Goal: Task Accomplishment & Management: Use online tool/utility

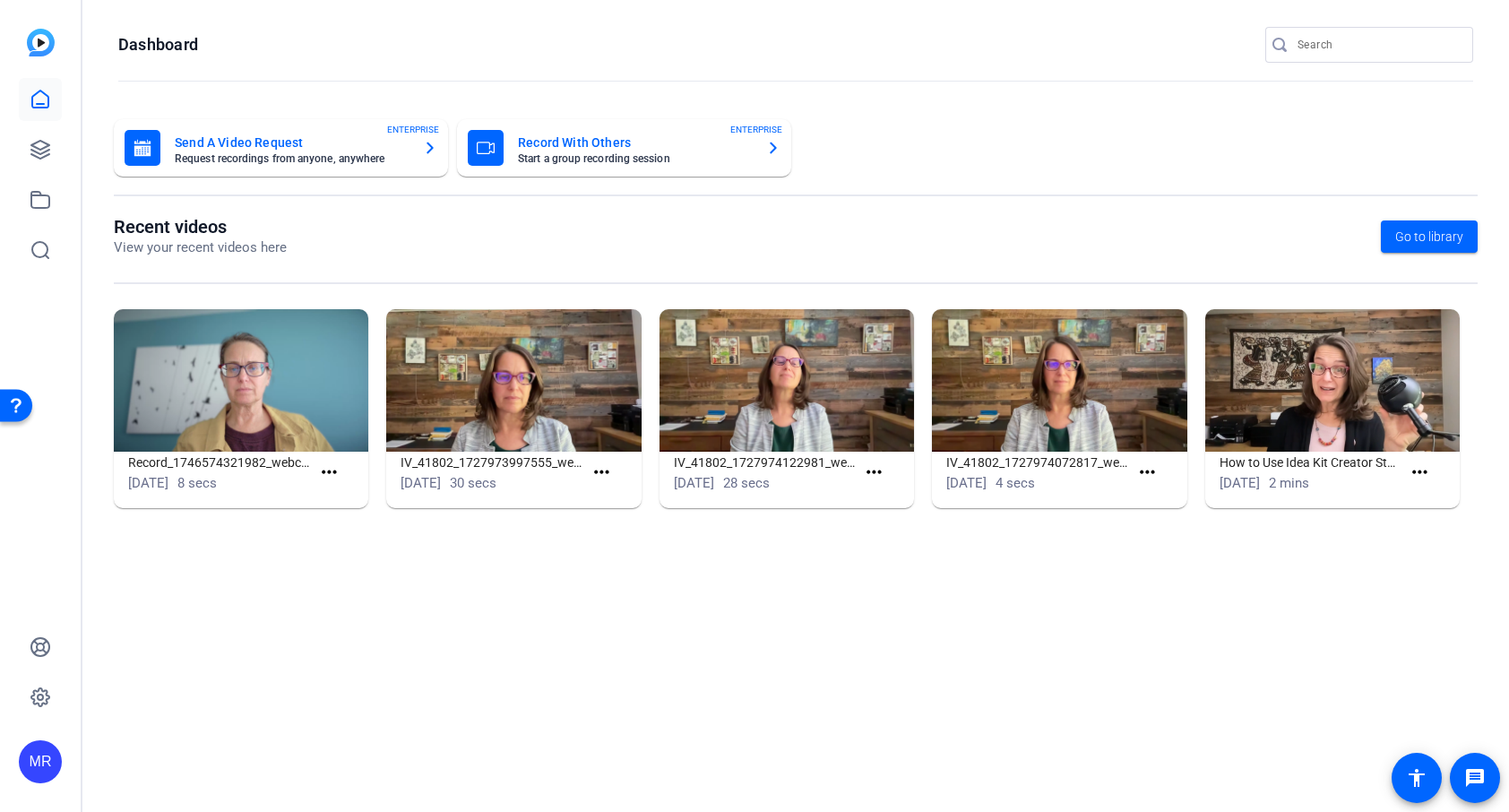
click at [1334, 46] on input "Search" at bounding box center [1379, 45] width 161 height 22
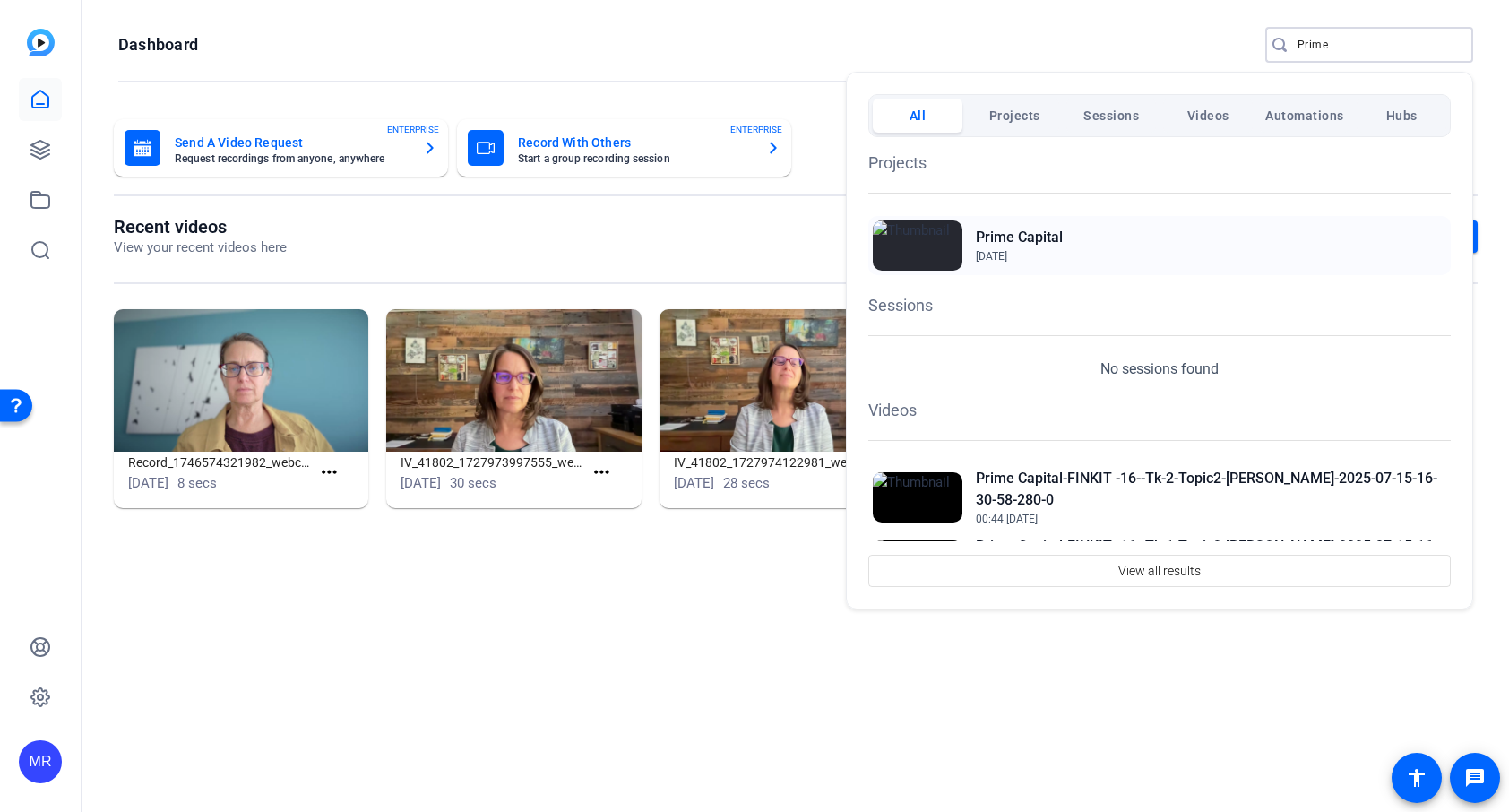
type input "Prime"
click at [1046, 238] on h2 "Prime Capital" at bounding box center [1019, 238] width 87 height 22
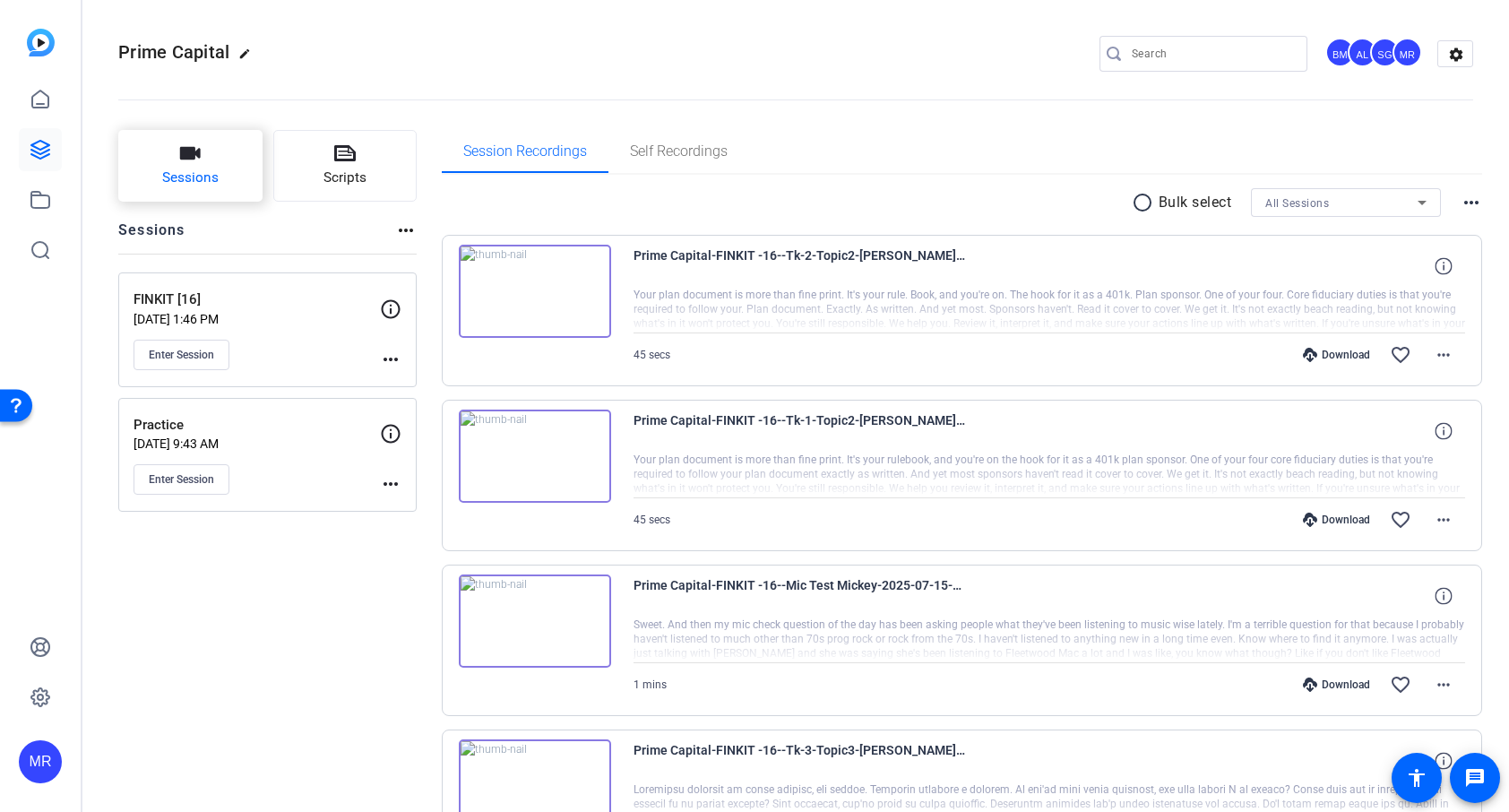
click at [221, 192] on button "Sessions" at bounding box center [191, 165] width 144 height 72
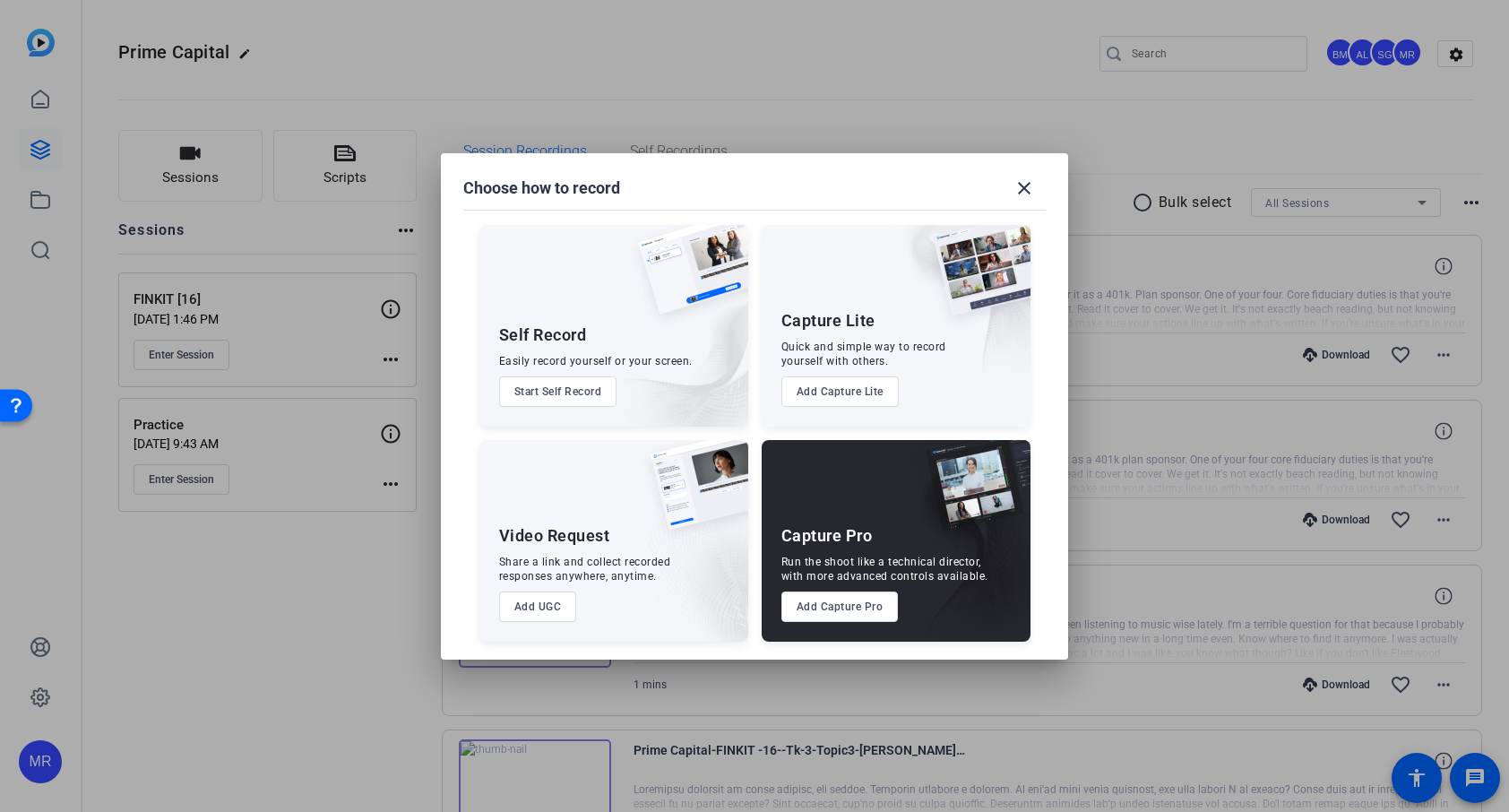
click at [826, 601] on button "Add Capture Pro" at bounding box center [840, 606] width 118 height 30
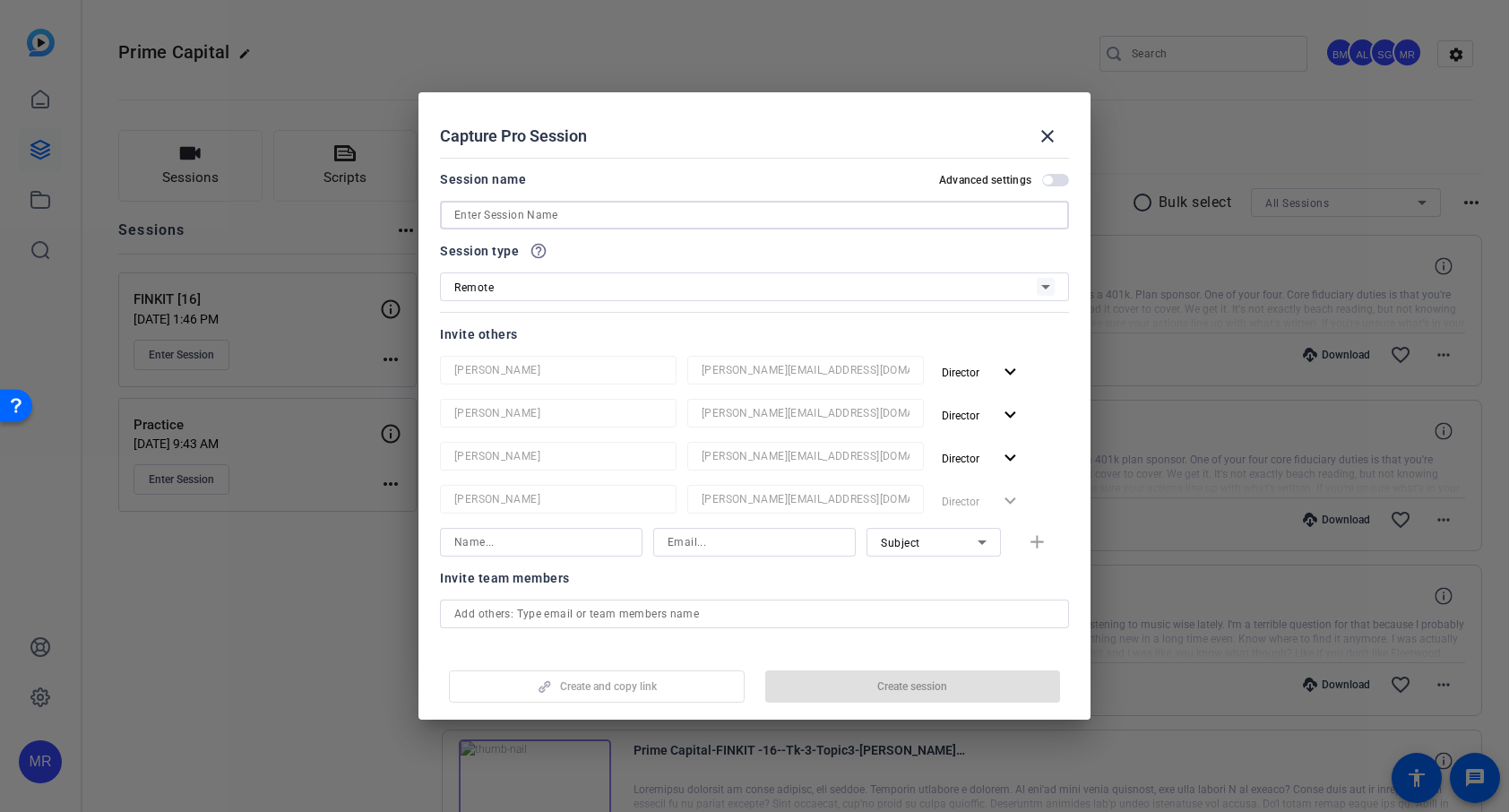
click at [575, 215] on input at bounding box center [754, 215] width 600 height 22
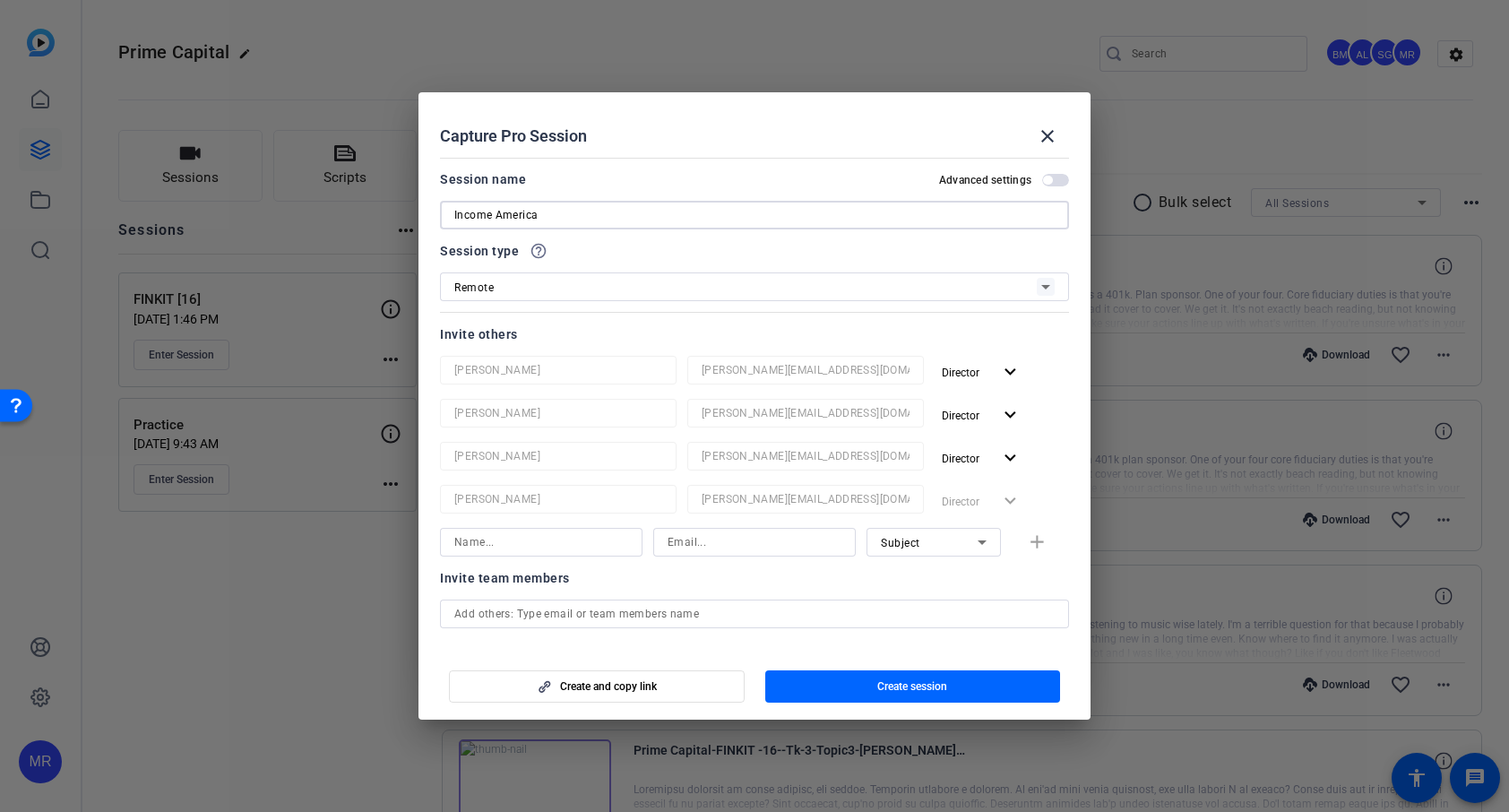
type input "Income America"
click at [650, 610] on input "text" at bounding box center [754, 614] width 600 height 22
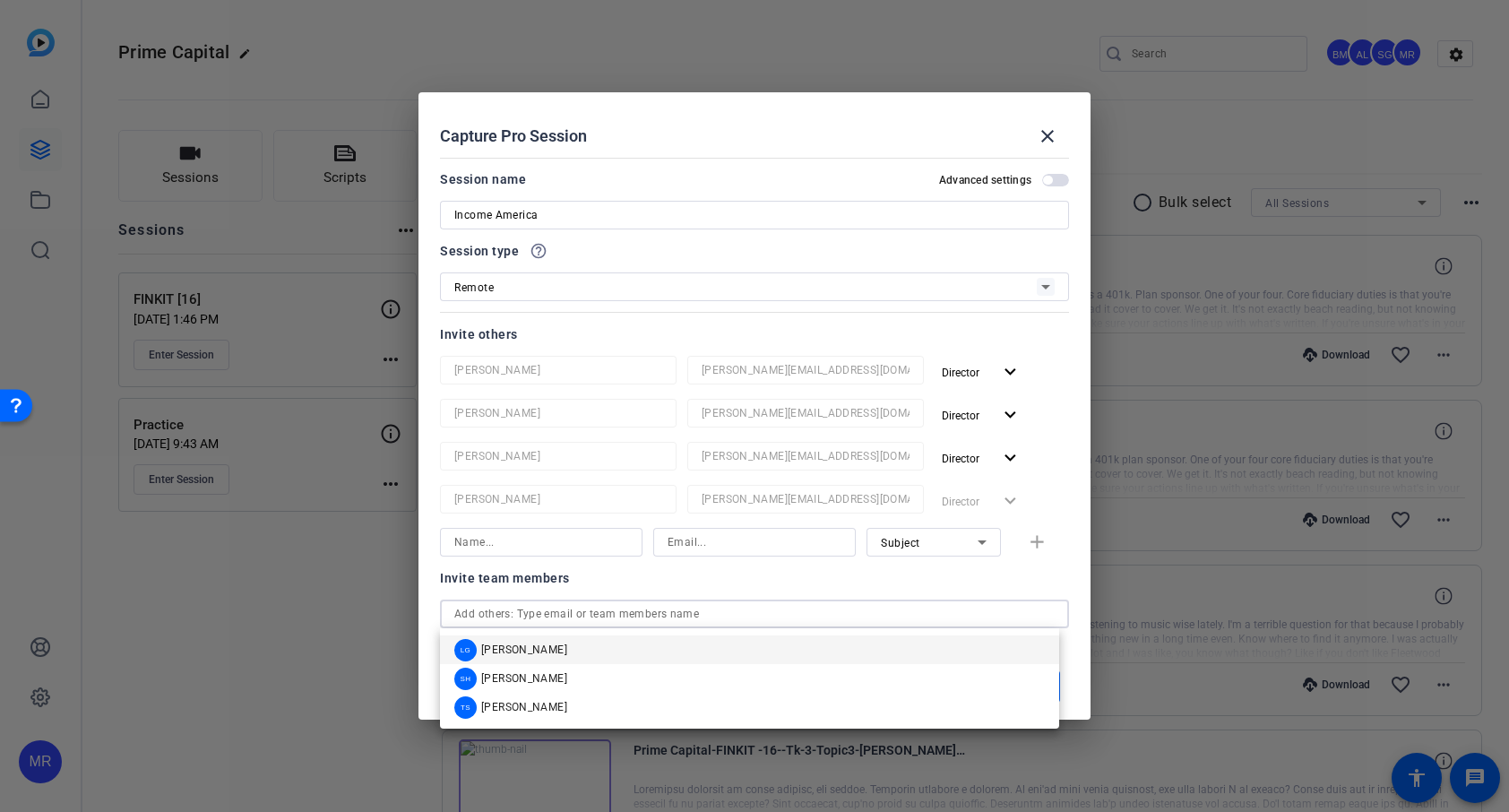
click at [641, 645] on mat-option "LG Laura Garfield" at bounding box center [749, 650] width 619 height 28
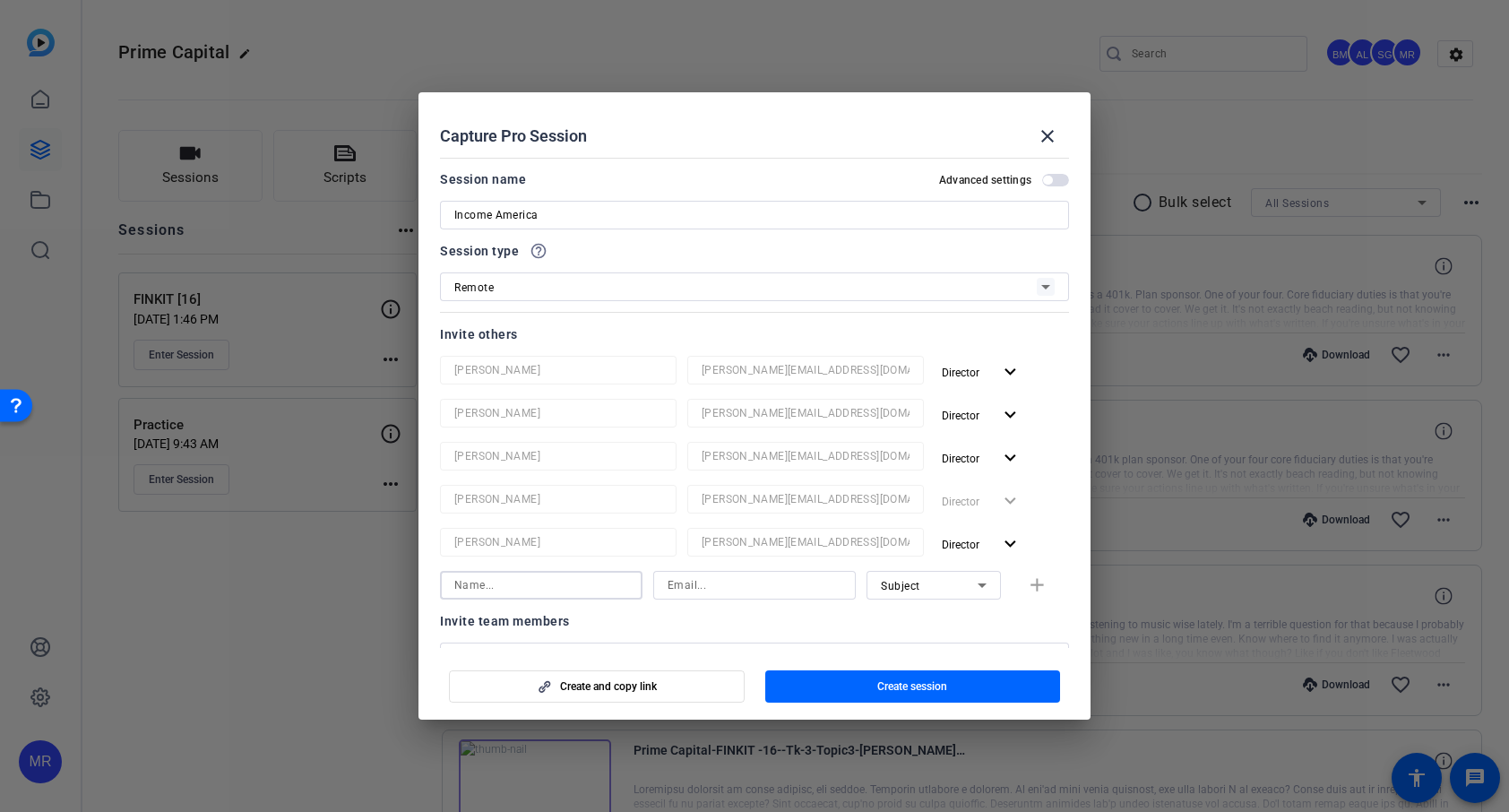
click at [606, 591] on input at bounding box center [541, 586] width 174 height 22
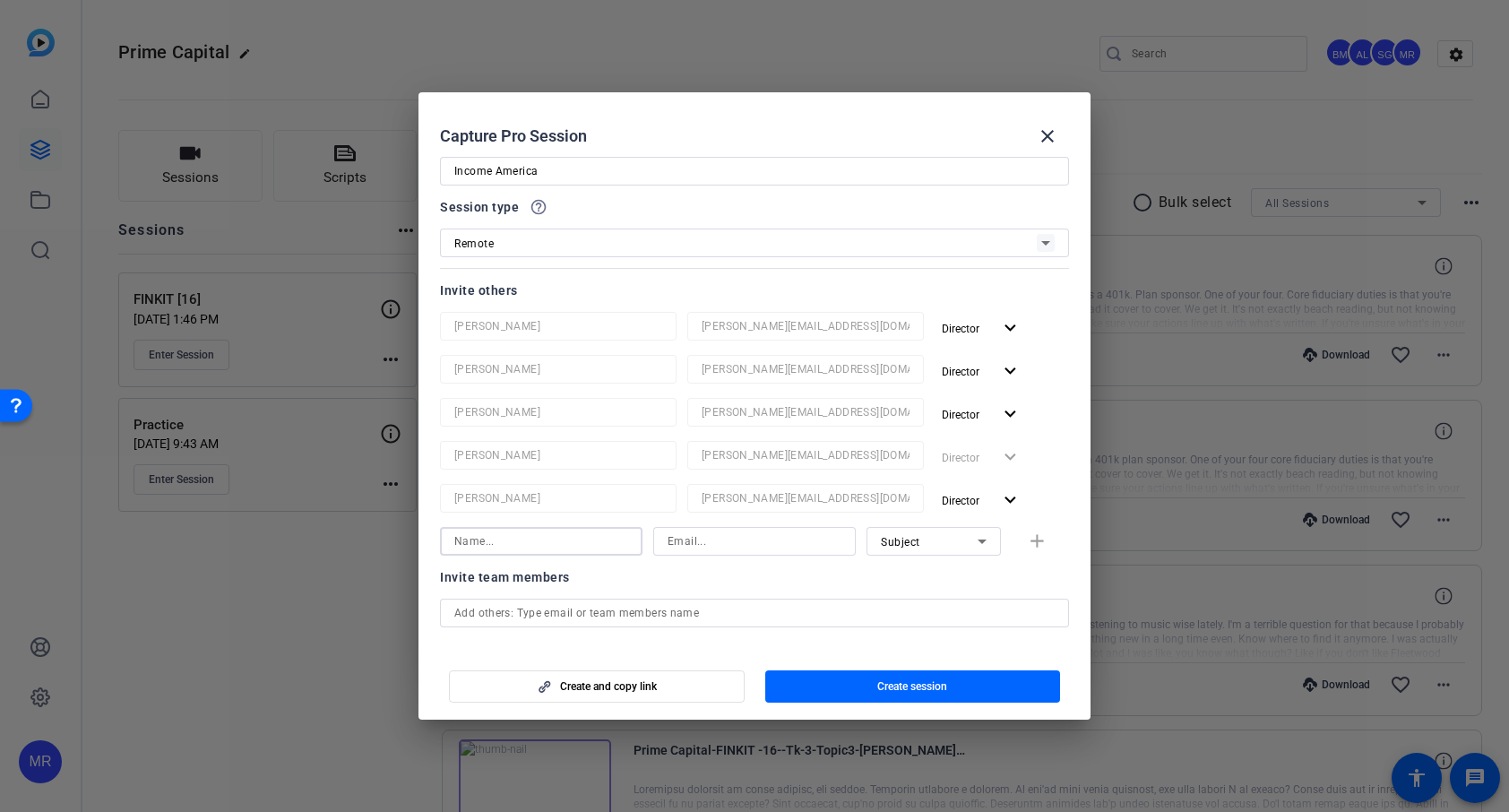
scroll to position [175, 0]
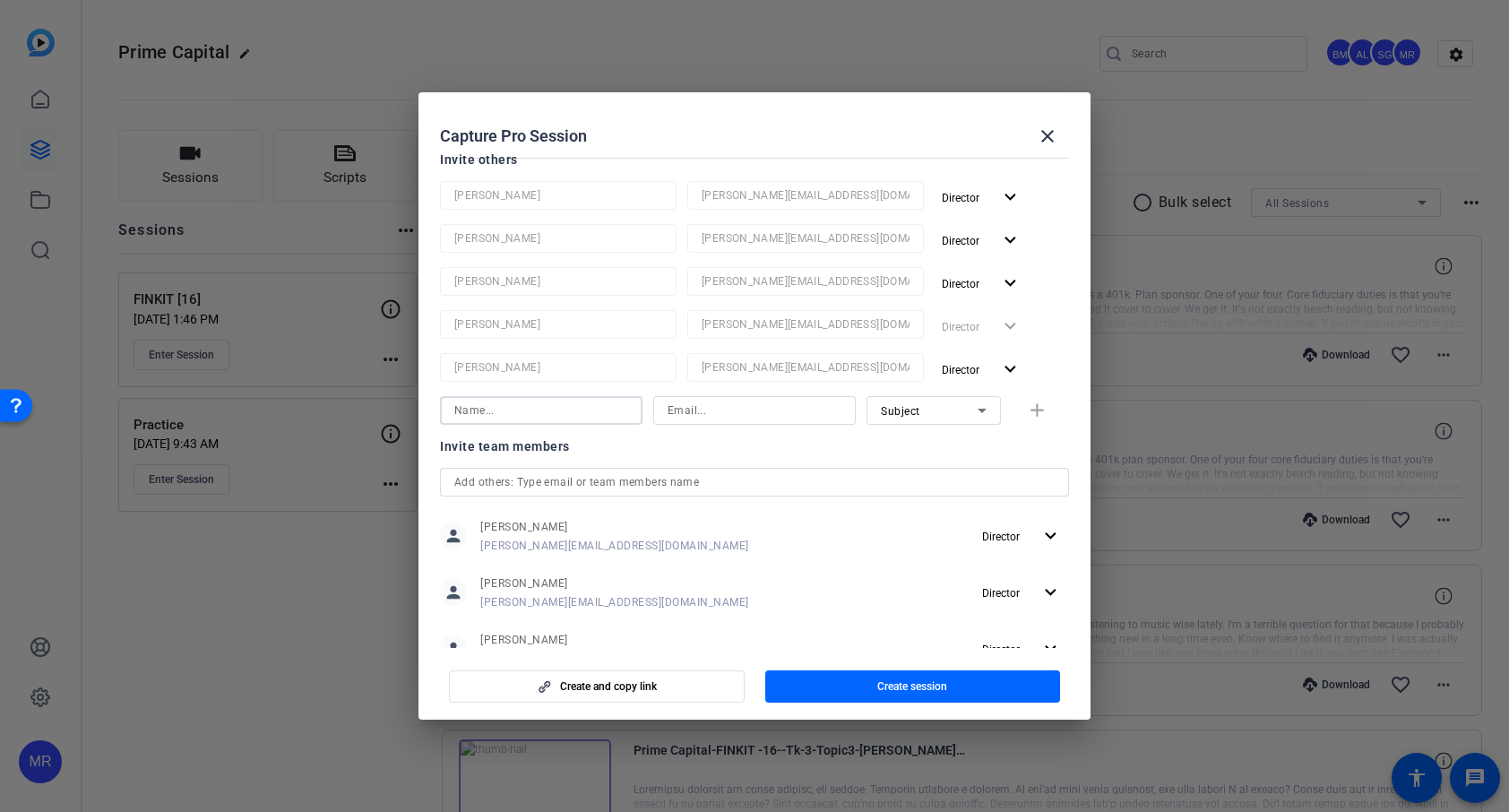
click at [623, 485] on div at bounding box center [754, 482] width 600 height 28
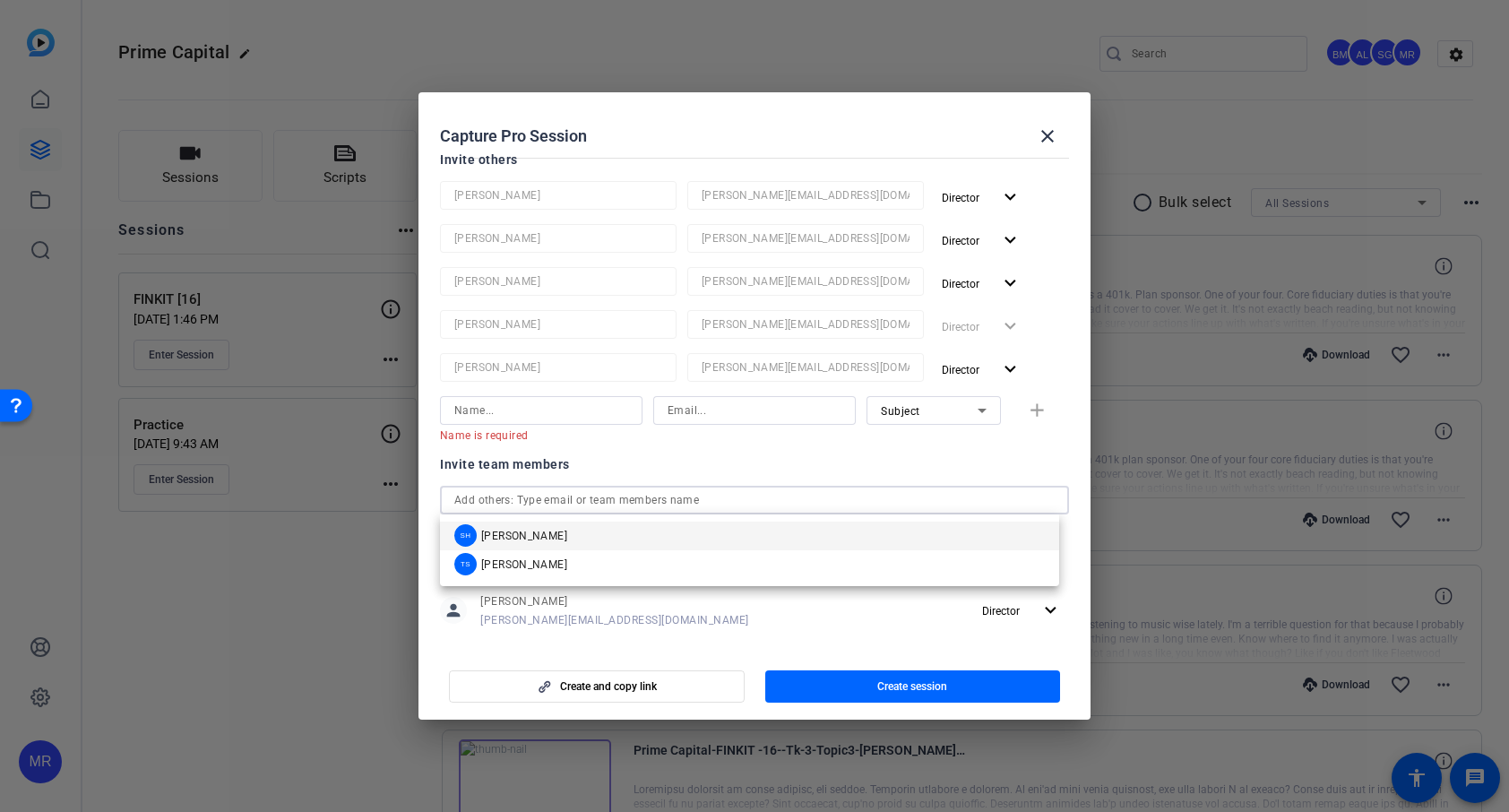
click at [608, 536] on mat-option "SH Sam Hale" at bounding box center [749, 536] width 619 height 28
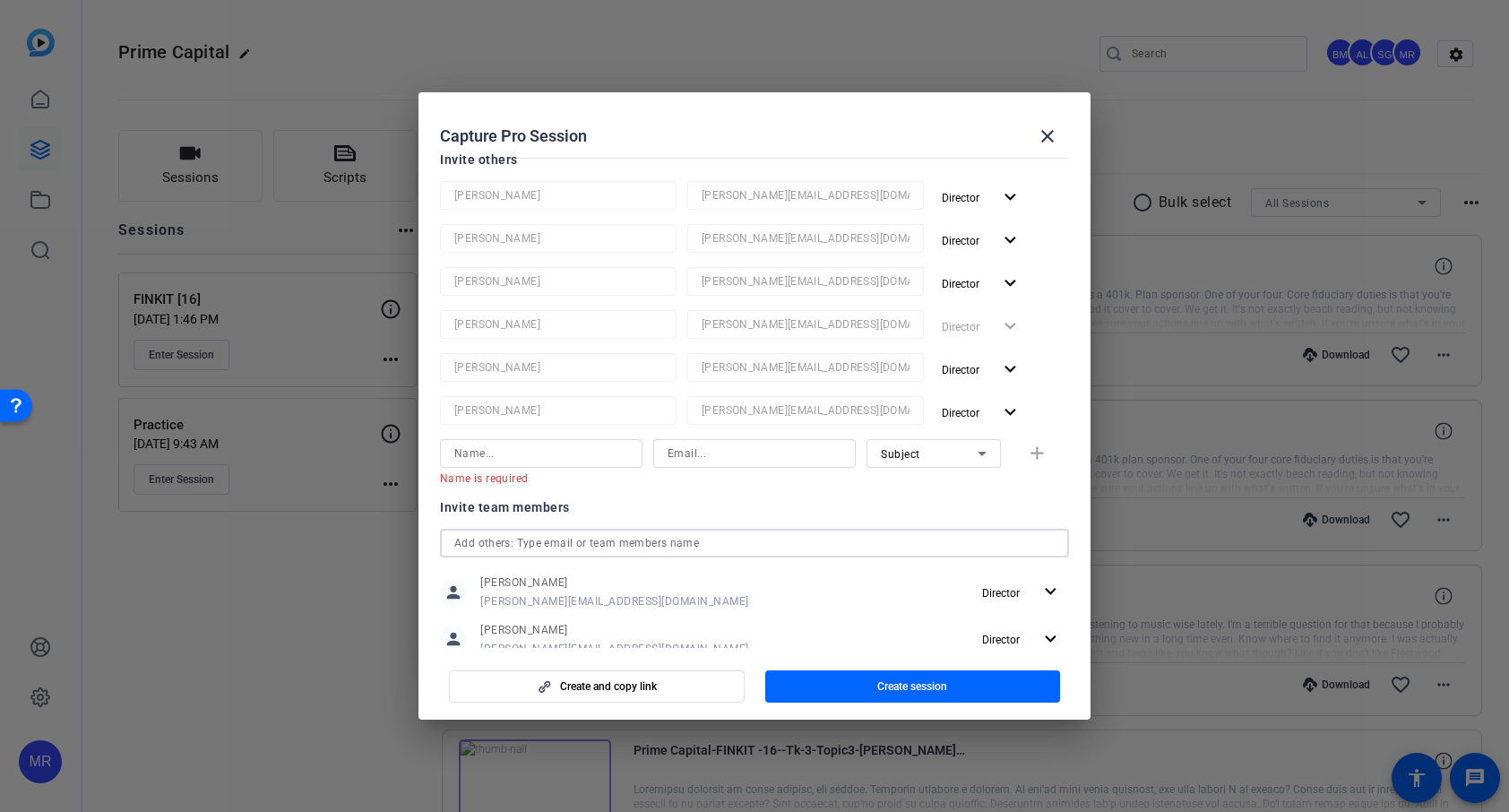
click at [595, 546] on input "text" at bounding box center [754, 544] width 600 height 22
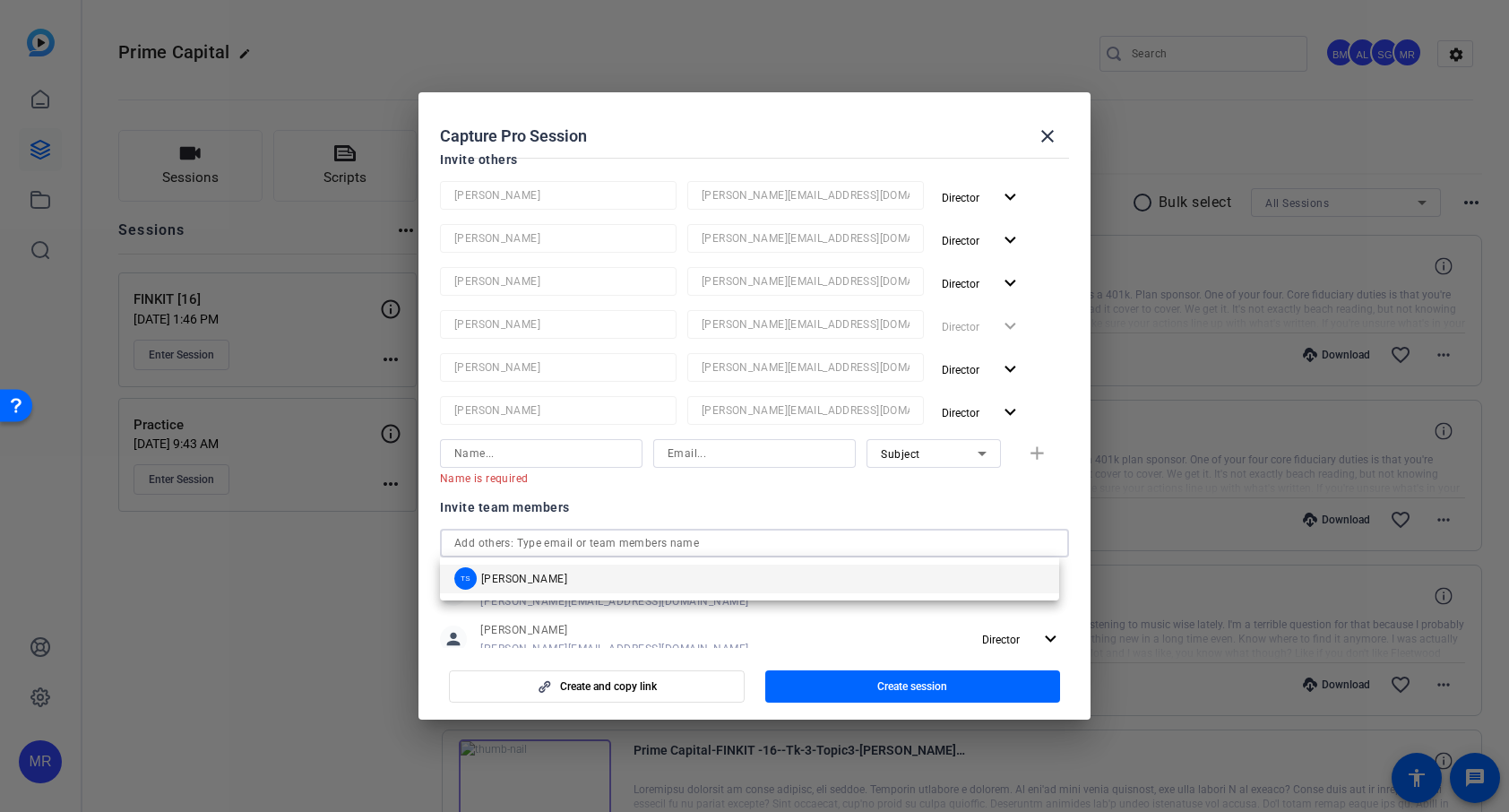
click at [592, 586] on mat-option "TS Tracy Shaw" at bounding box center [749, 578] width 619 height 28
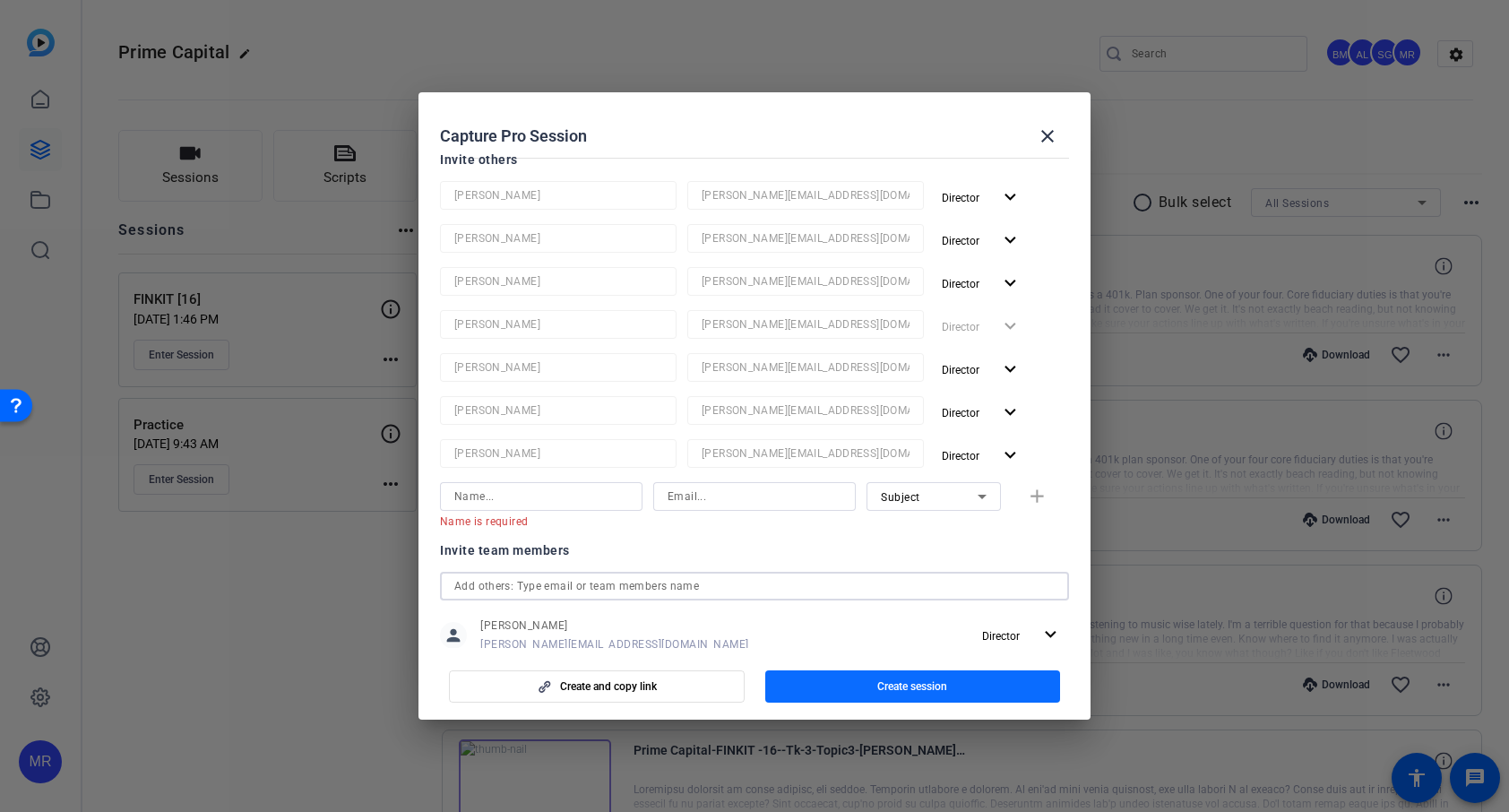
click at [969, 690] on span "button" at bounding box center [913, 686] width 296 height 43
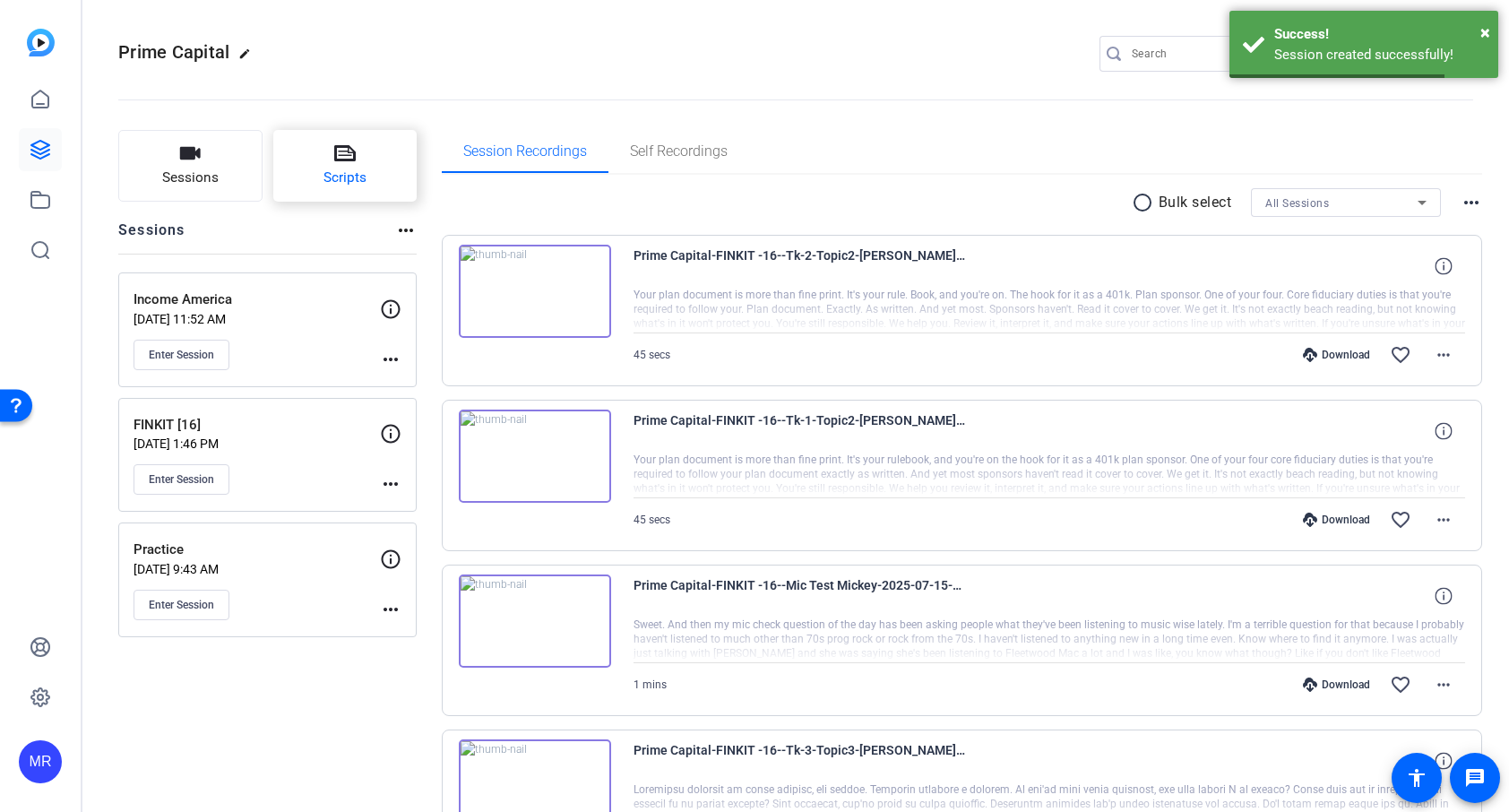
click at [324, 172] on span "Scripts" at bounding box center [345, 178] width 43 height 21
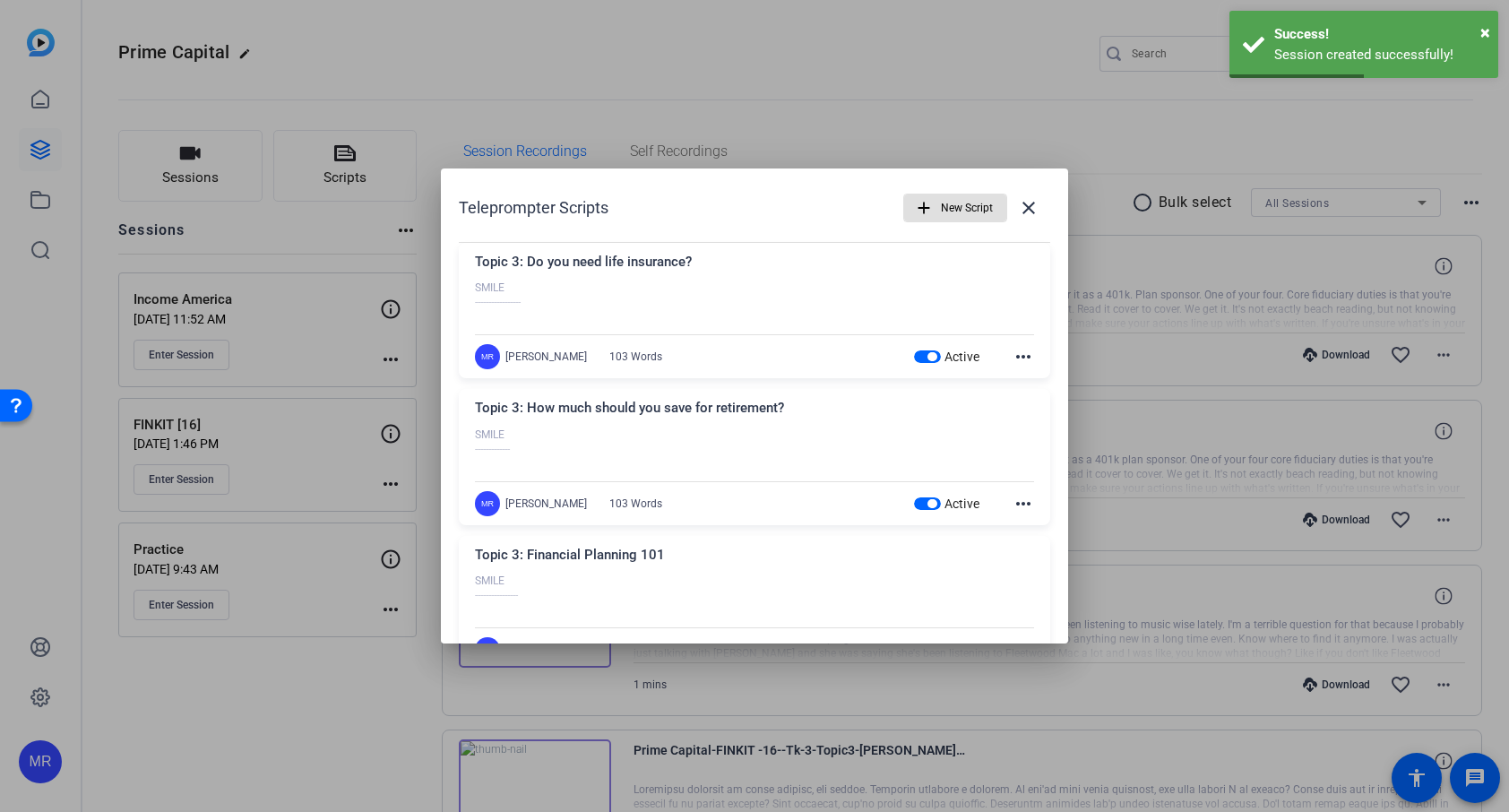
click at [928, 356] on span "button" at bounding box center [932, 357] width 9 height 9
click at [928, 503] on span "button" at bounding box center [932, 504] width 9 height 9
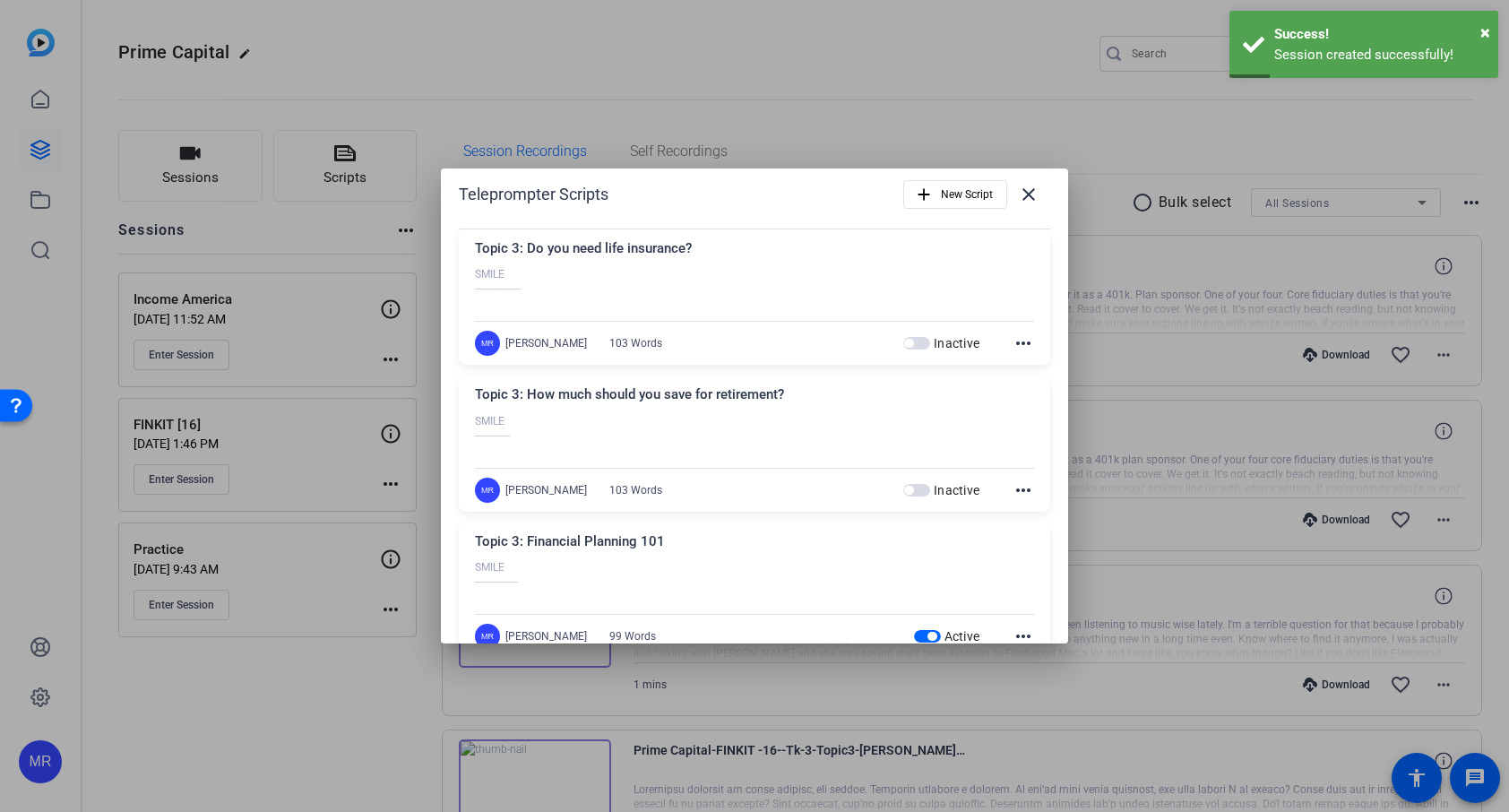
scroll to position [77, 0]
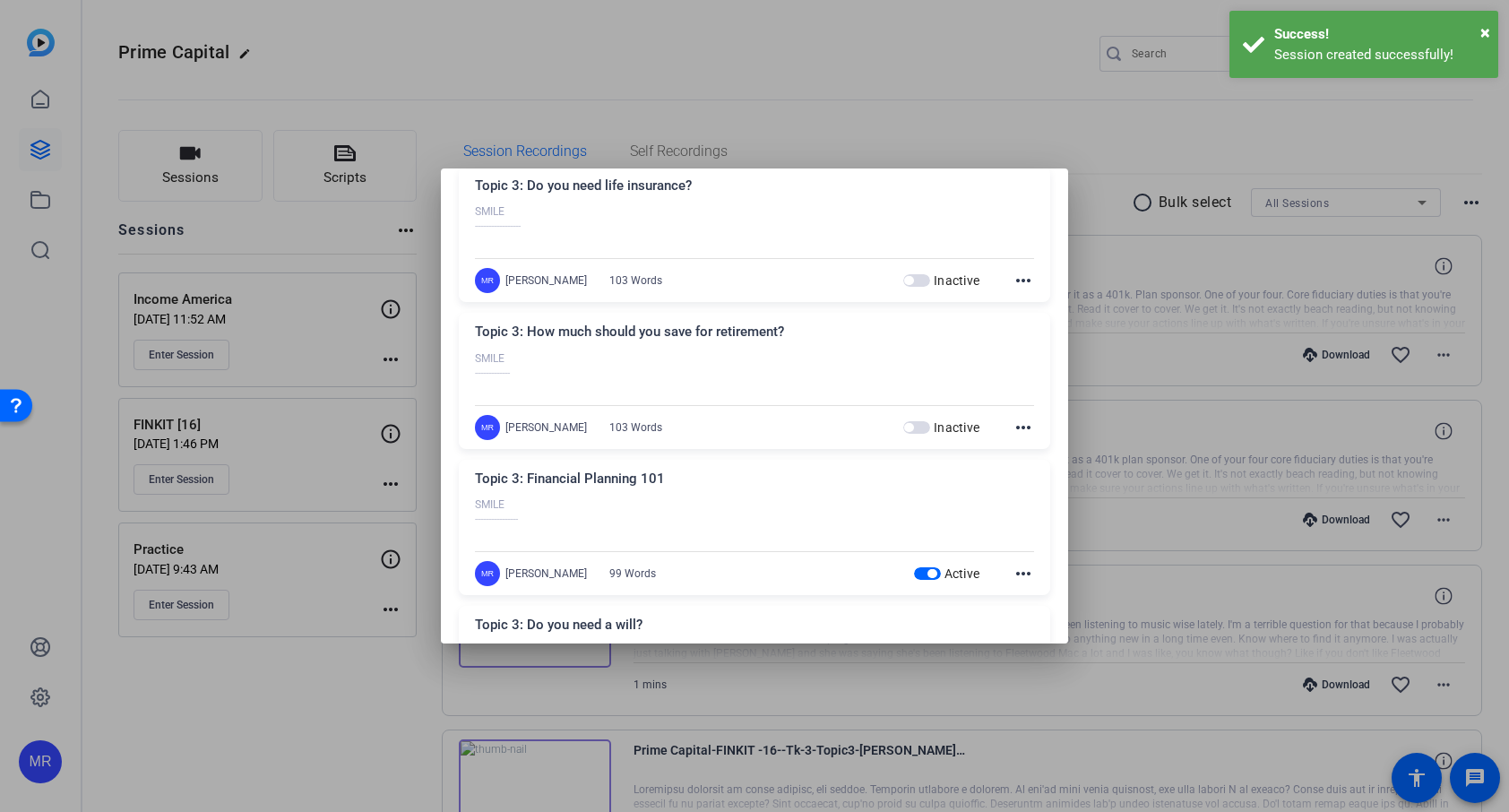
click at [928, 572] on span "button" at bounding box center [932, 574] width 9 height 9
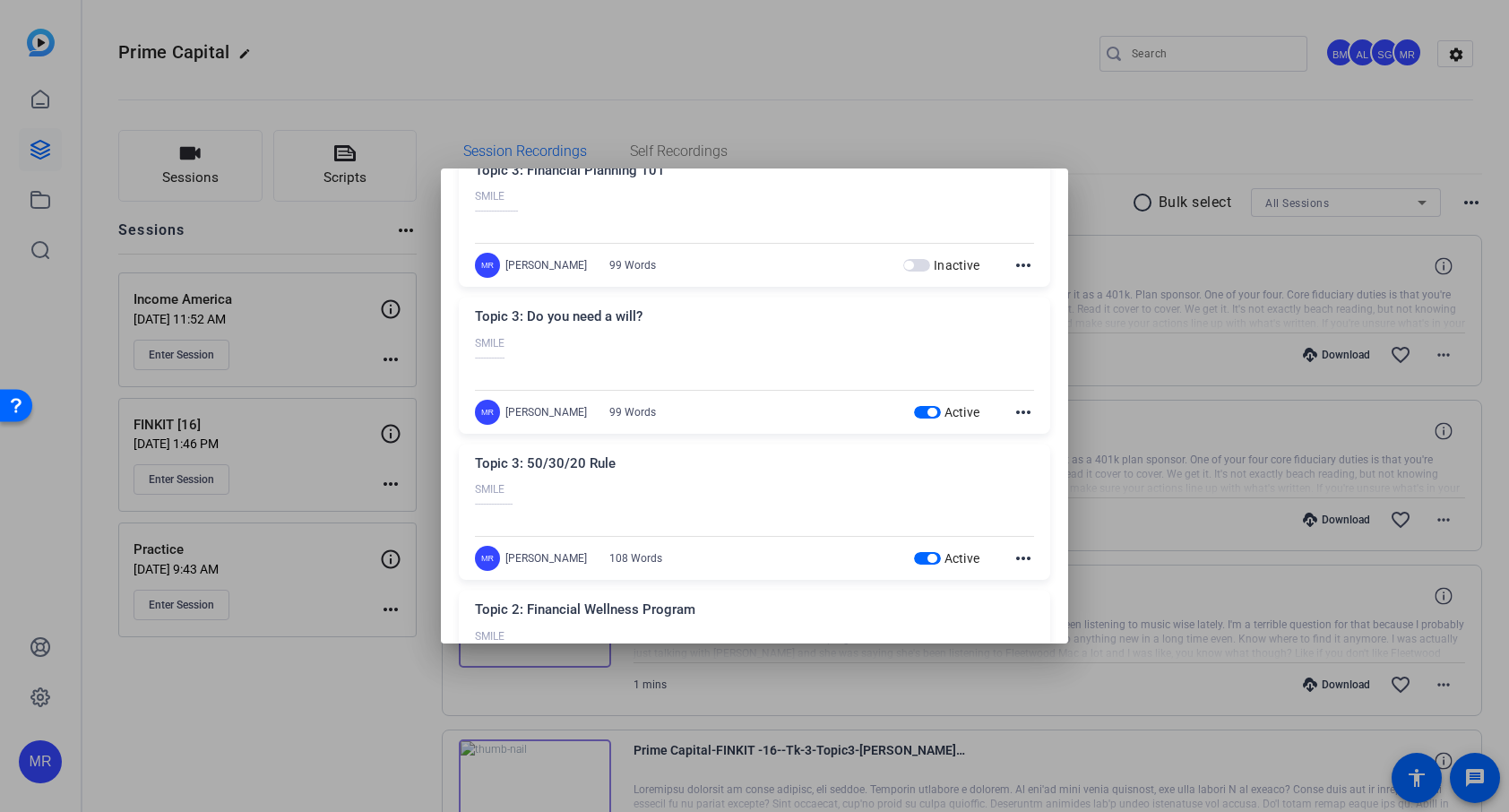
scroll to position [376, 0]
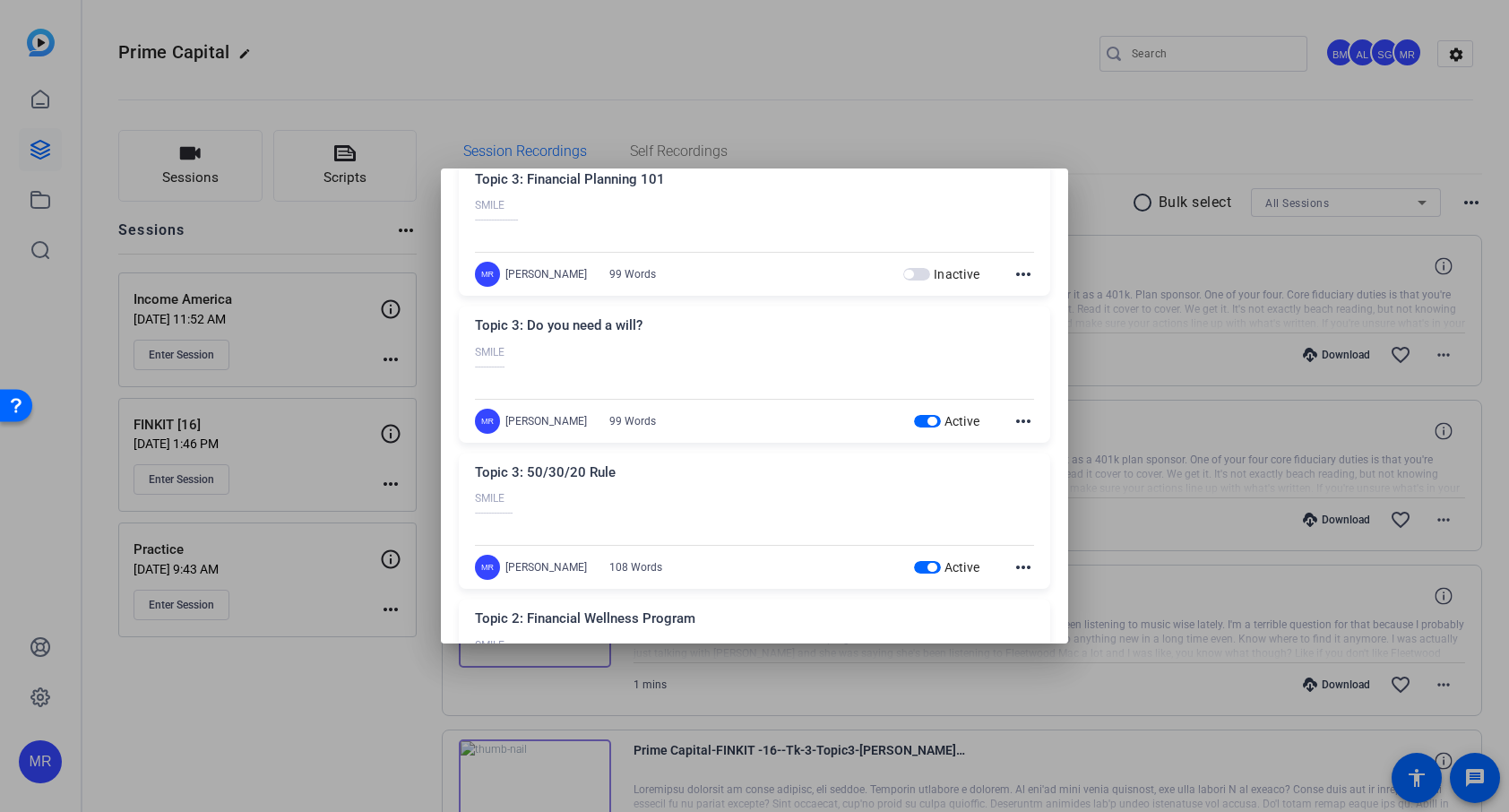
click at [928, 422] on span "button" at bounding box center [932, 422] width 9 height 9
click at [928, 568] on span "button" at bounding box center [932, 567] width 9 height 9
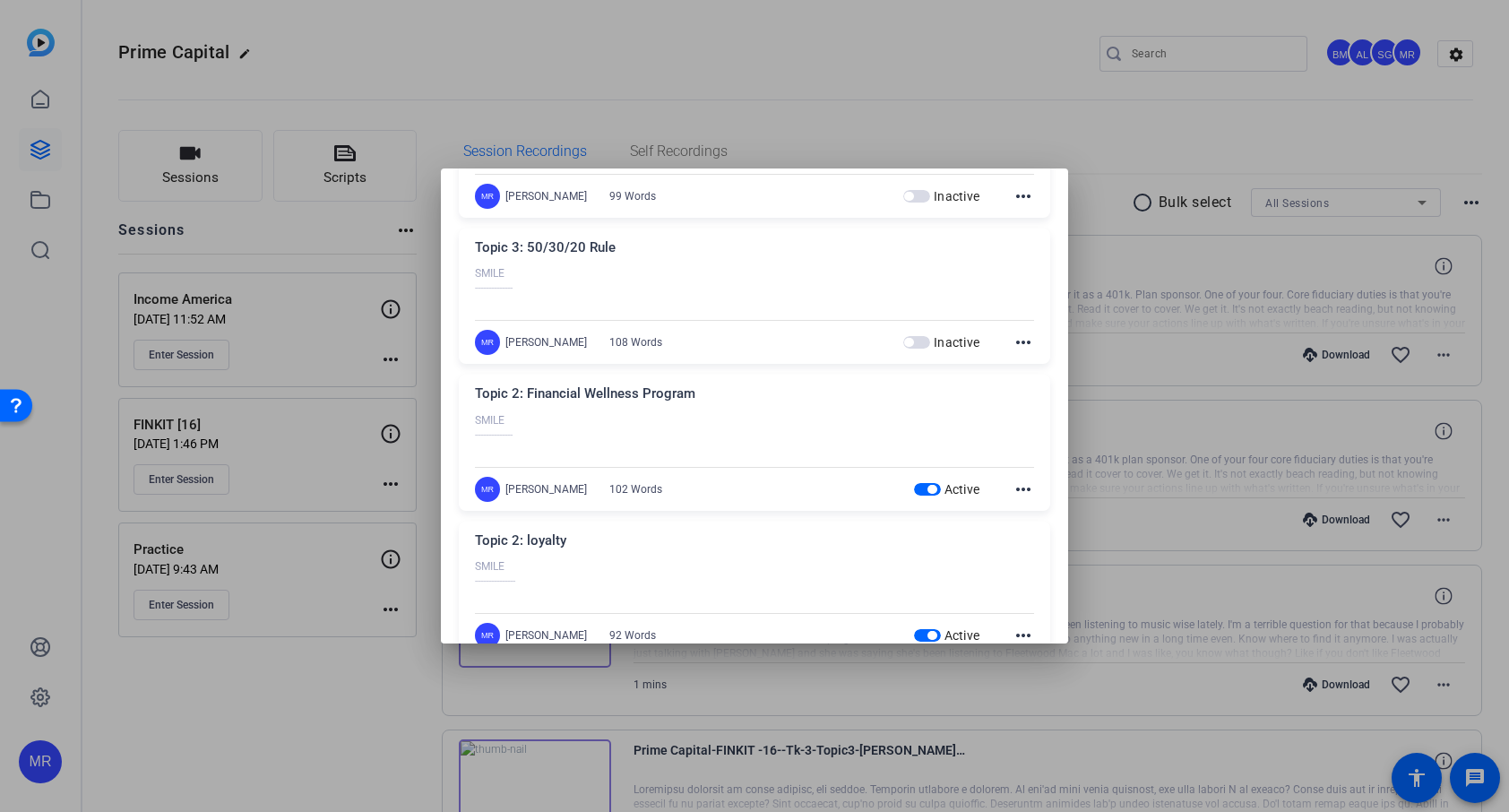
scroll to position [614, 0]
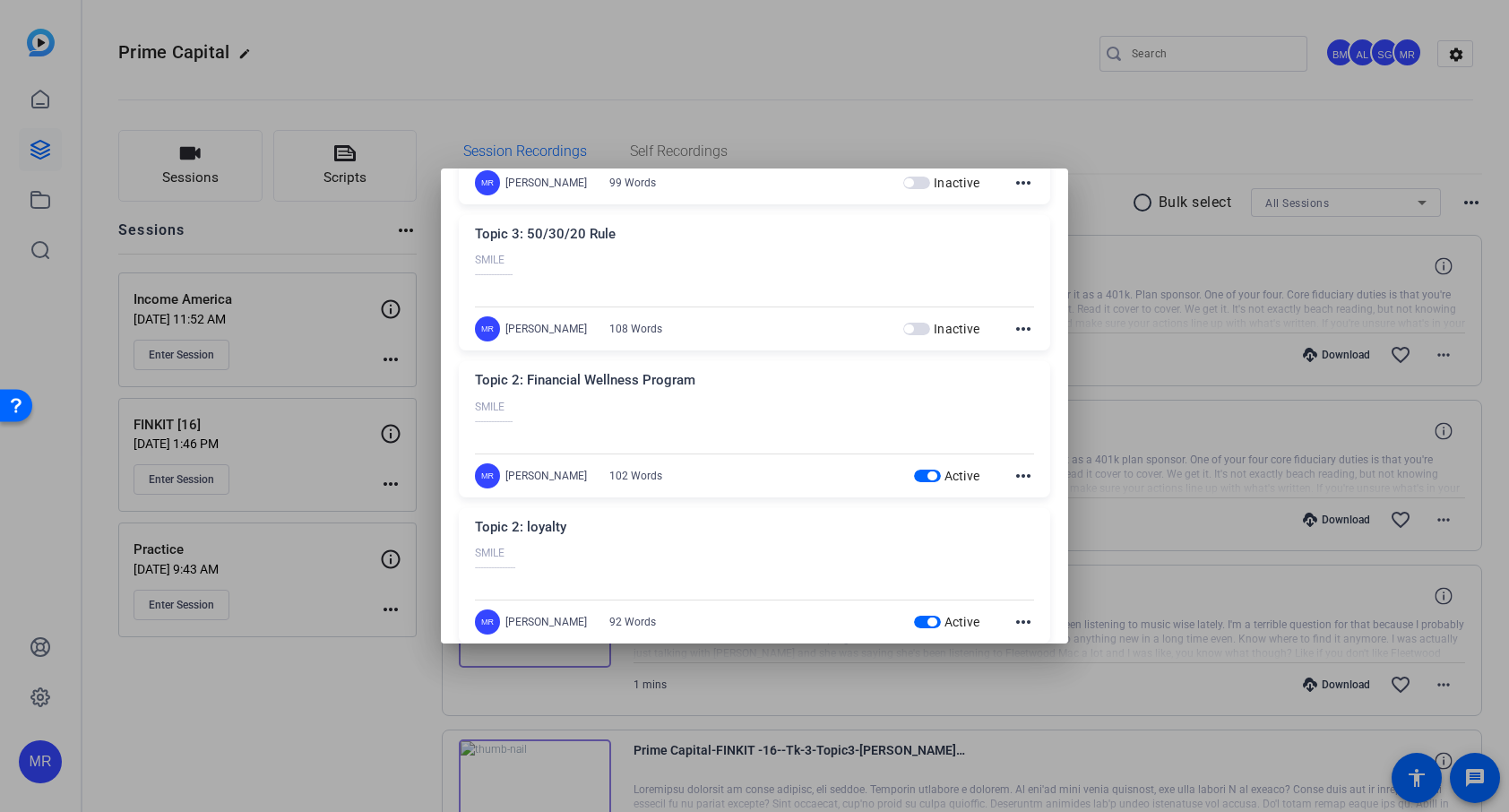
click at [928, 479] on span "button" at bounding box center [932, 476] width 9 height 9
click at [928, 626] on span "button" at bounding box center [932, 622] width 9 height 9
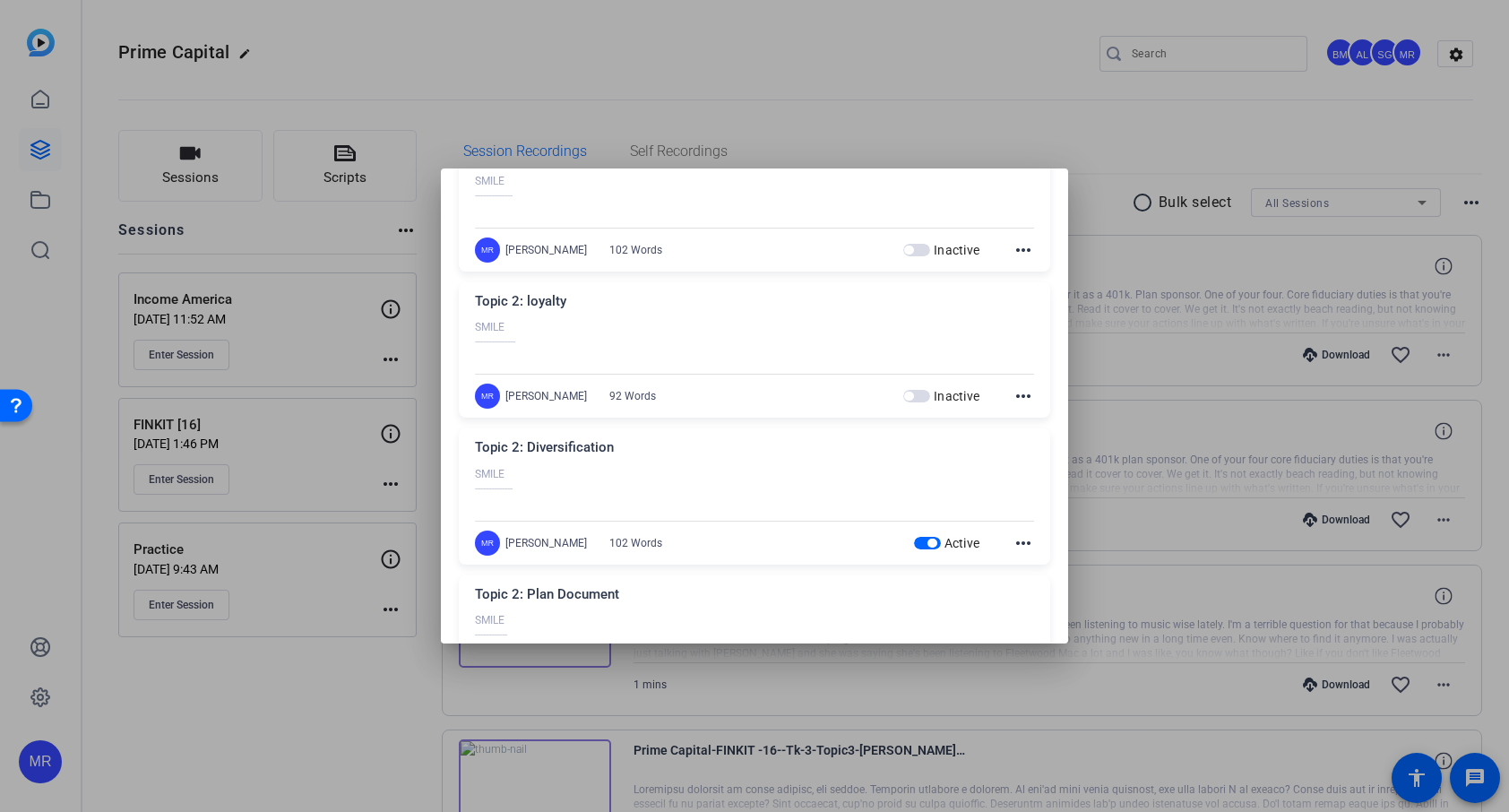
scroll to position [842, 0]
click at [928, 544] on span "button" at bounding box center [932, 541] width 9 height 9
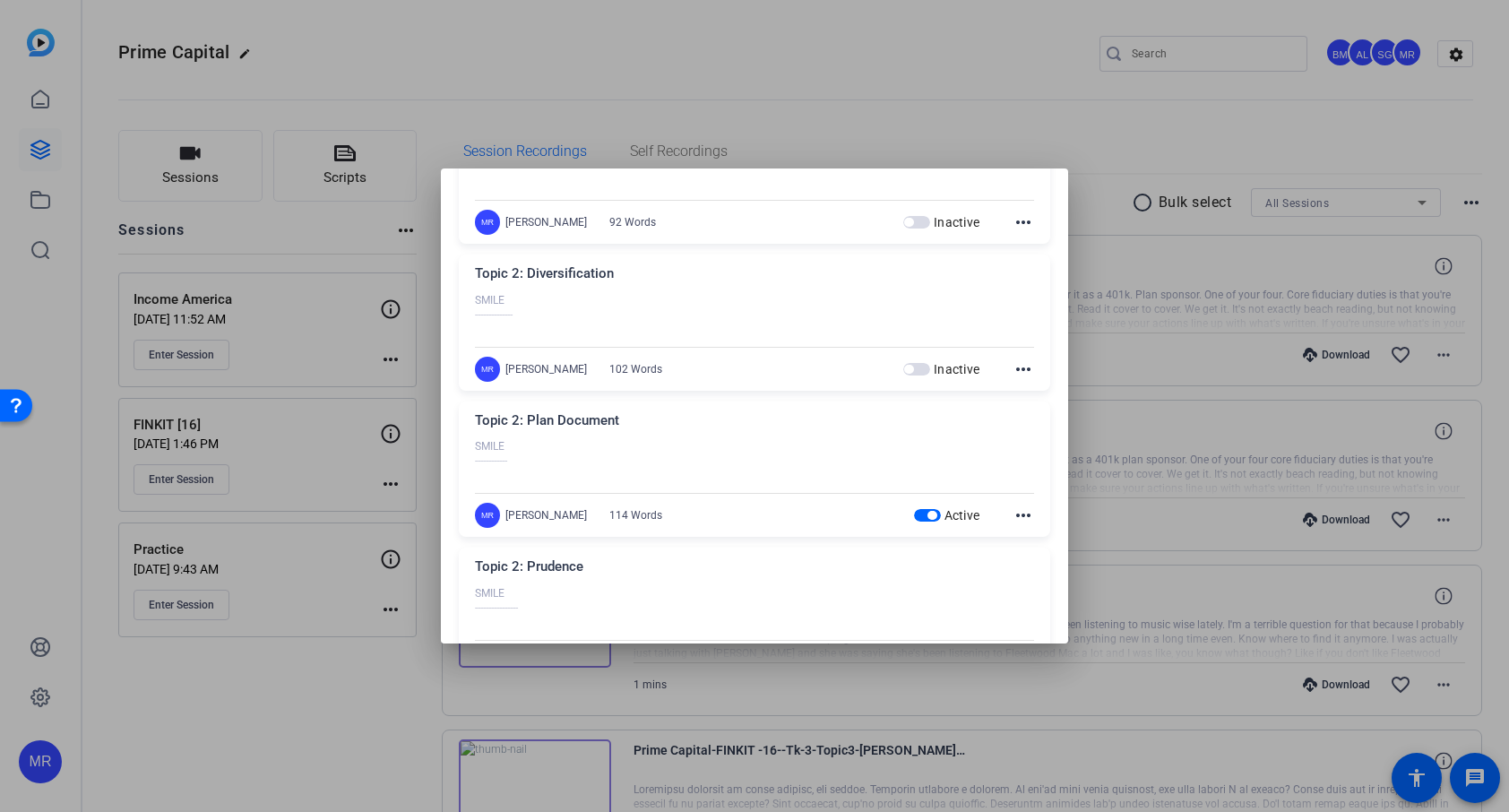
scroll to position [1016, 0]
click at [928, 513] on span "button" at bounding box center [932, 513] width 9 height 9
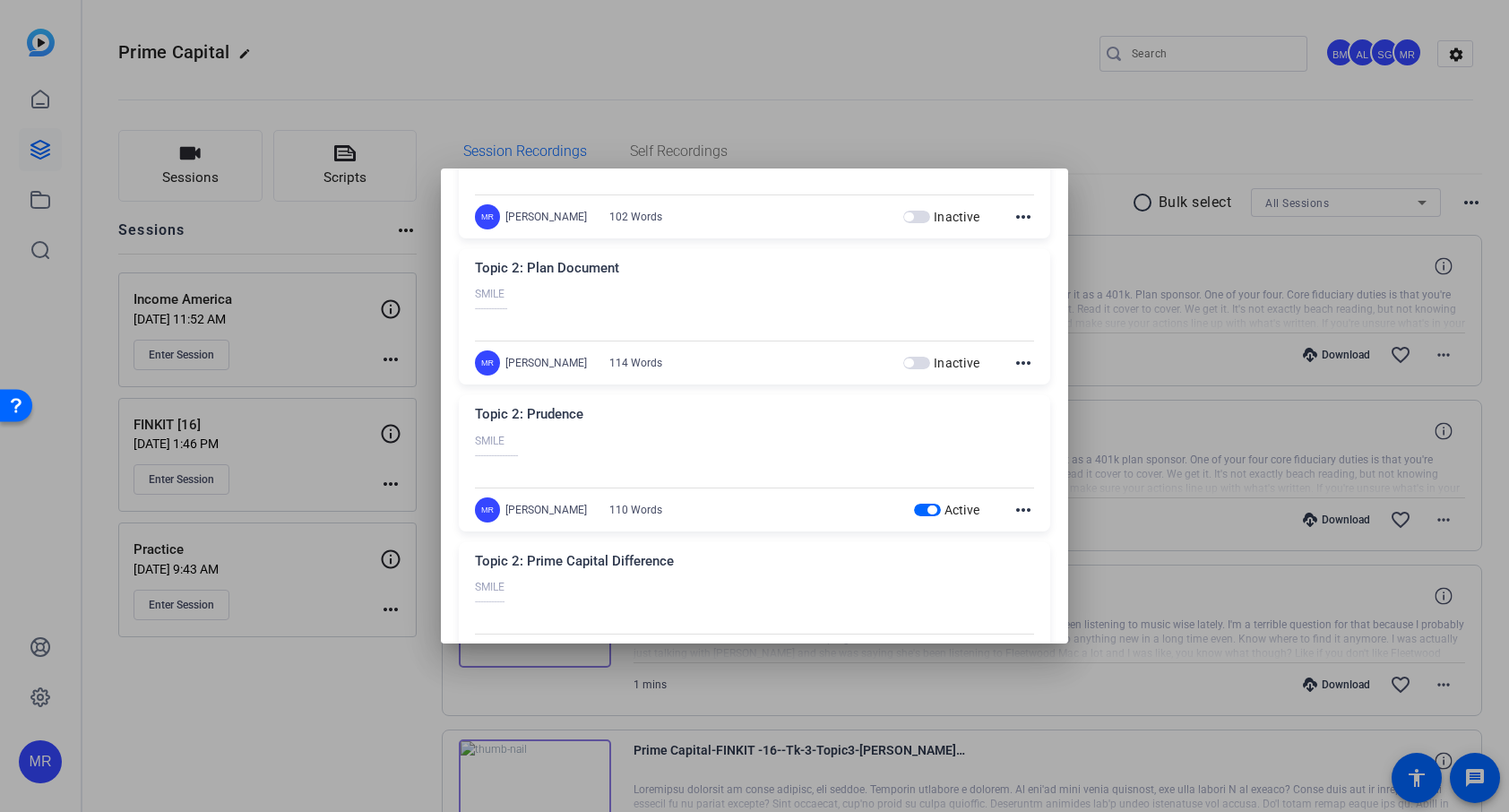
click at [928, 512] on span "button" at bounding box center [932, 510] width 9 height 9
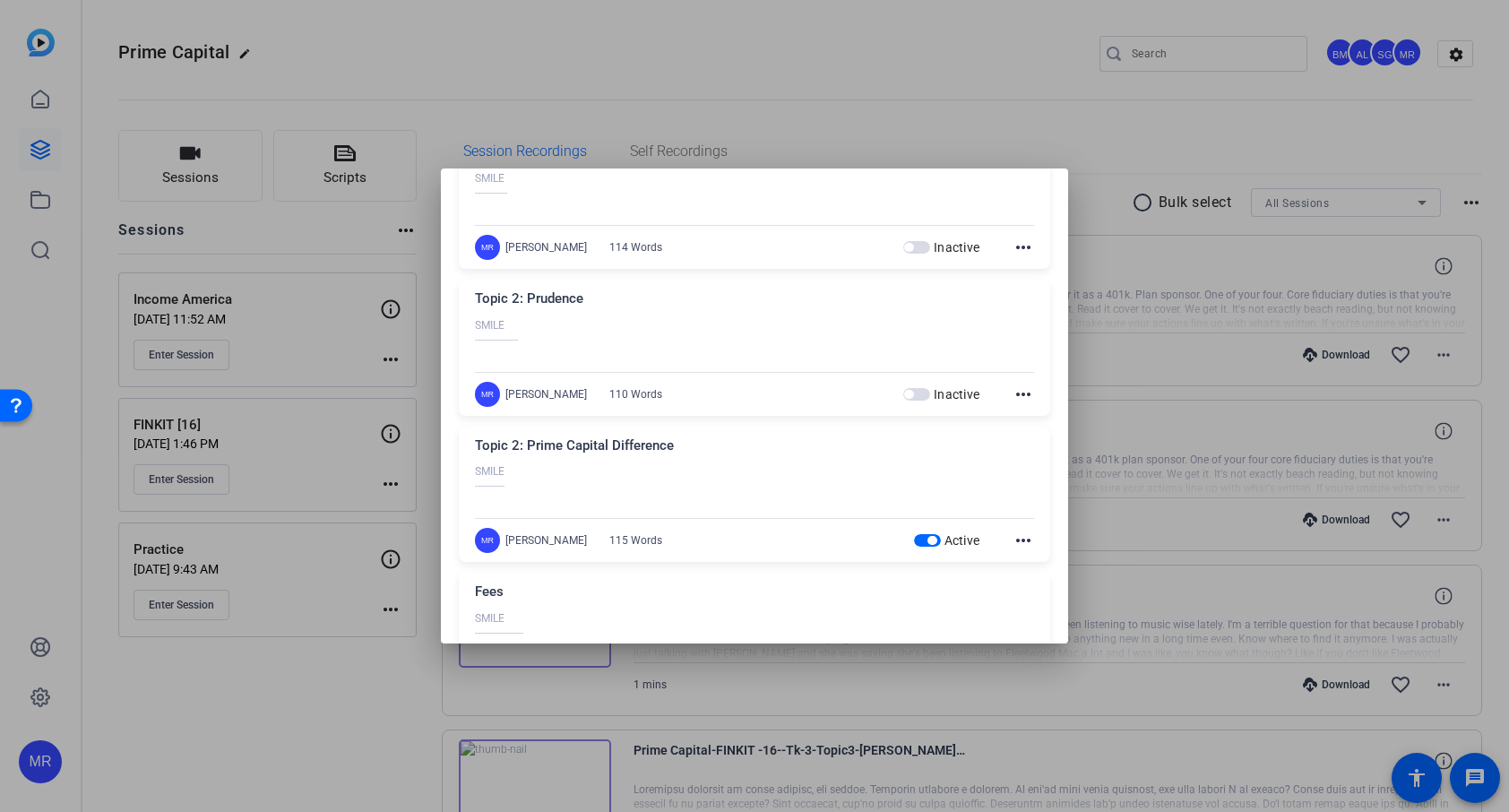
scroll to position [1283, 0]
click at [928, 541] on span "button" at bounding box center [932, 540] width 9 height 9
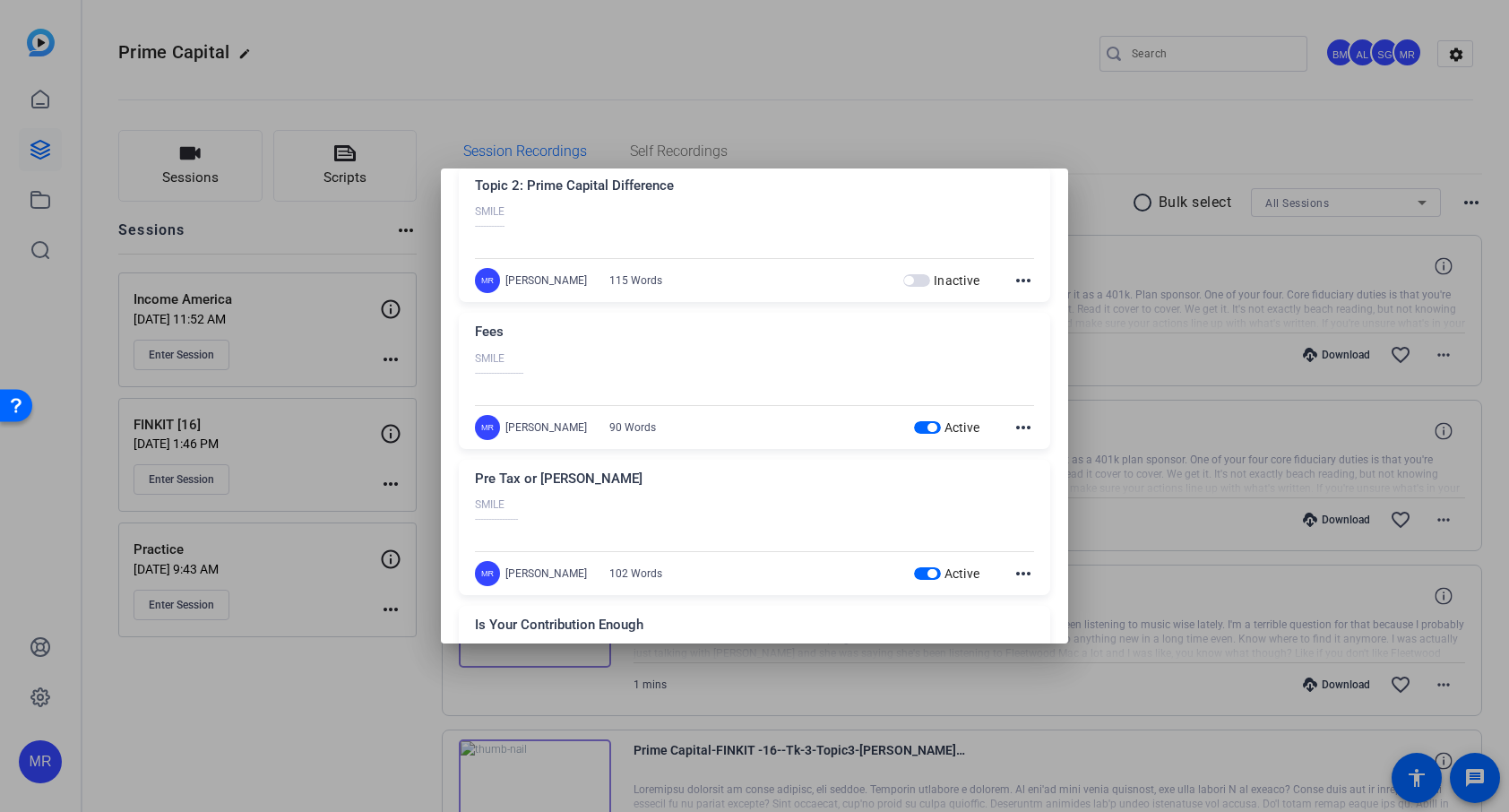
scroll to position [1546, 0]
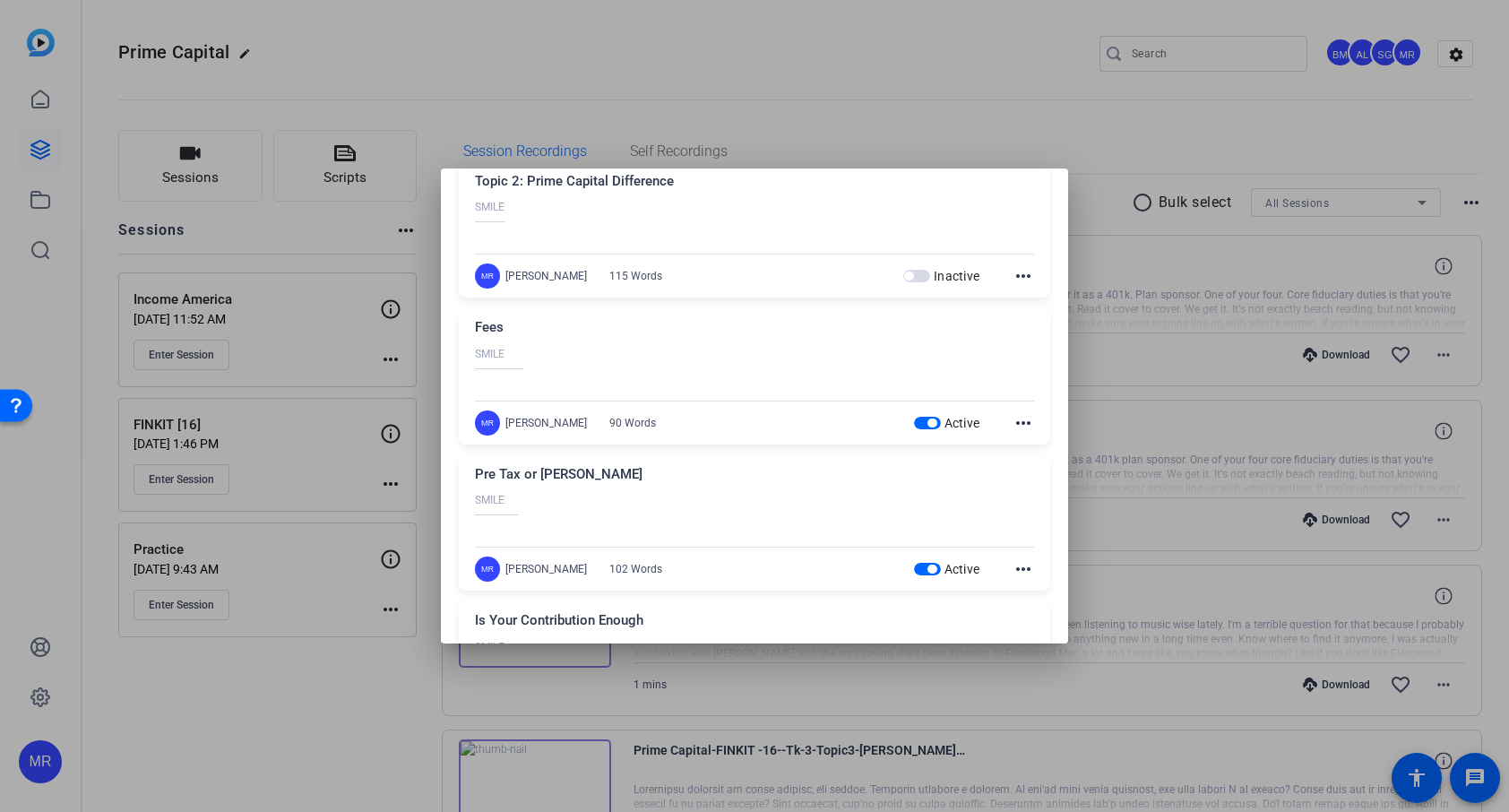
click at [928, 427] on span "button" at bounding box center [932, 423] width 9 height 9
click at [928, 568] on span "button" at bounding box center [932, 569] width 9 height 9
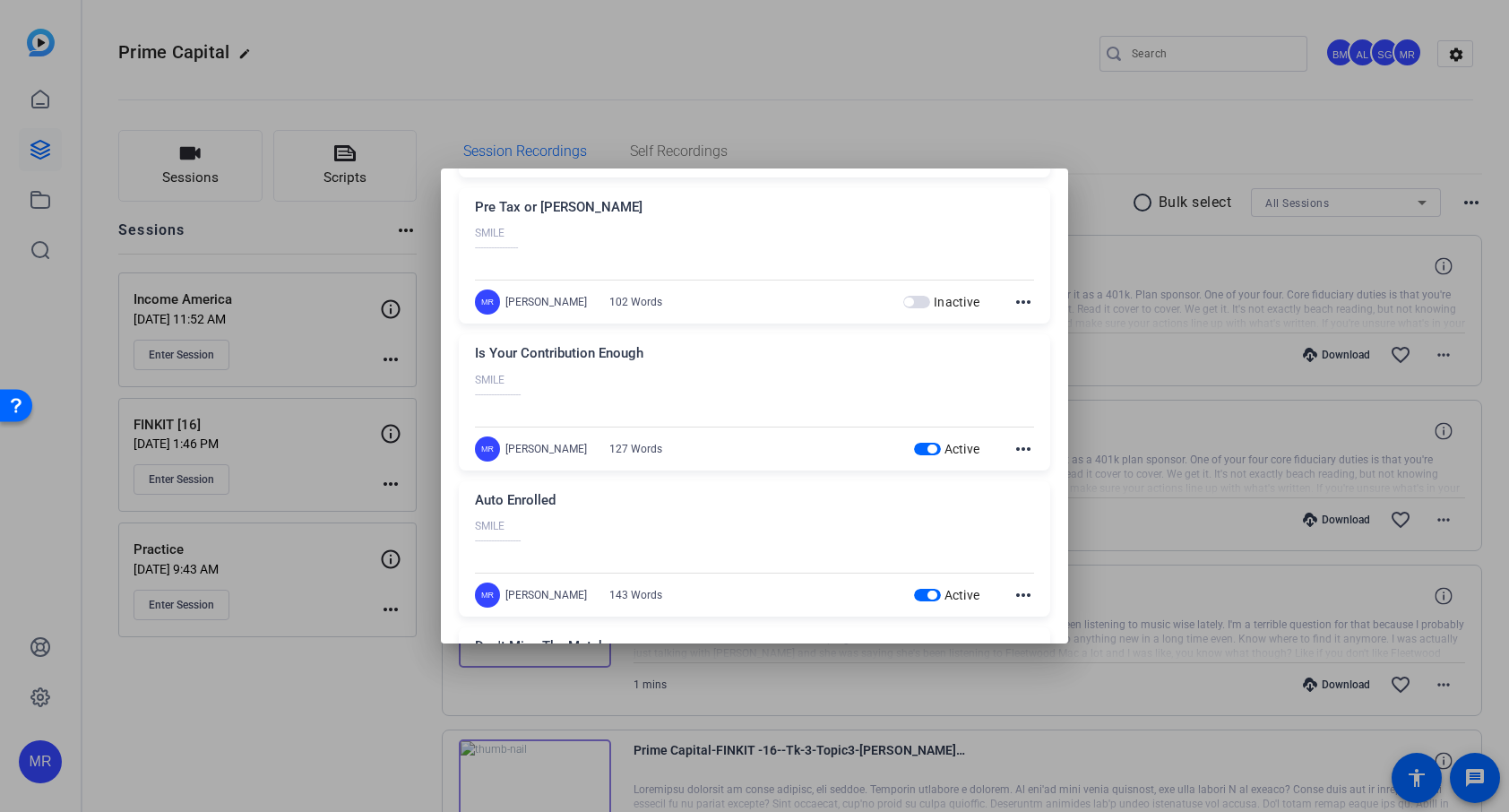
scroll to position [1843, 0]
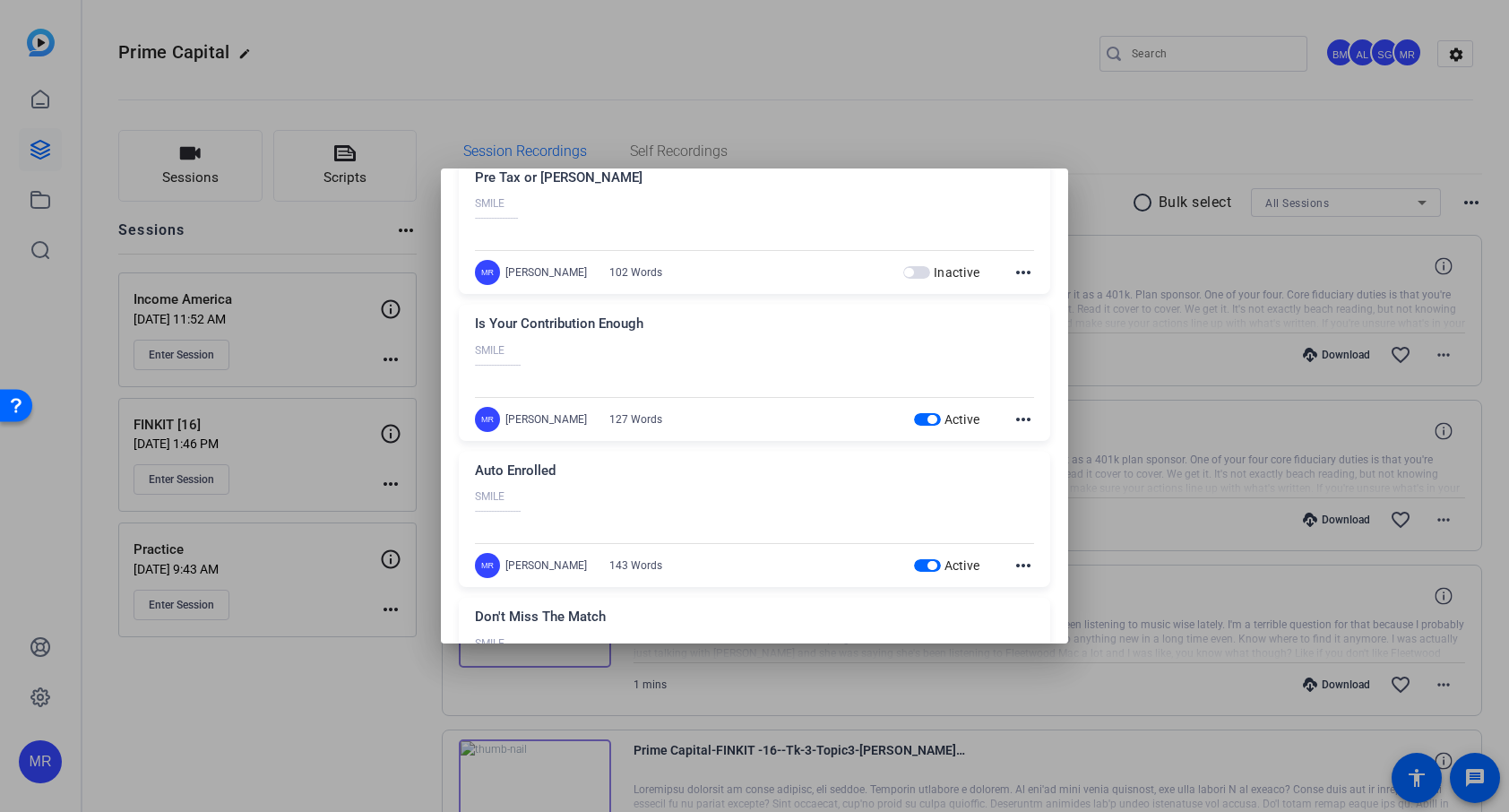
click at [928, 422] on span "button" at bounding box center [932, 420] width 9 height 9
click at [916, 566] on span "button" at bounding box center [927, 566] width 26 height 13
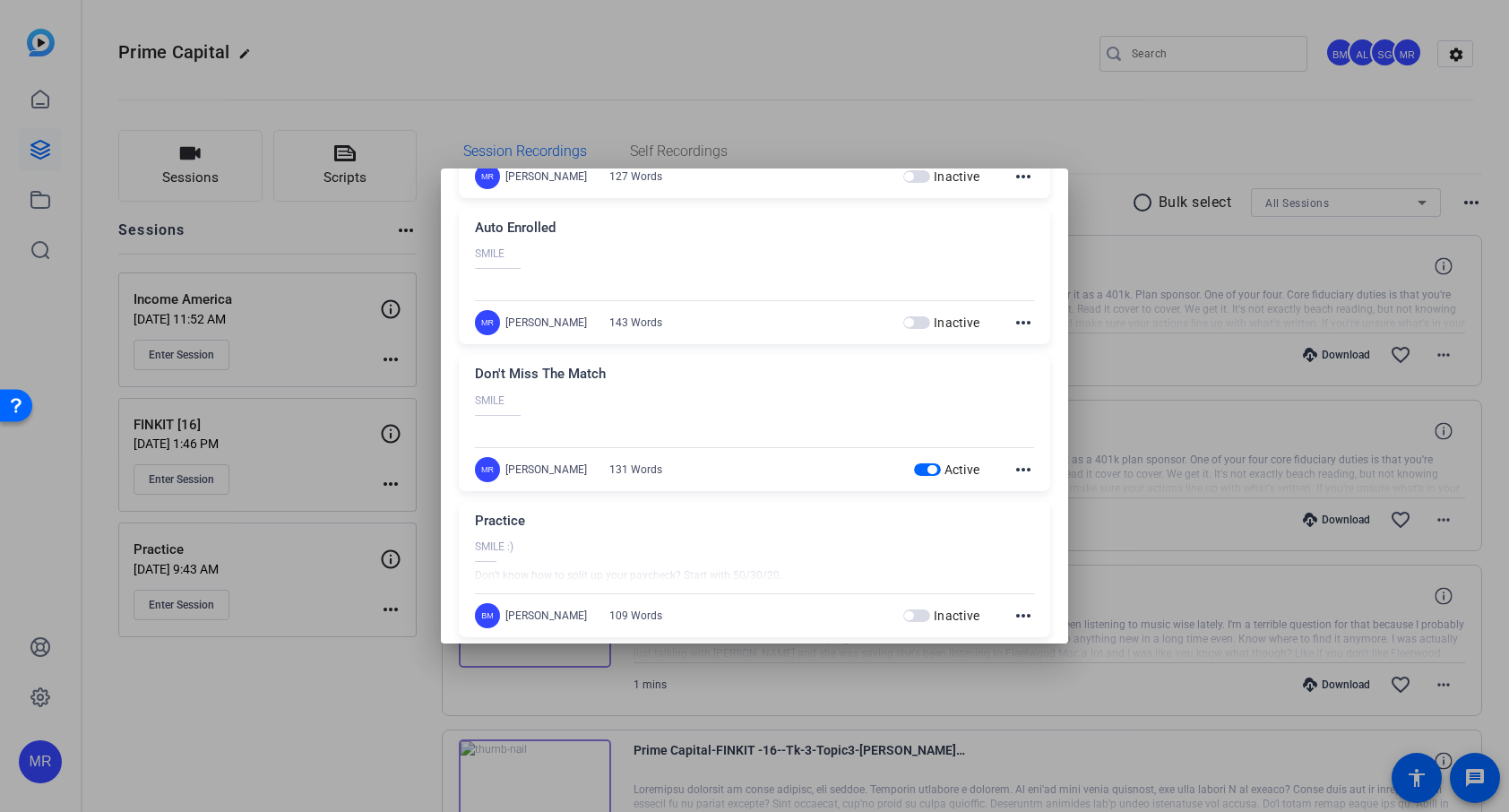
scroll to position [2108, 0]
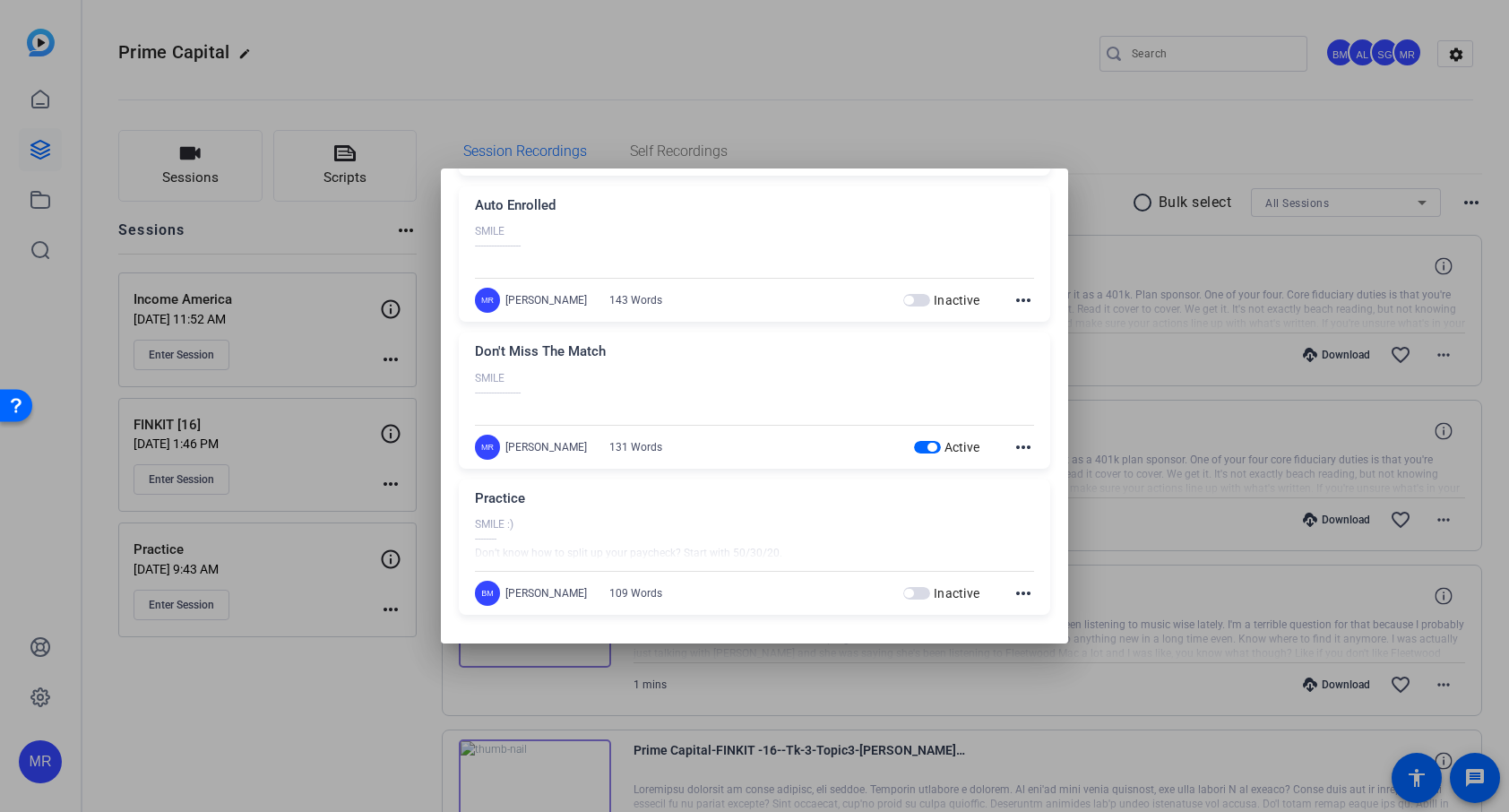
click at [928, 445] on span "button" at bounding box center [932, 447] width 9 height 9
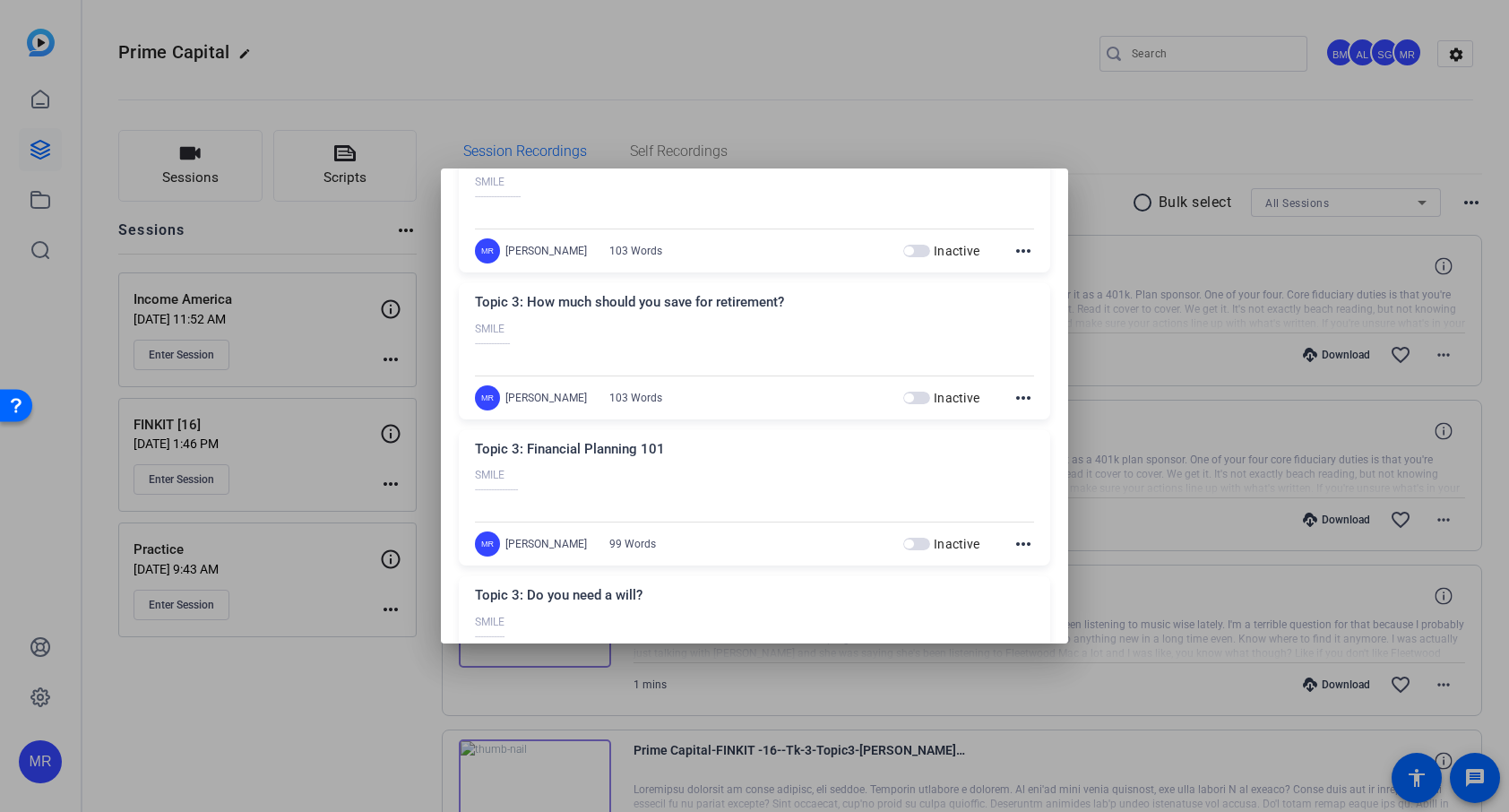
scroll to position [0, 0]
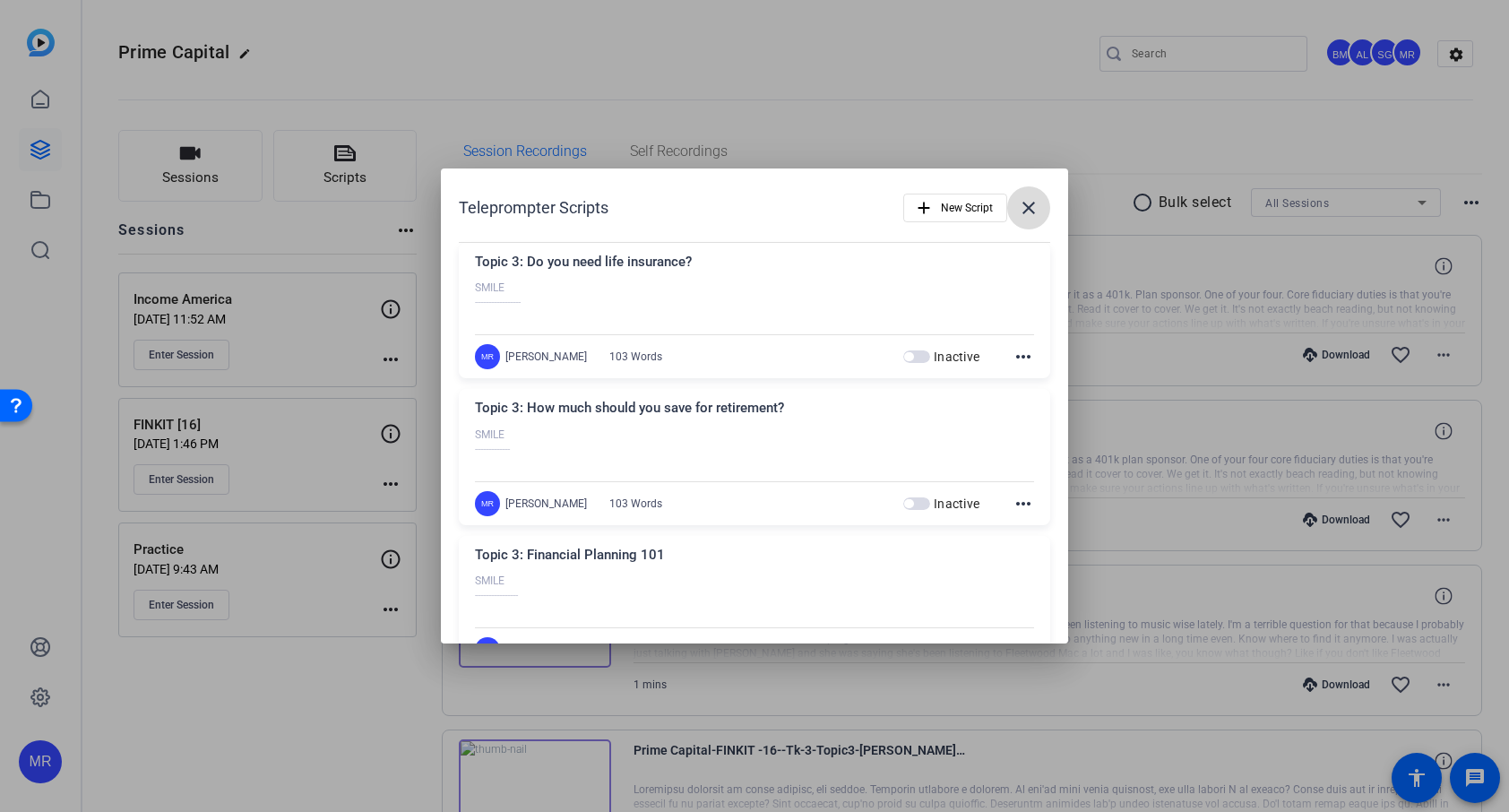
click at [1020, 213] on mat-icon "close" at bounding box center [1029, 208] width 22 height 22
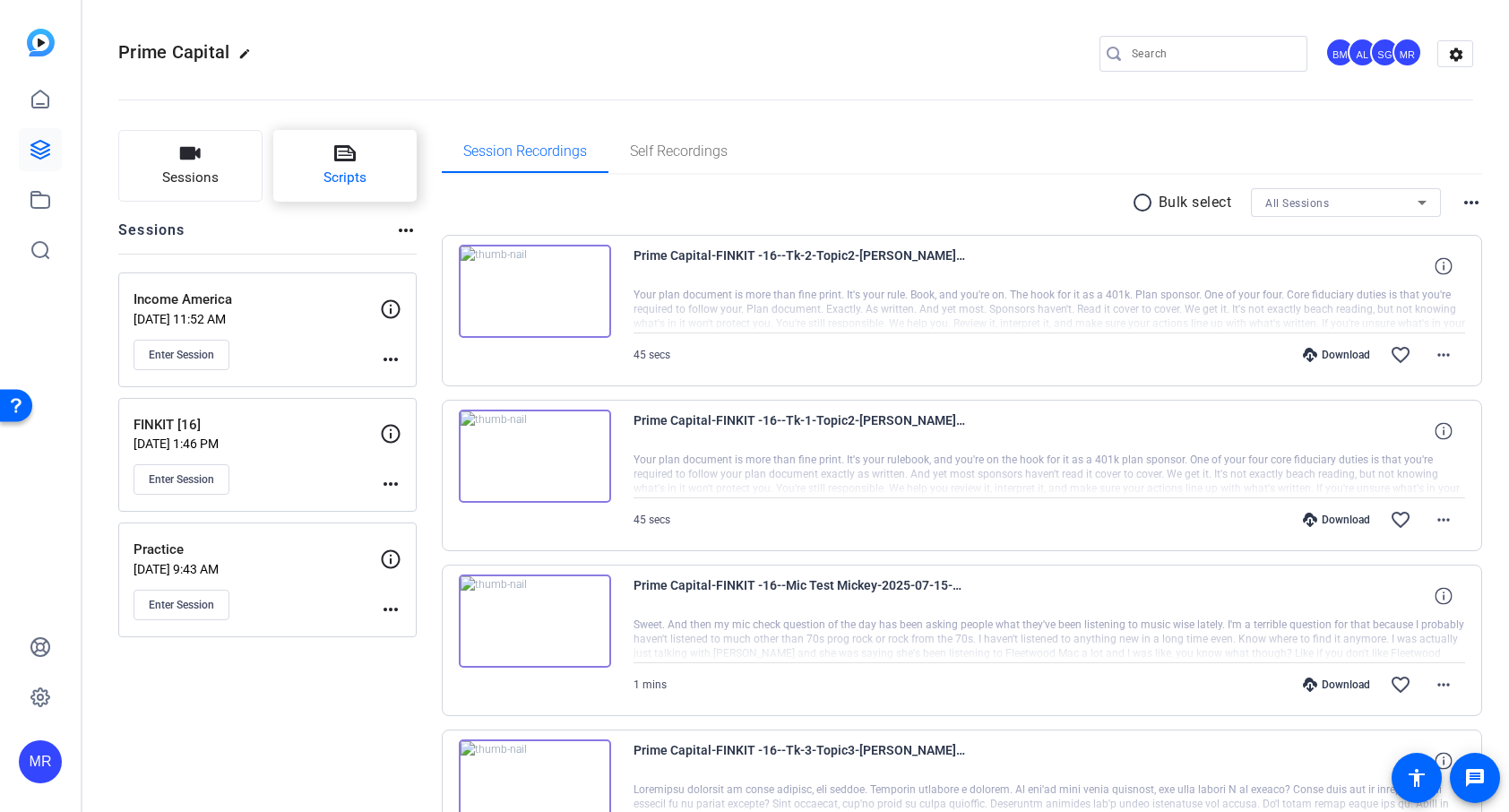
click at [332, 169] on span "Scripts" at bounding box center [345, 178] width 43 height 21
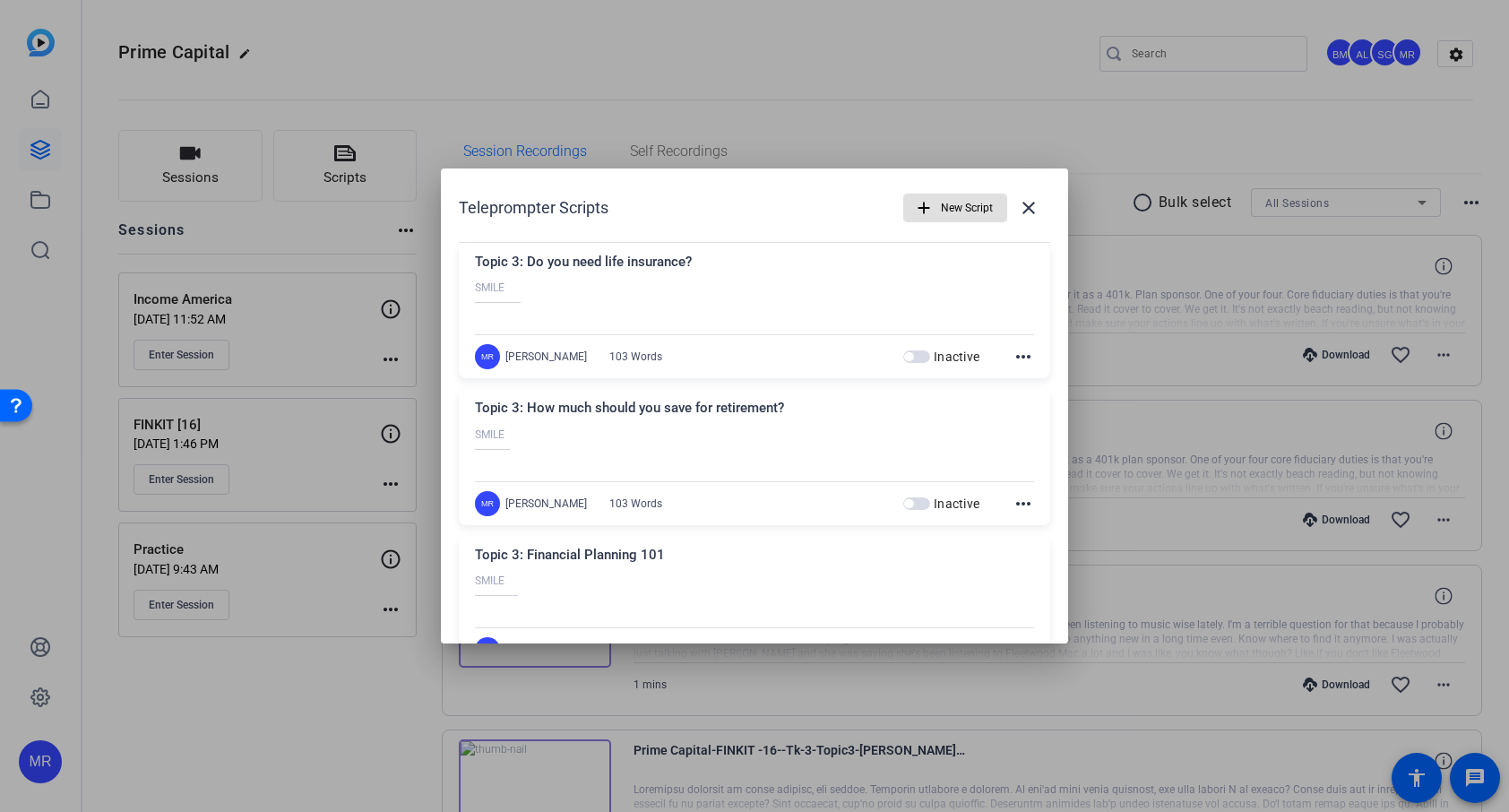
click at [942, 204] on span "New Script" at bounding box center [967, 207] width 52 height 34
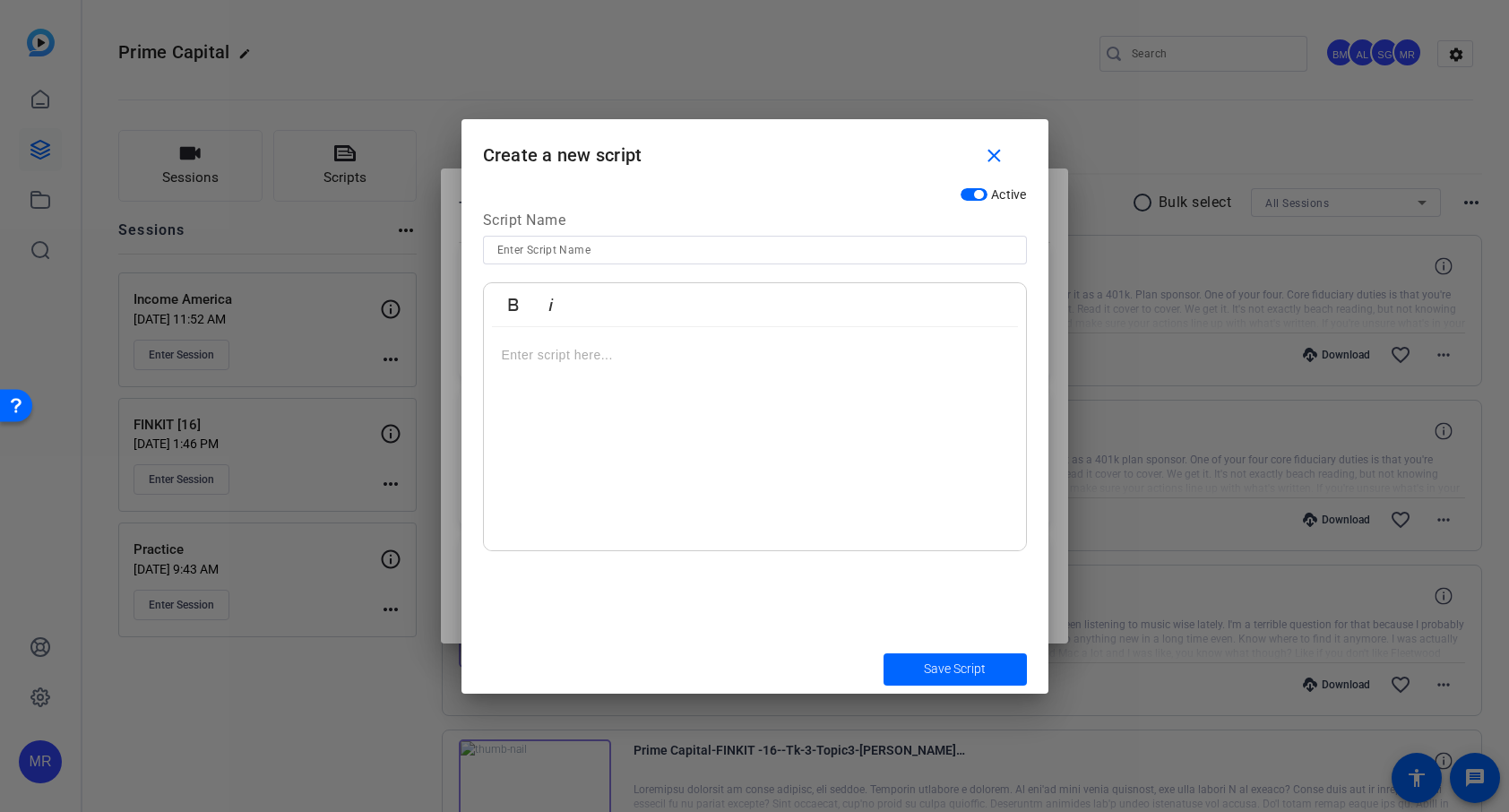
click at [627, 400] on div at bounding box center [755, 440] width 542 height 224
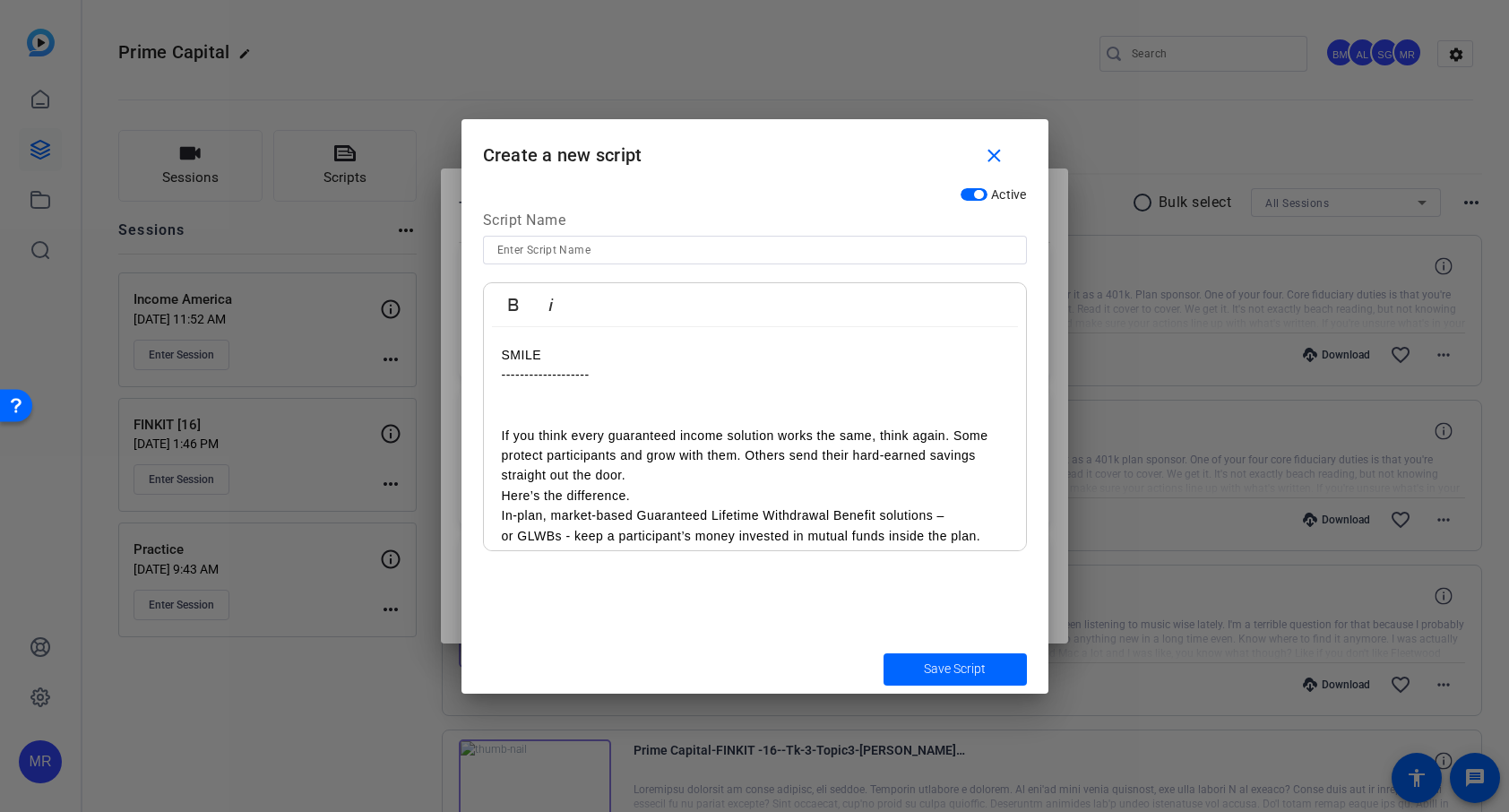
click at [606, 397] on p at bounding box center [754, 395] width 506 height 20
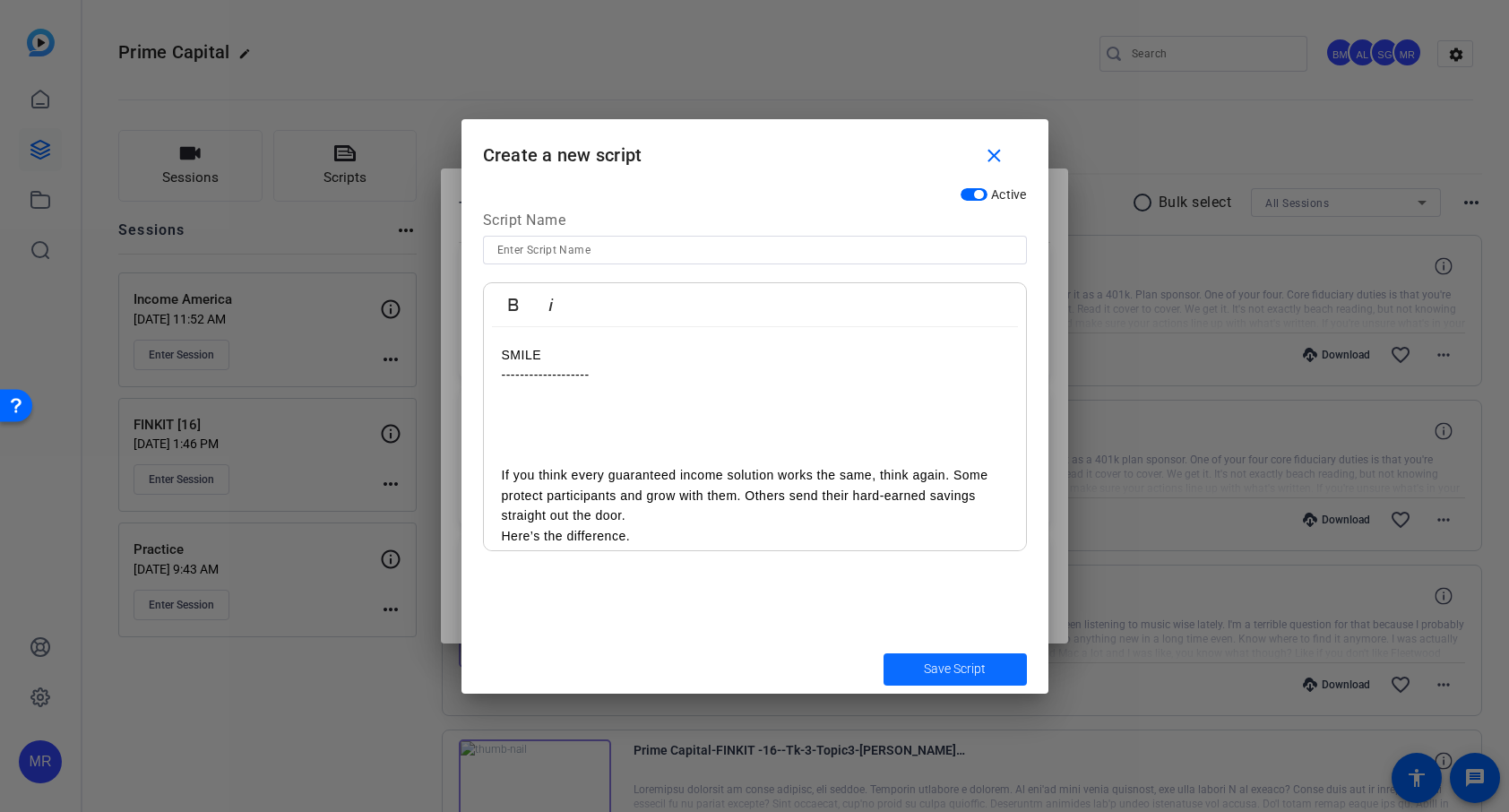
click at [947, 671] on span "Save Script" at bounding box center [955, 669] width 62 height 19
click at [957, 678] on span "Save Script" at bounding box center [955, 669] width 62 height 19
click at [979, 665] on span "Save Script" at bounding box center [955, 669] width 62 height 19
click at [871, 255] on input at bounding box center [754, 250] width 515 height 22
click at [630, 246] on input at bounding box center [754, 250] width 515 height 22
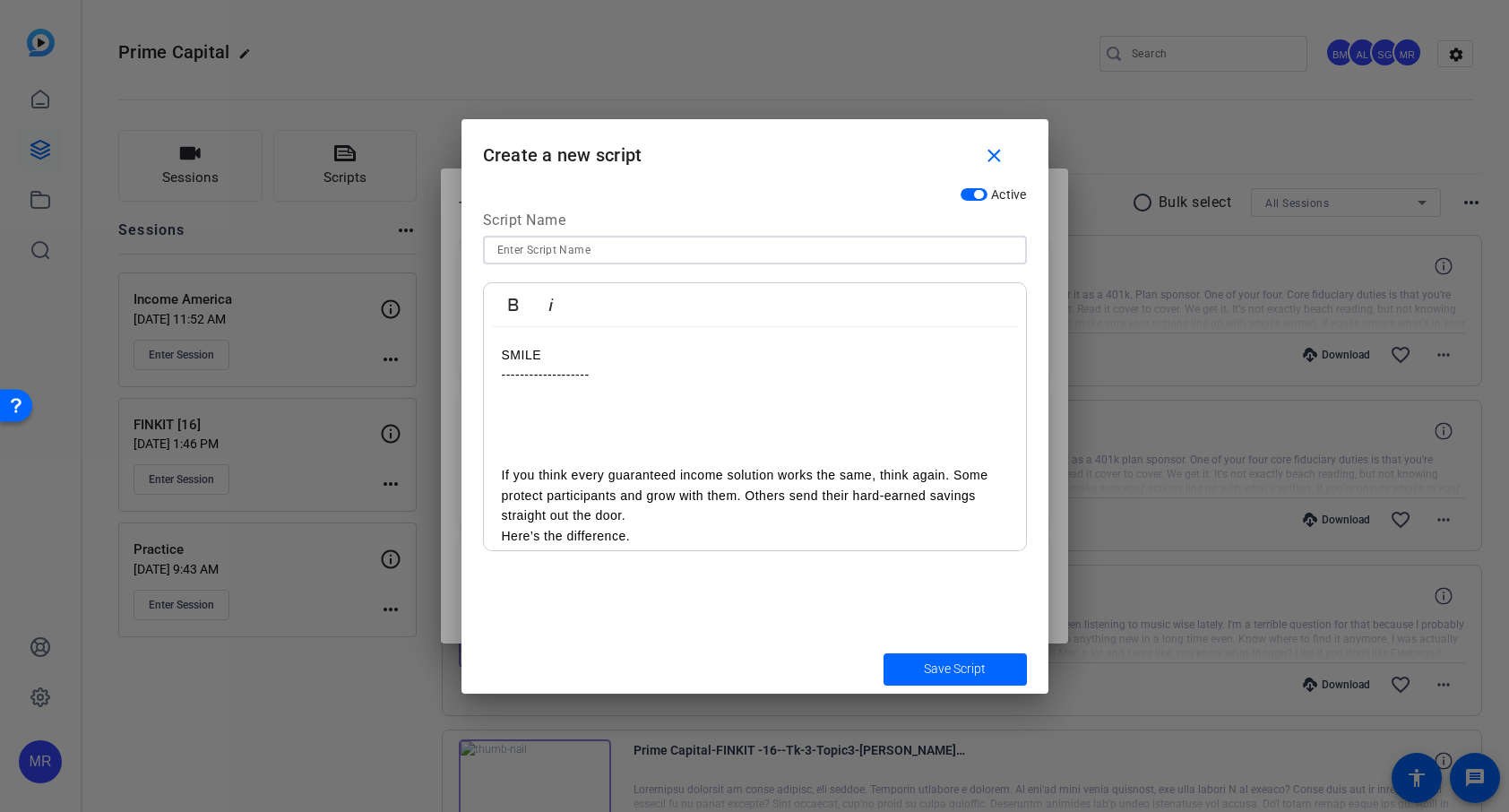
paste input "Types of Guaranteed Income Products"
type input "Types of Guaranteed Income Products"
click at [977, 670] on span "Save Script" at bounding box center [955, 669] width 62 height 19
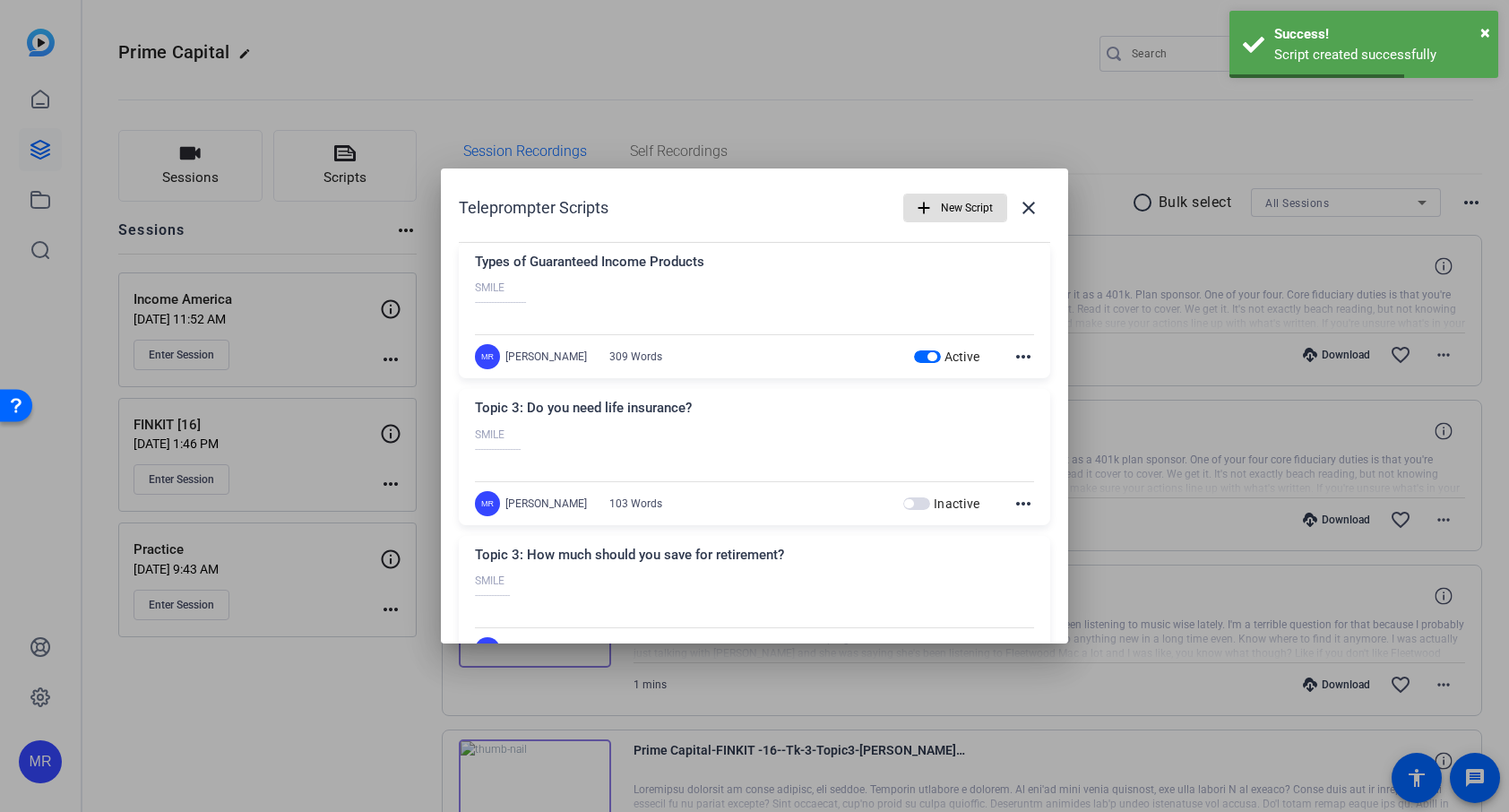
click at [954, 205] on span "New Script" at bounding box center [967, 207] width 52 height 34
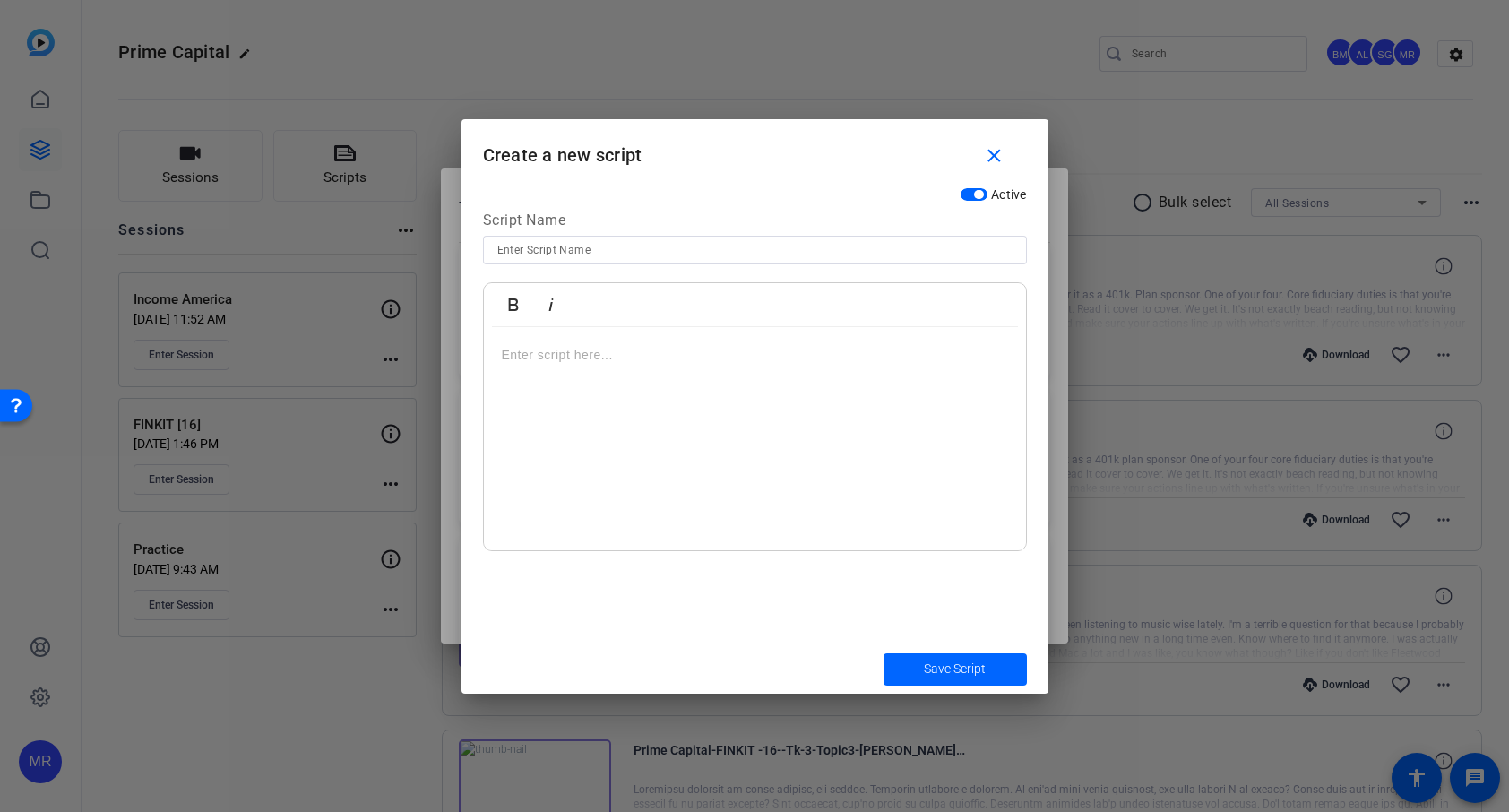
click at [607, 369] on div at bounding box center [755, 440] width 542 height 224
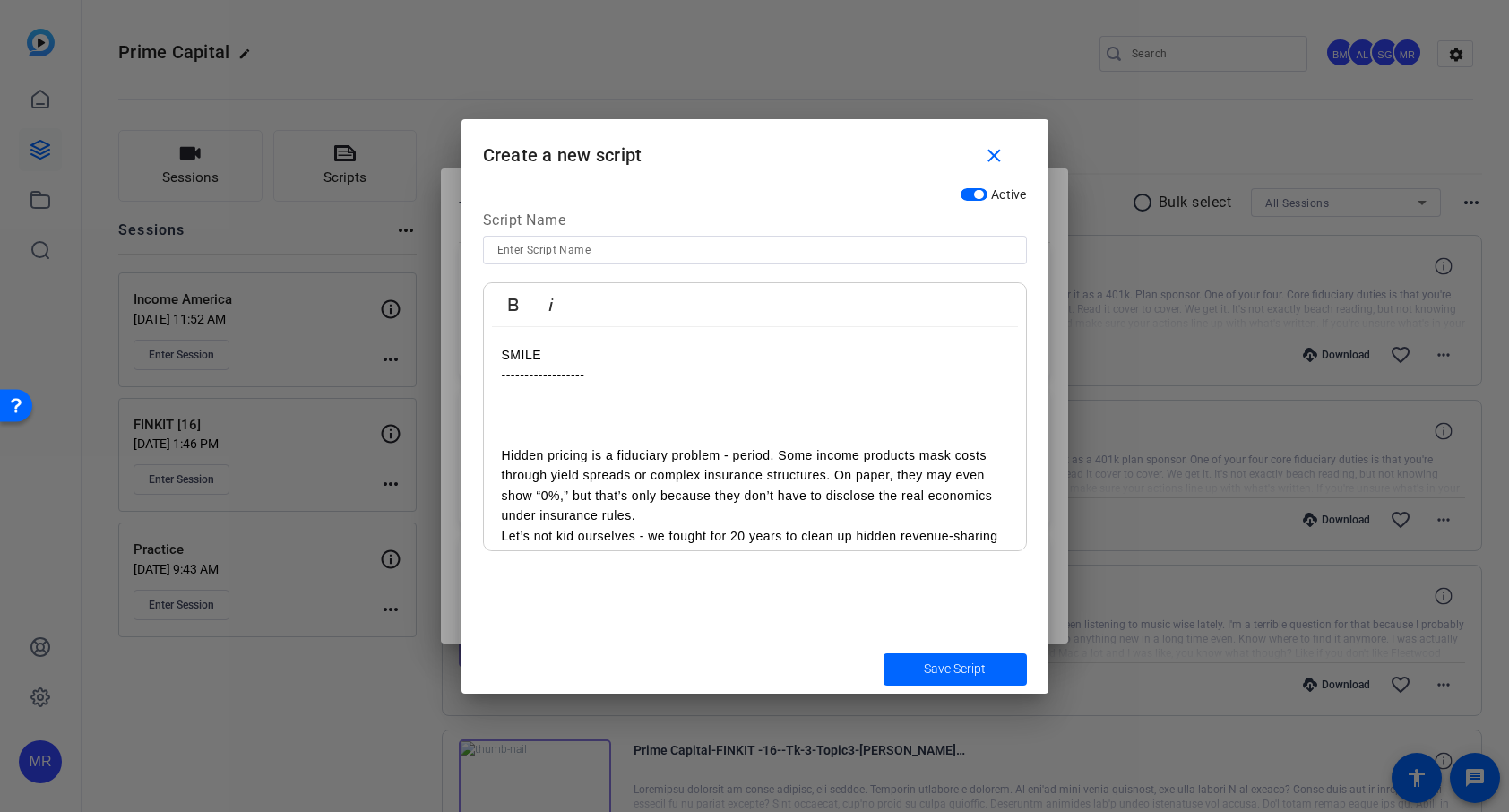
click at [610, 255] on input at bounding box center [754, 250] width 515 height 22
type input "Fee Transparency"
click at [949, 671] on span "Save Script" at bounding box center [955, 669] width 62 height 19
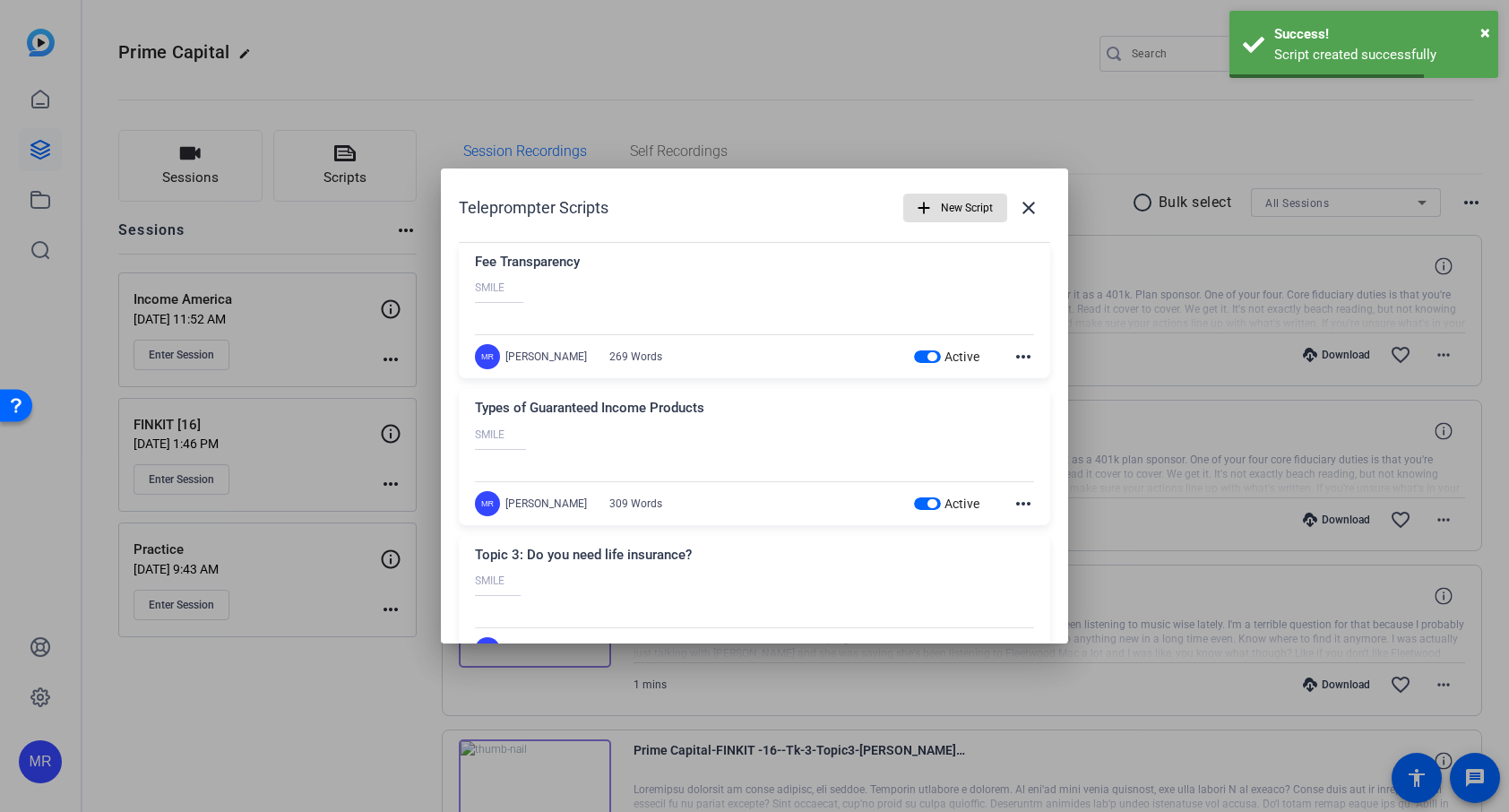
click at [930, 207] on span "button" at bounding box center [955, 207] width 102 height 43
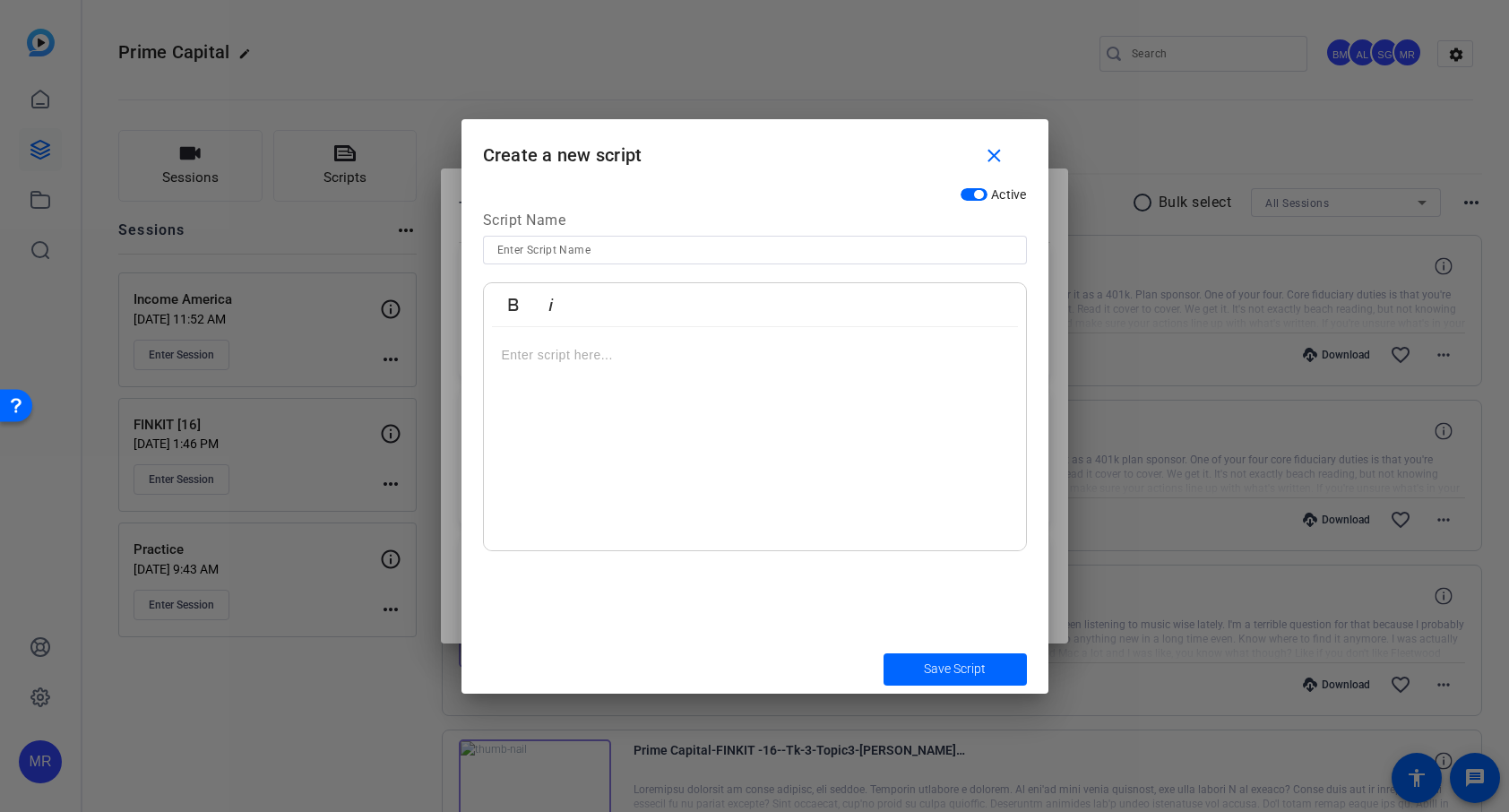
click at [605, 361] on p at bounding box center [754, 355] width 506 height 20
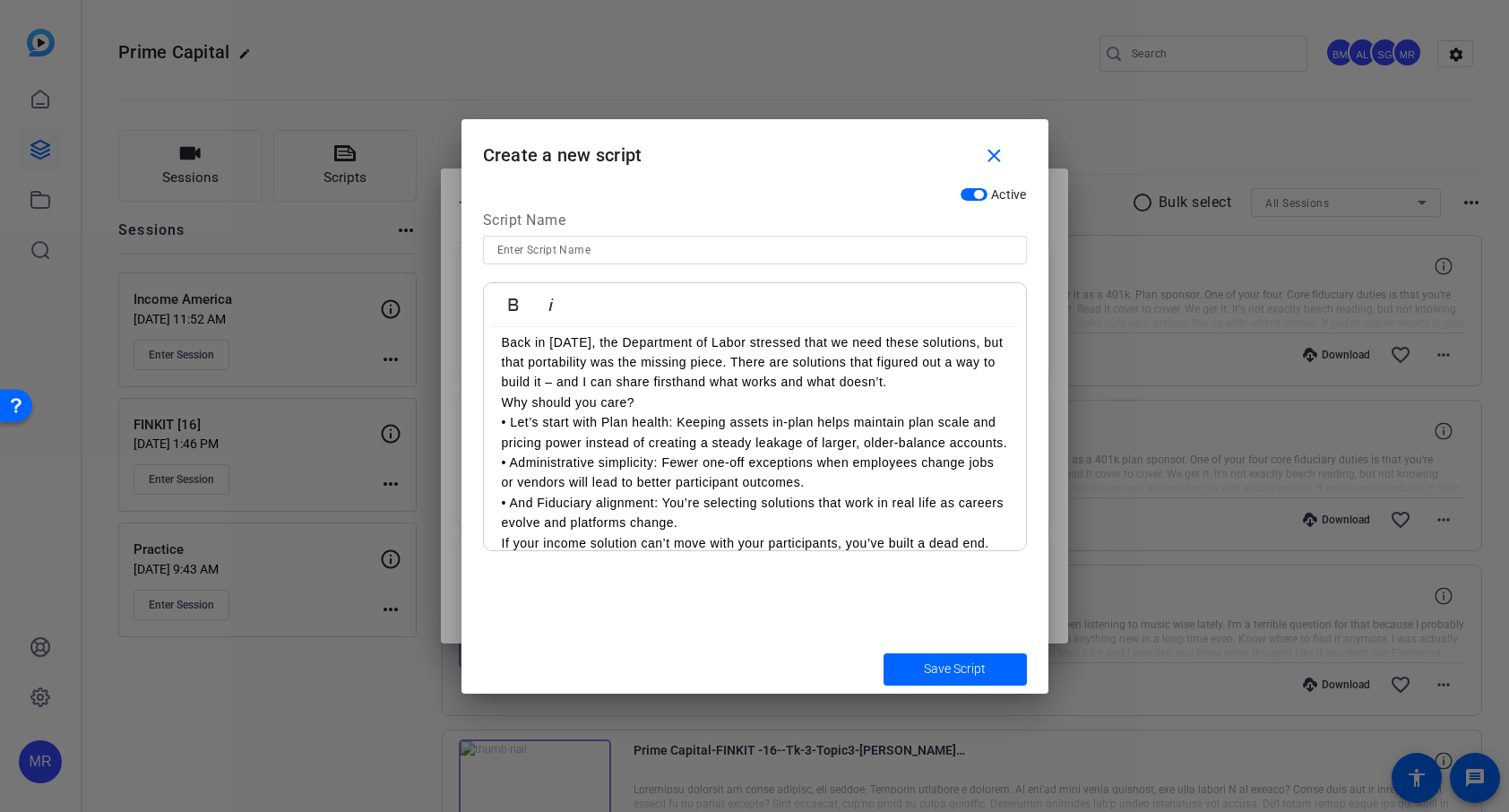
scroll to position [354, 0]
click at [679, 399] on p "Why should you care? • Let’s start with Plan health: Keeping assets in-plan hel…" at bounding box center [754, 463] width 506 height 141
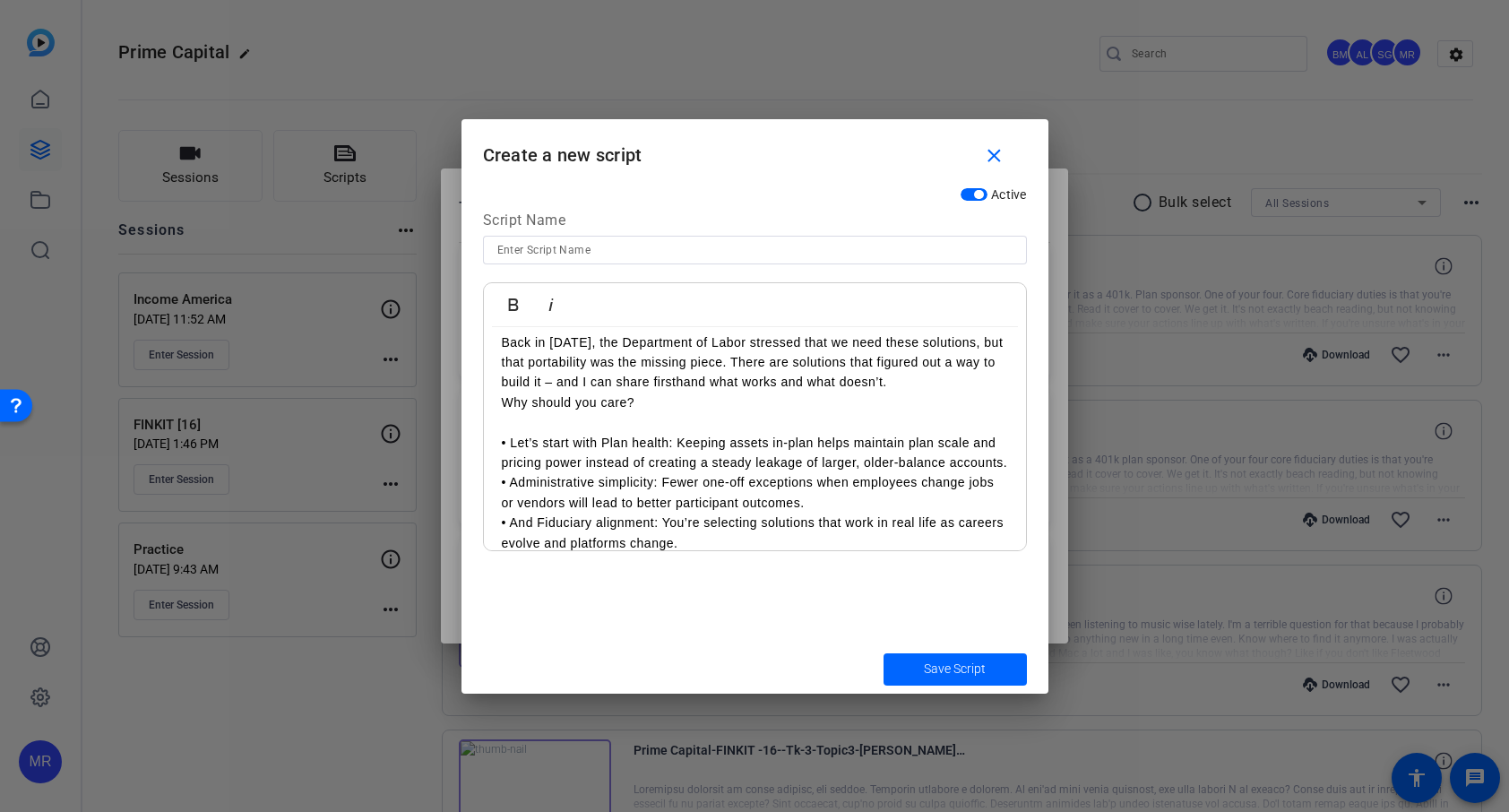
click at [615, 484] on p "• Let’s start with Plan health: Keeping assets in-plan helps maintain plan scal…" at bounding box center [754, 483] width 506 height 141
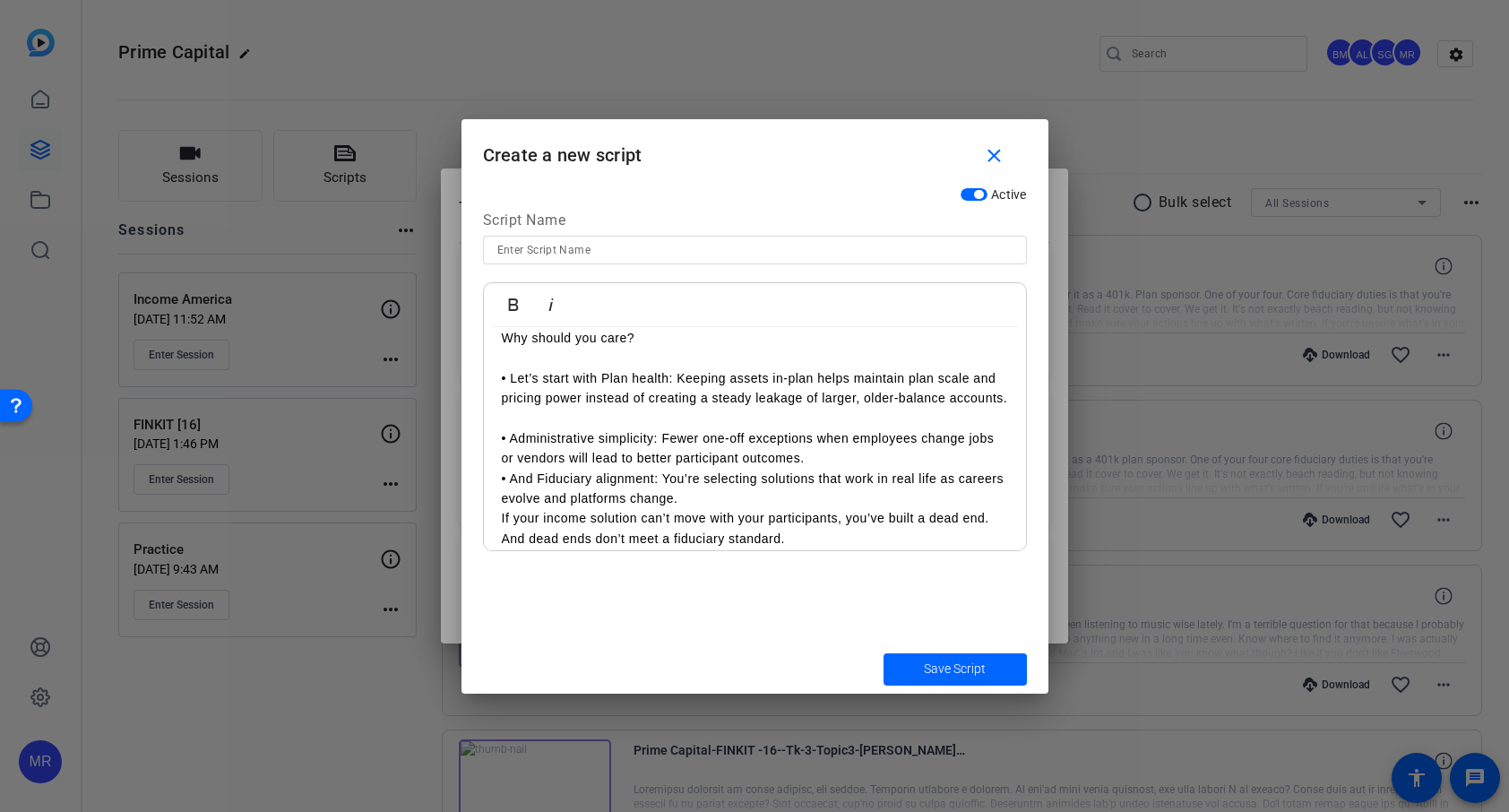
scroll to position [420, 0]
click at [828, 480] on p "• Administrative simplicity: Fewer one-off exceptions when employees change job…" at bounding box center [754, 457] width 506 height 100
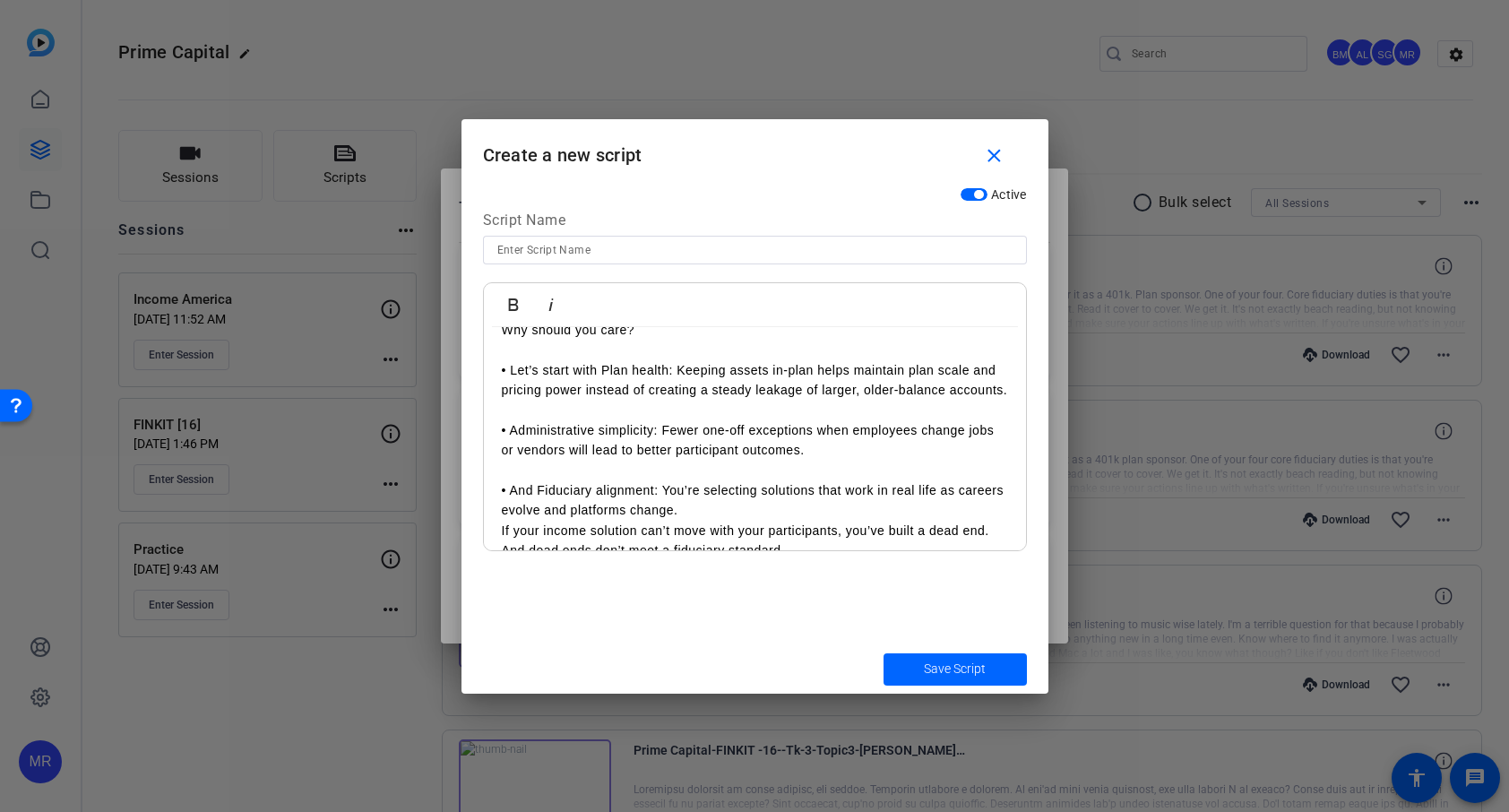
scroll to position [450, 0]
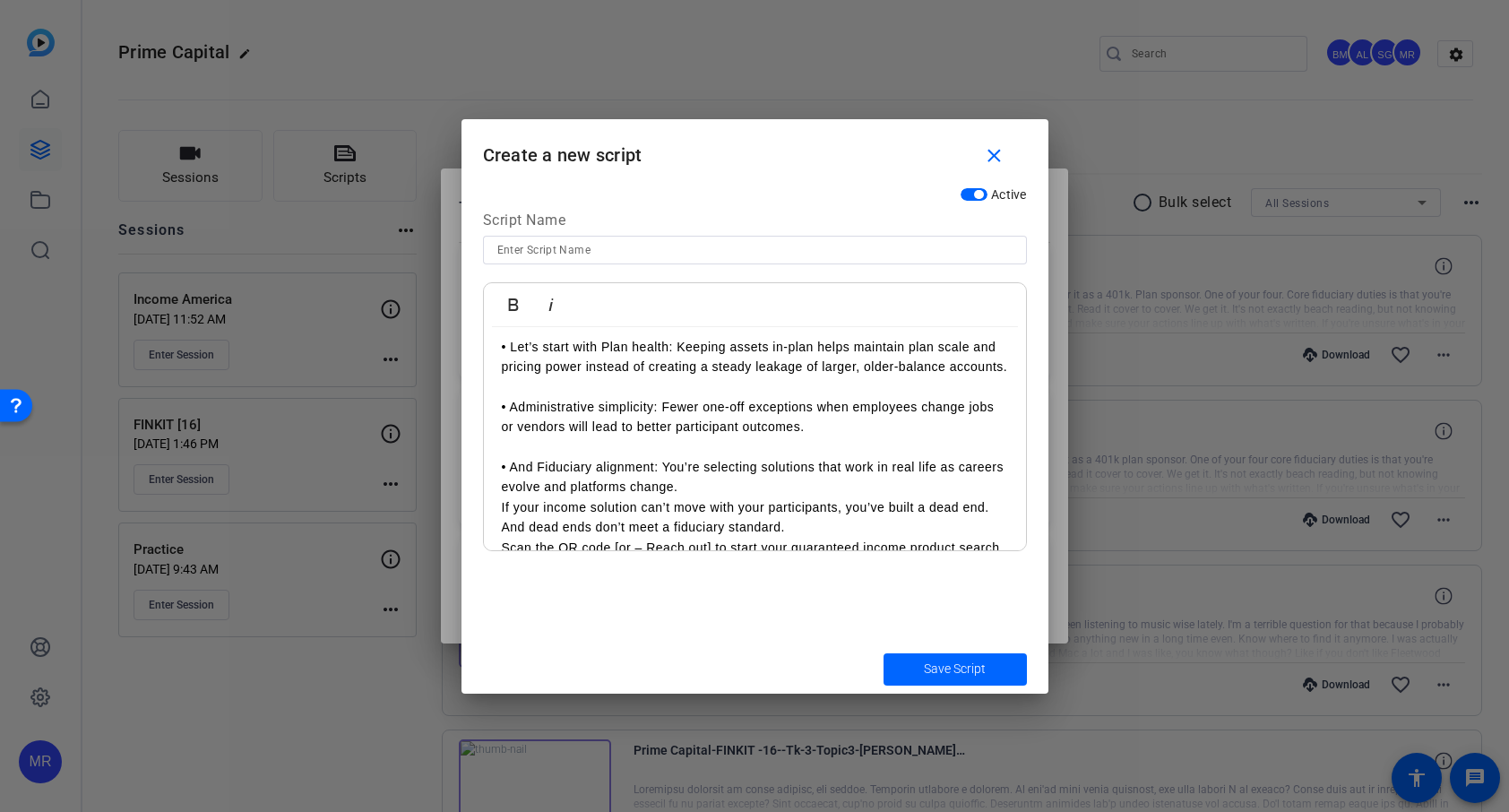
click at [752, 497] on p "• And Fiduciary alignment: You’re selecting solutions that work in real life as…" at bounding box center [754, 467] width 506 height 60
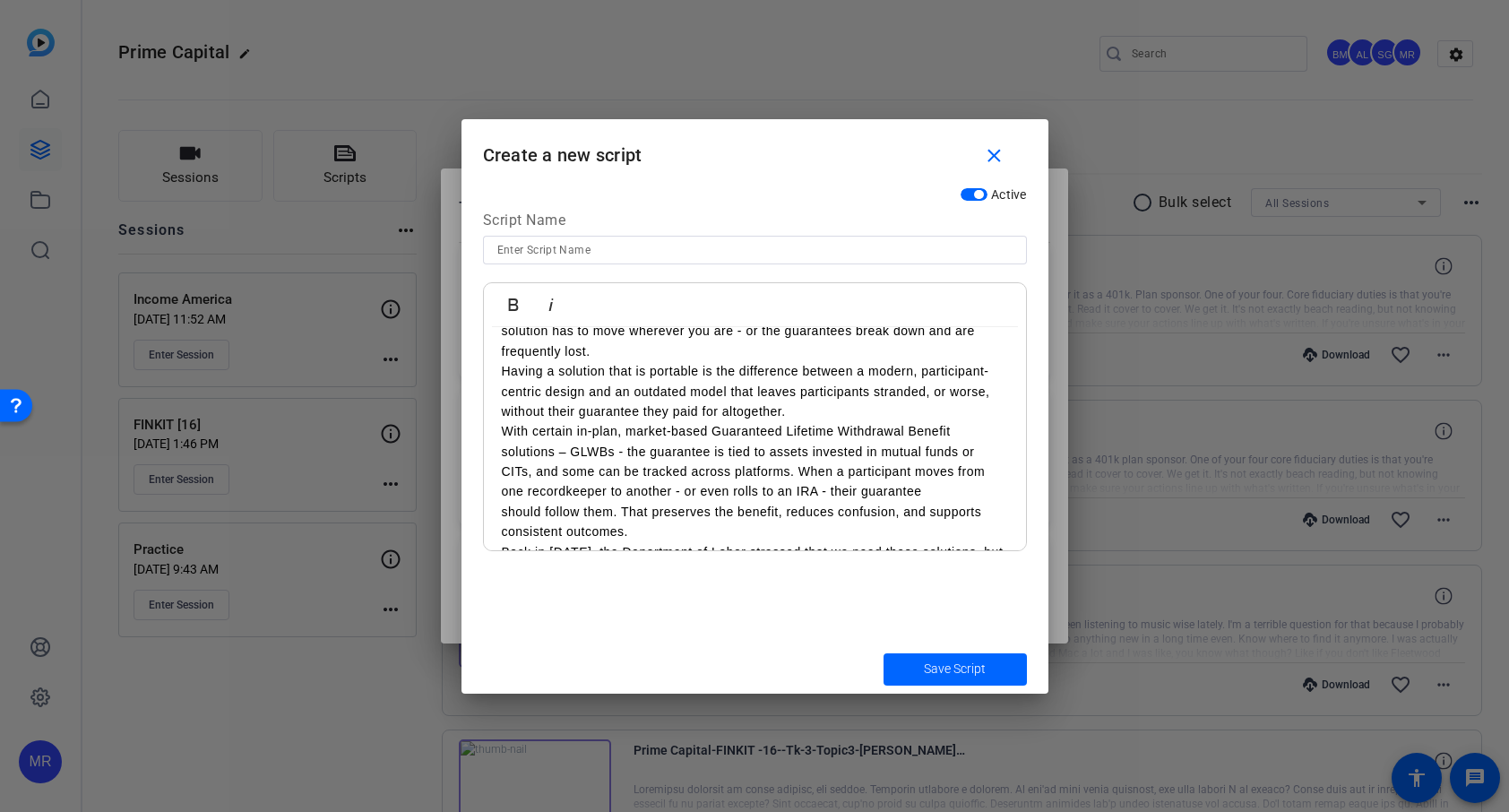
scroll to position [0, 0]
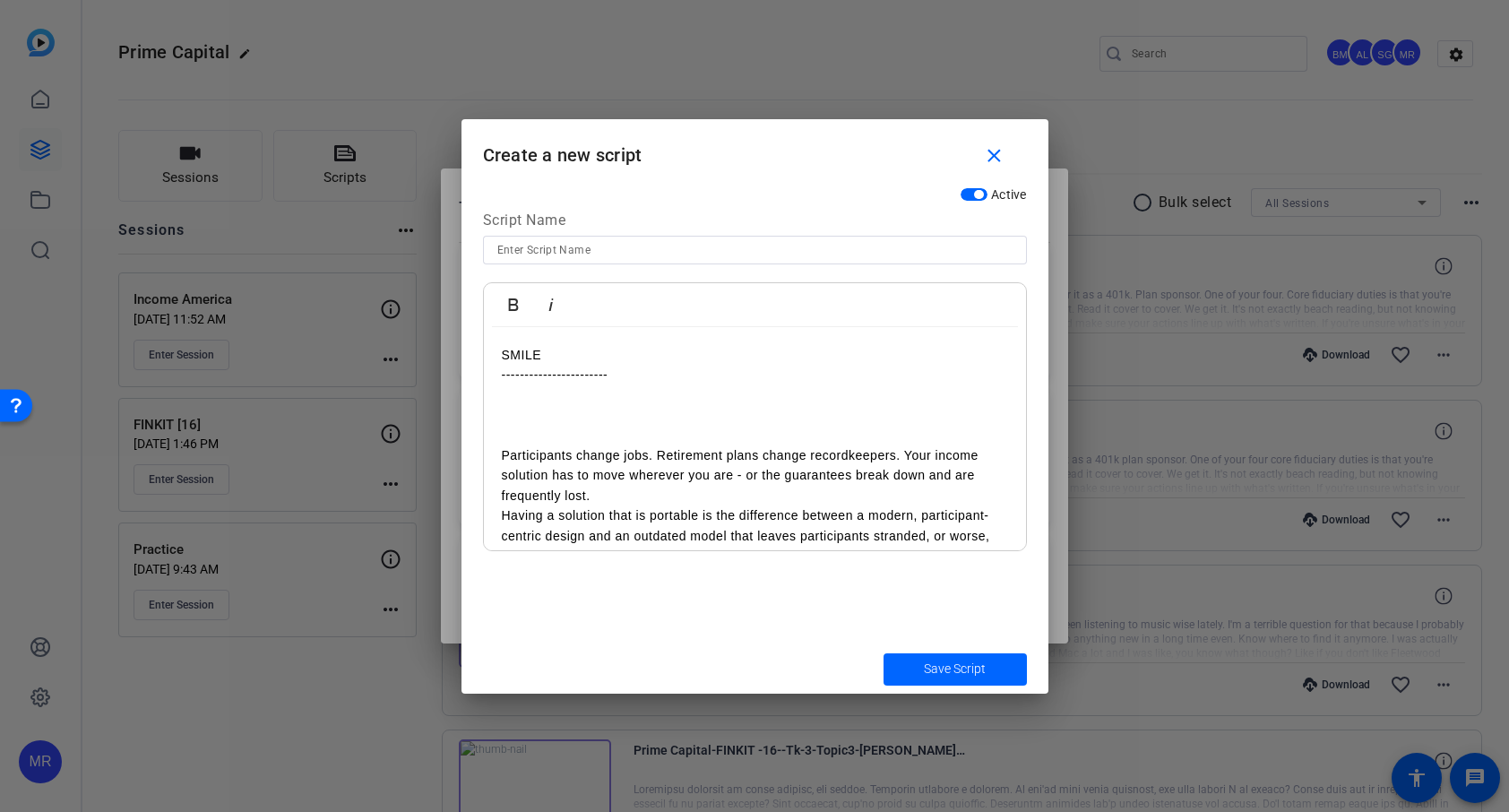
click at [574, 243] on input at bounding box center [754, 250] width 515 height 22
paste input "Portability"
type input "Portability"
click at [943, 682] on span "submit" at bounding box center [955, 669] width 143 height 43
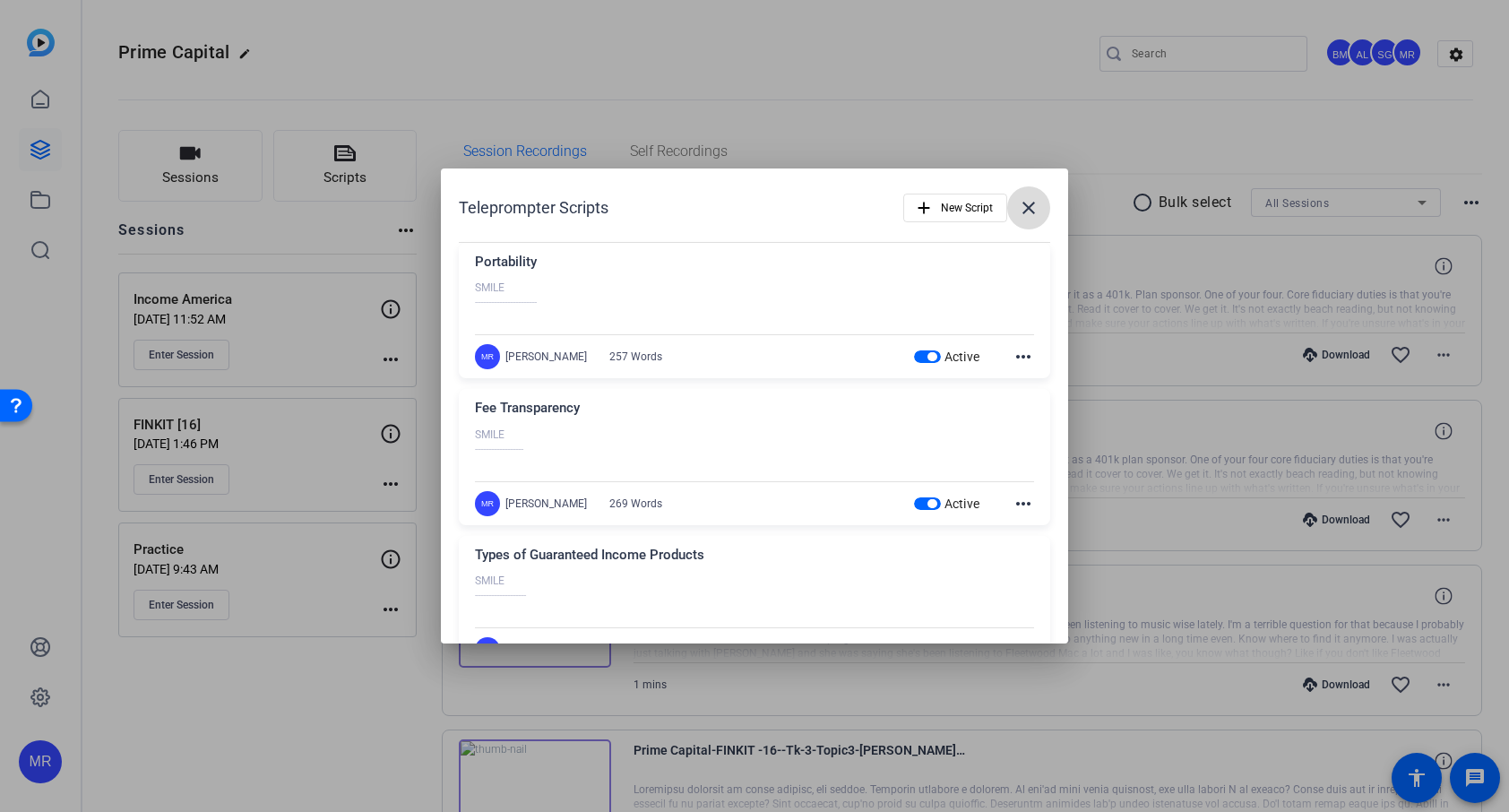
click at [1025, 194] on span at bounding box center [1028, 207] width 43 height 43
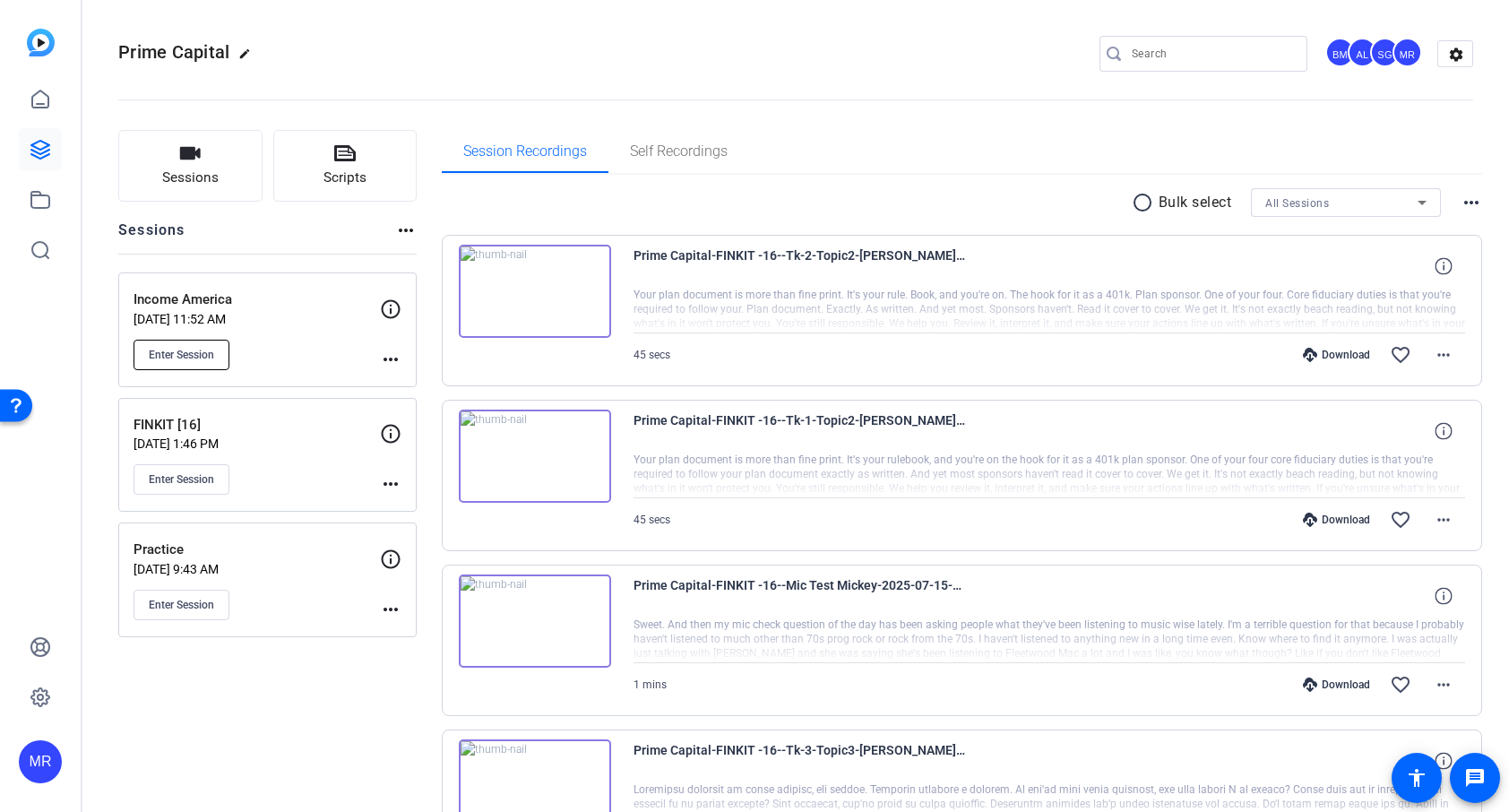
click at [191, 353] on span "Enter Session" at bounding box center [182, 355] width 66 height 15
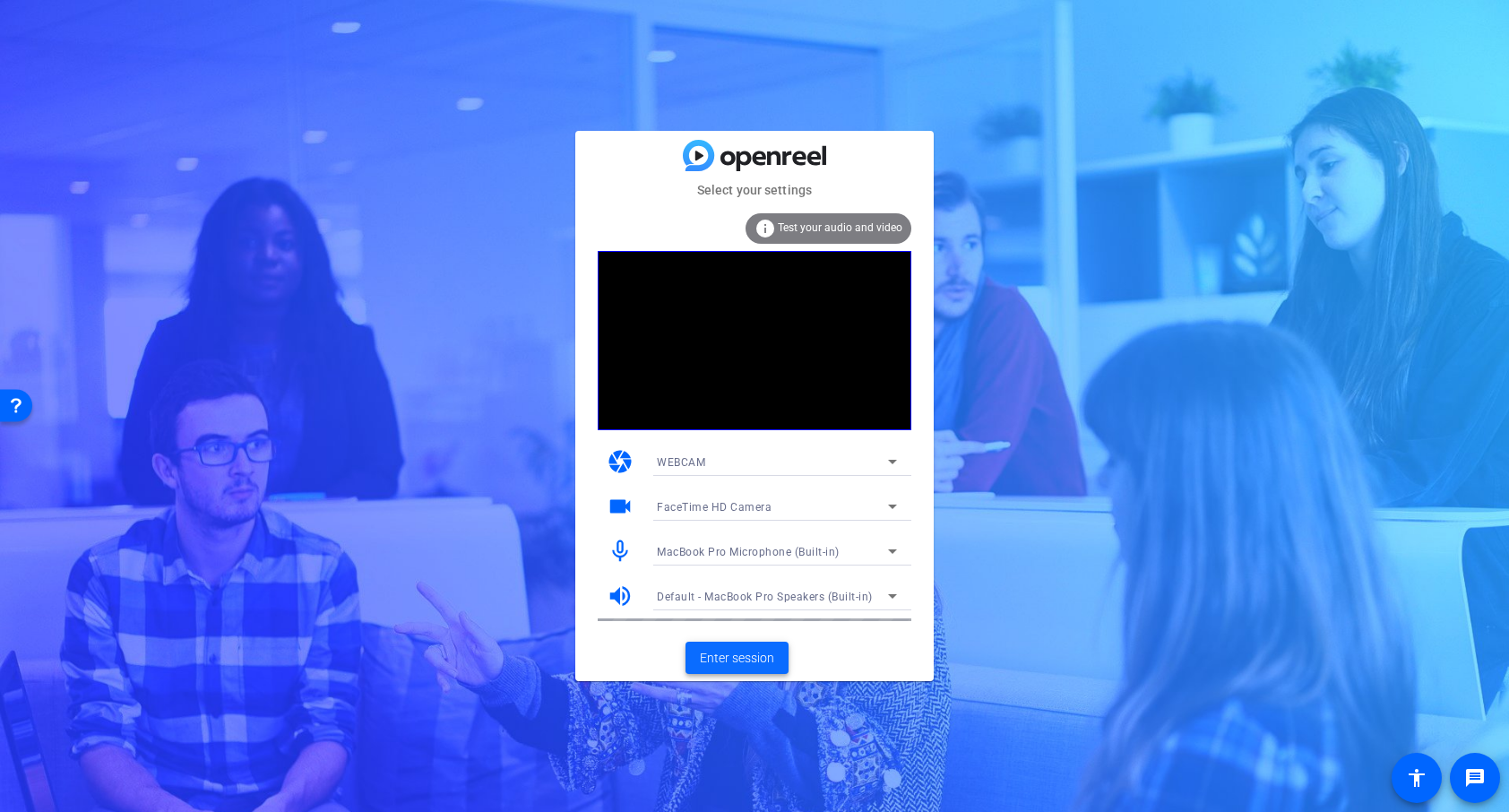
click at [728, 658] on span "Enter session" at bounding box center [737, 658] width 75 height 19
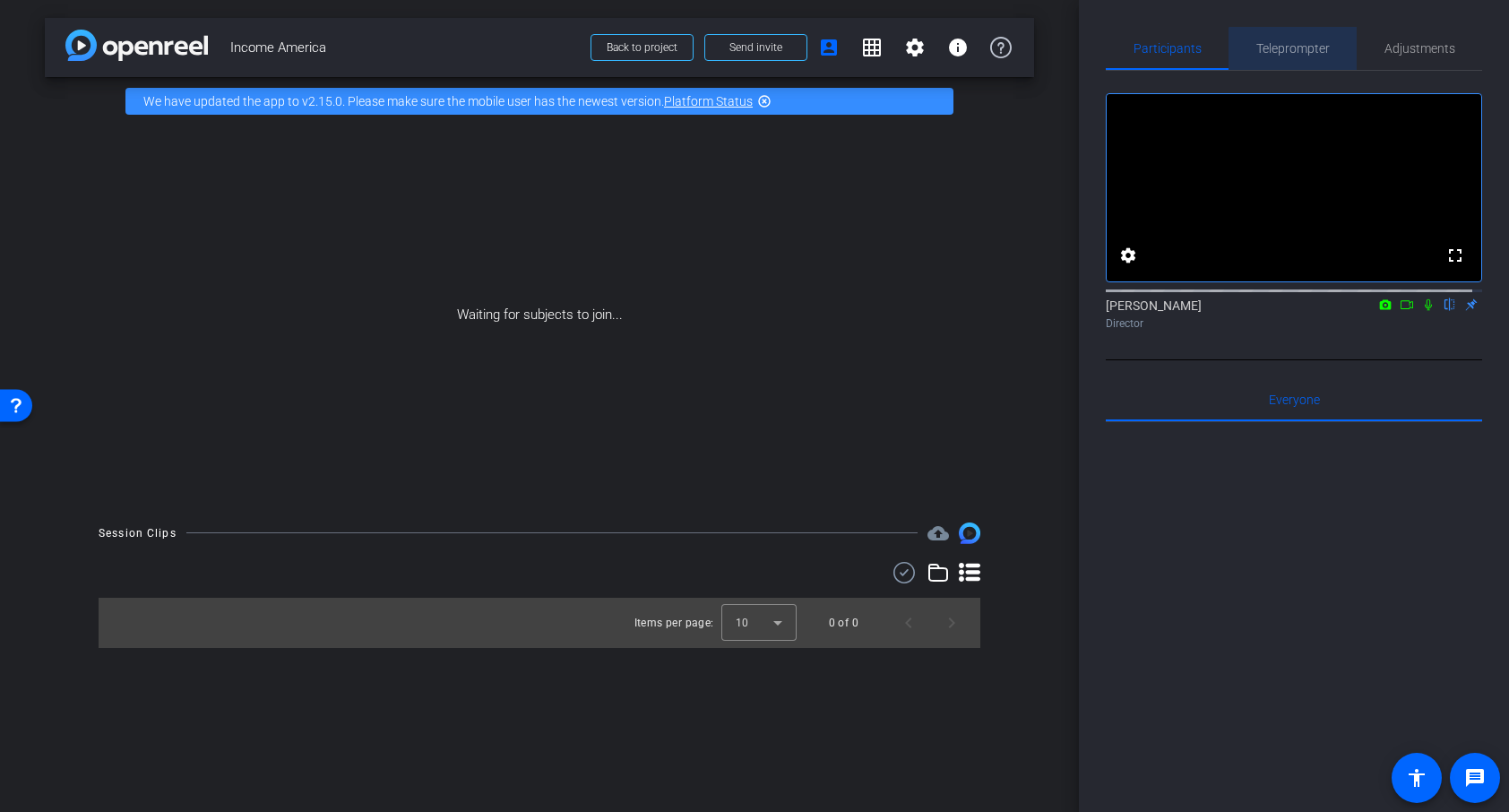
click at [1296, 51] on span "Teleprompter" at bounding box center [1293, 48] width 74 height 13
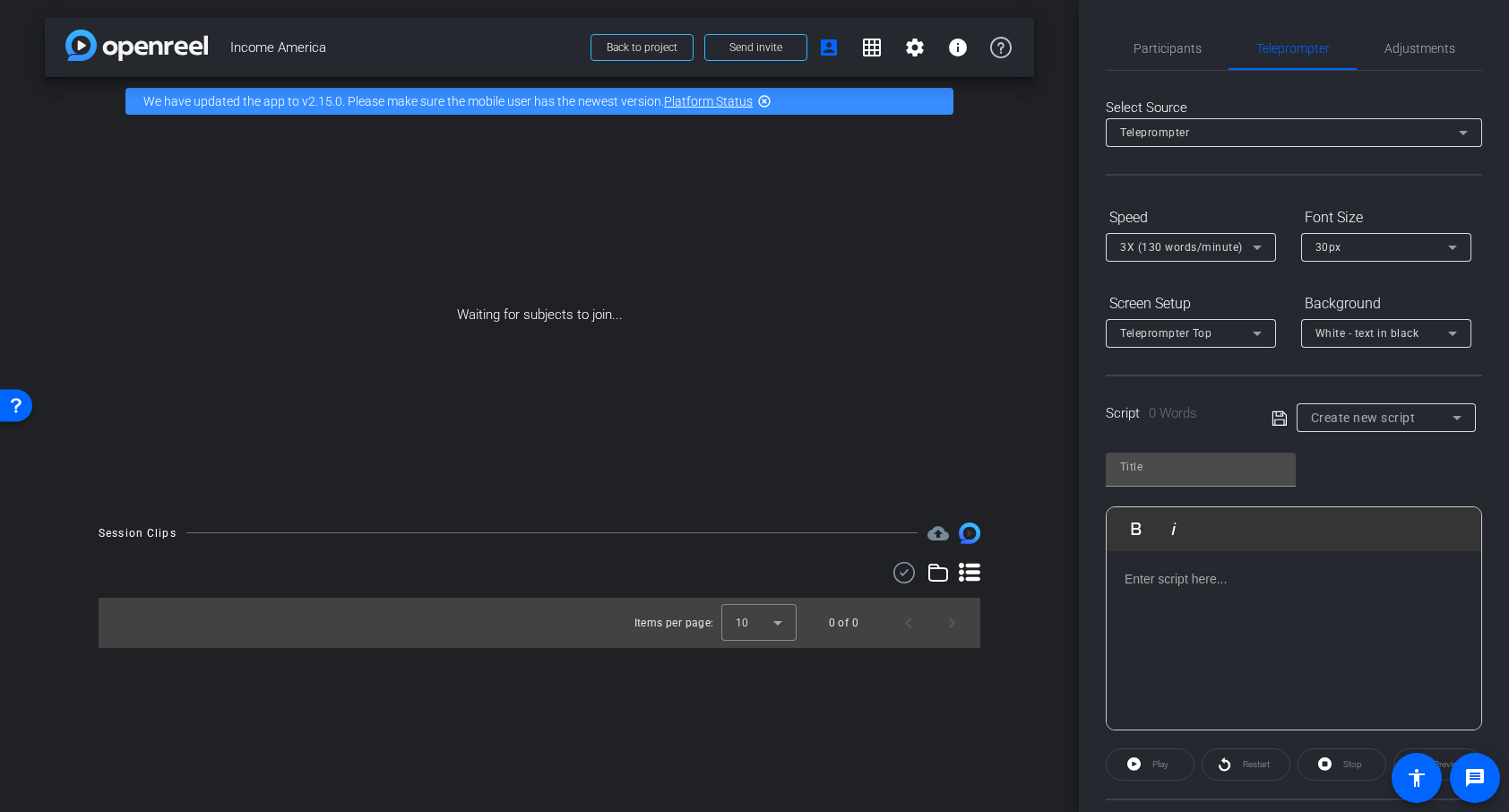
click at [1340, 337] on span "White - text in black" at bounding box center [1368, 334] width 104 height 13
click at [1360, 405] on div "Black - text in white" at bounding box center [1369, 403] width 106 height 22
click at [1256, 332] on icon at bounding box center [1257, 334] width 9 height 5
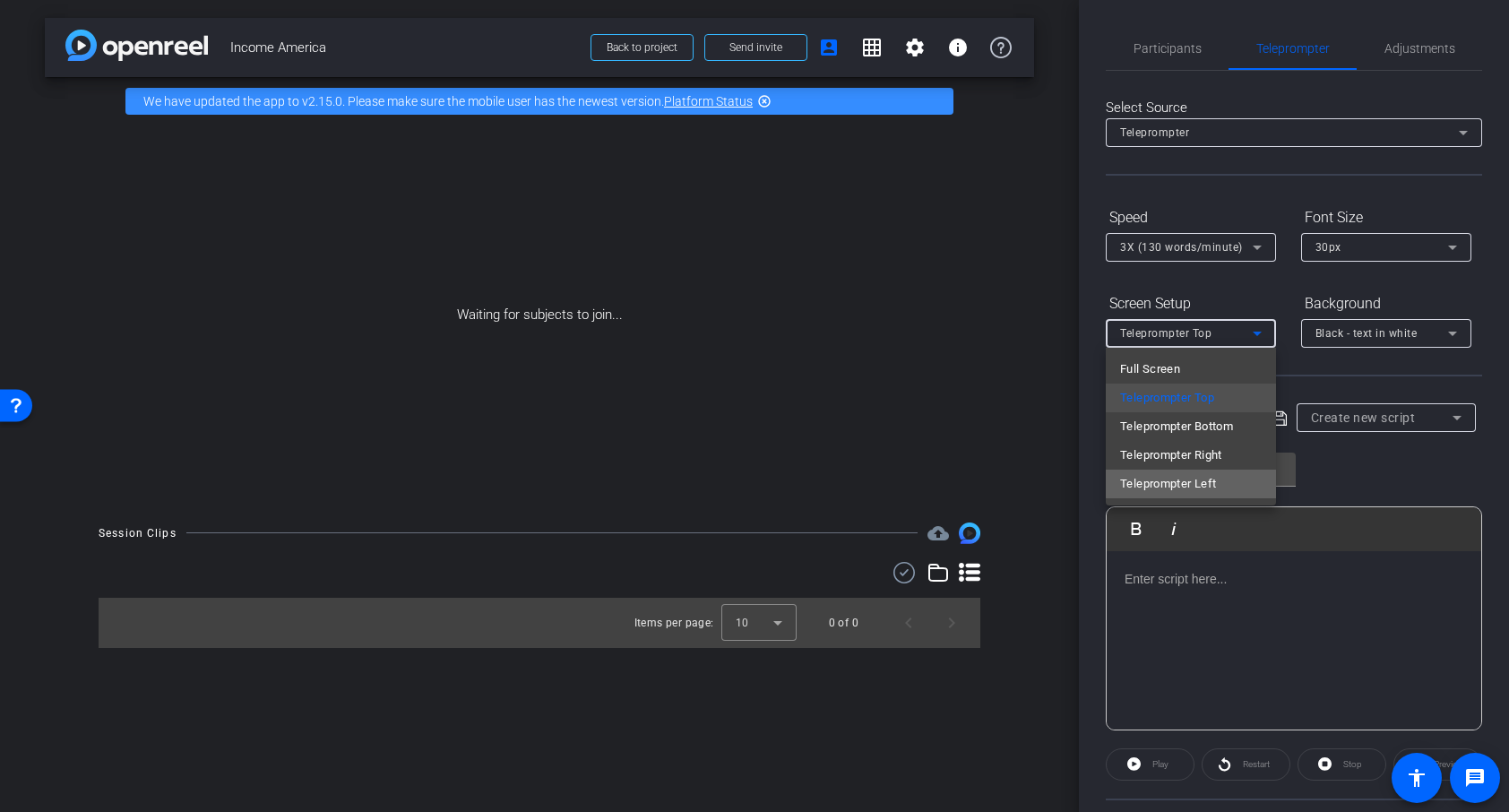
click at [1237, 476] on mat-option "Teleprompter Left" at bounding box center [1191, 484] width 171 height 28
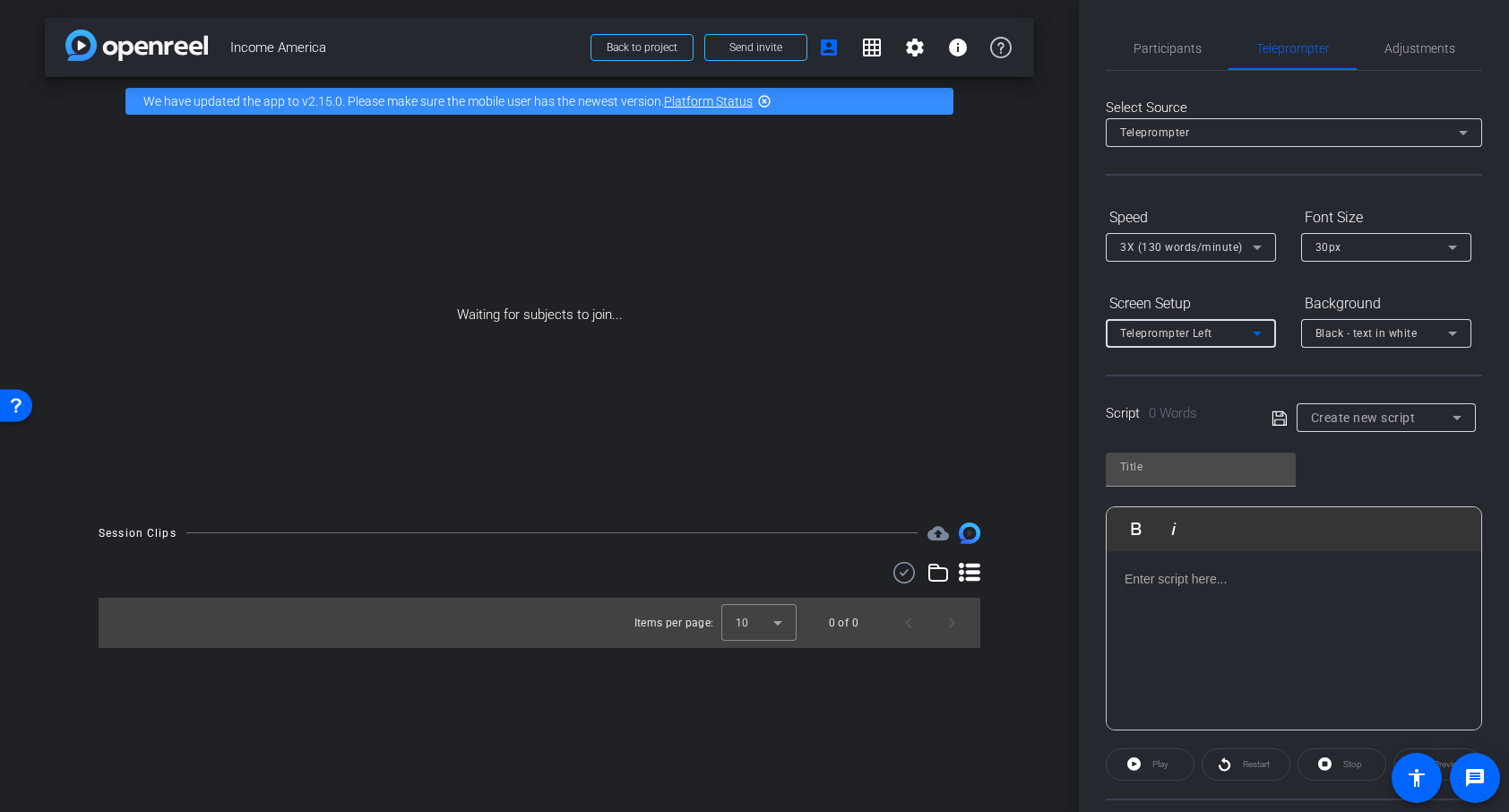
click at [1223, 252] on span "3X (130 words/minute)" at bounding box center [1181, 247] width 123 height 13
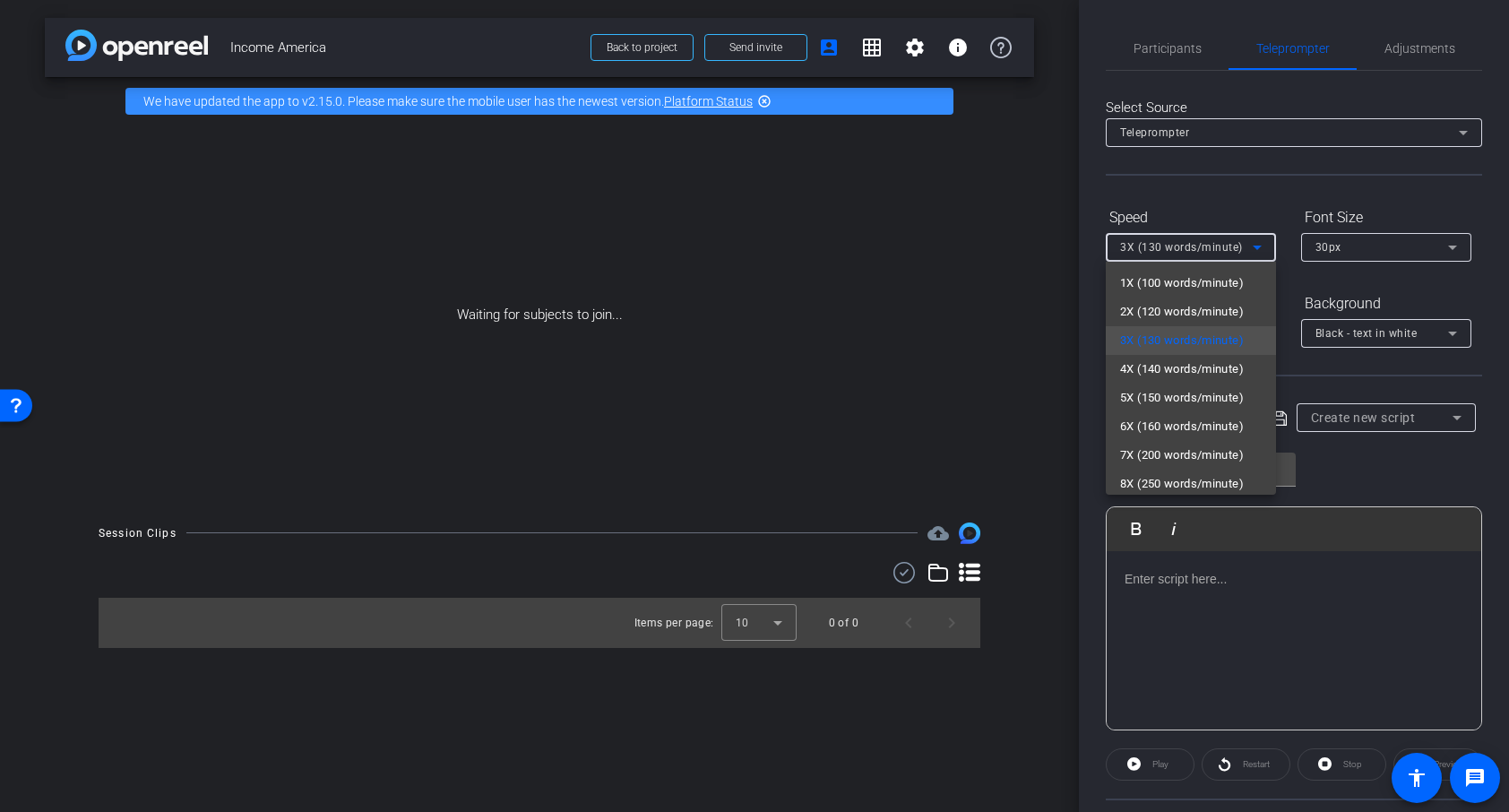
click at [1208, 382] on mat-option "4X (140 words/minute)" at bounding box center [1191, 369] width 171 height 28
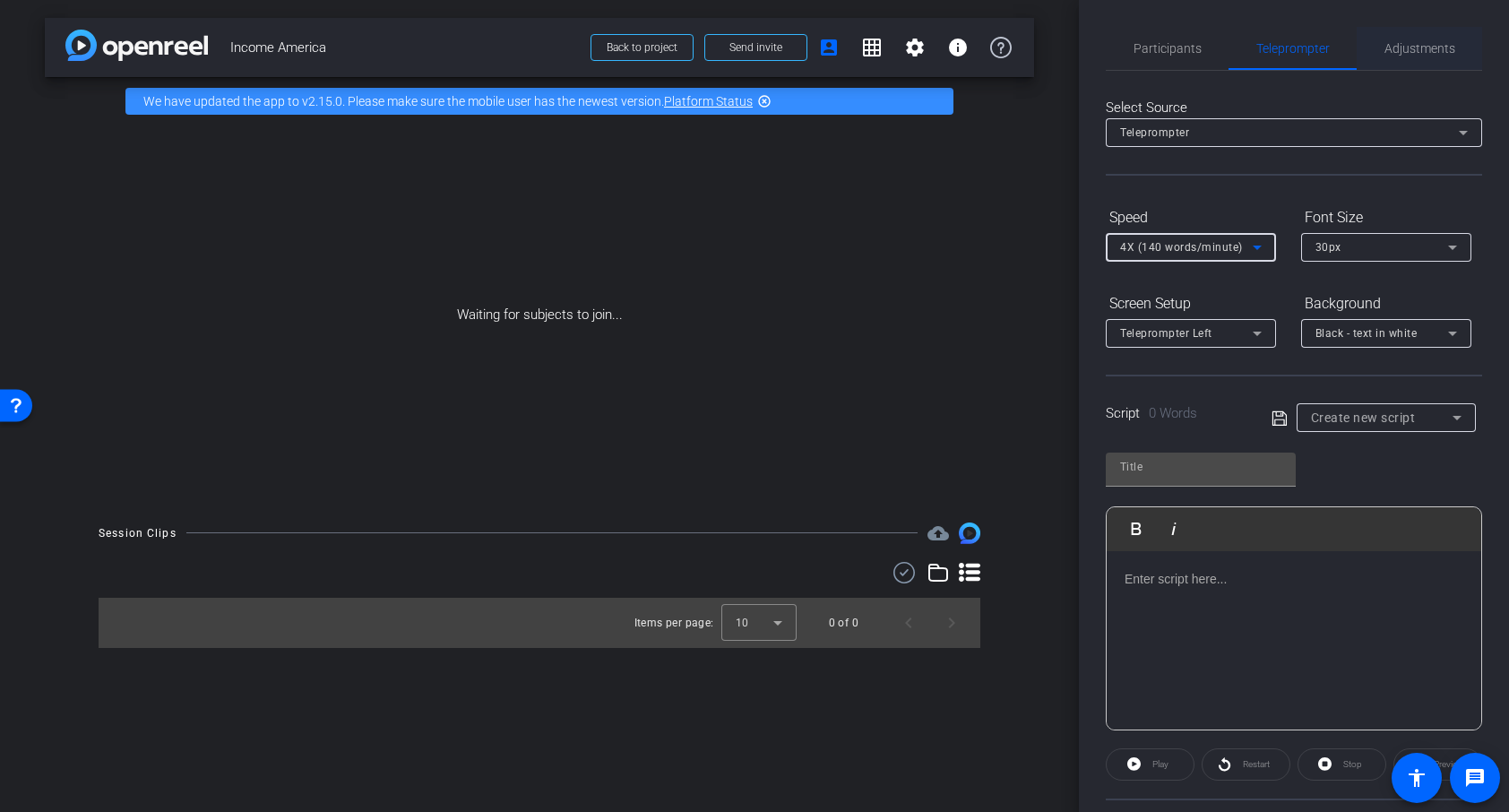
click at [1387, 67] on span "Adjustments" at bounding box center [1421, 47] width 71 height 43
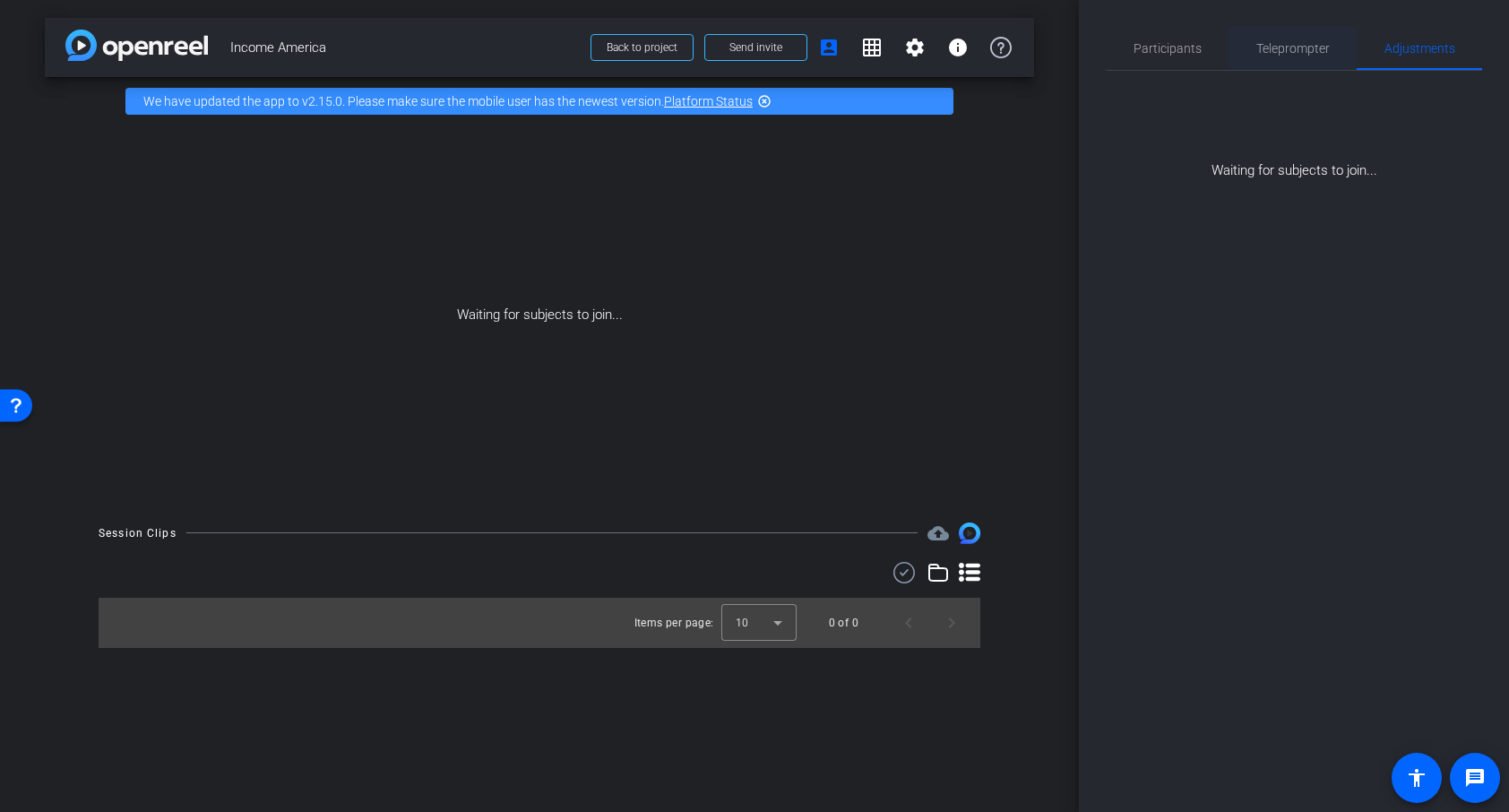
click at [1296, 64] on span "Teleprompter" at bounding box center [1293, 47] width 74 height 43
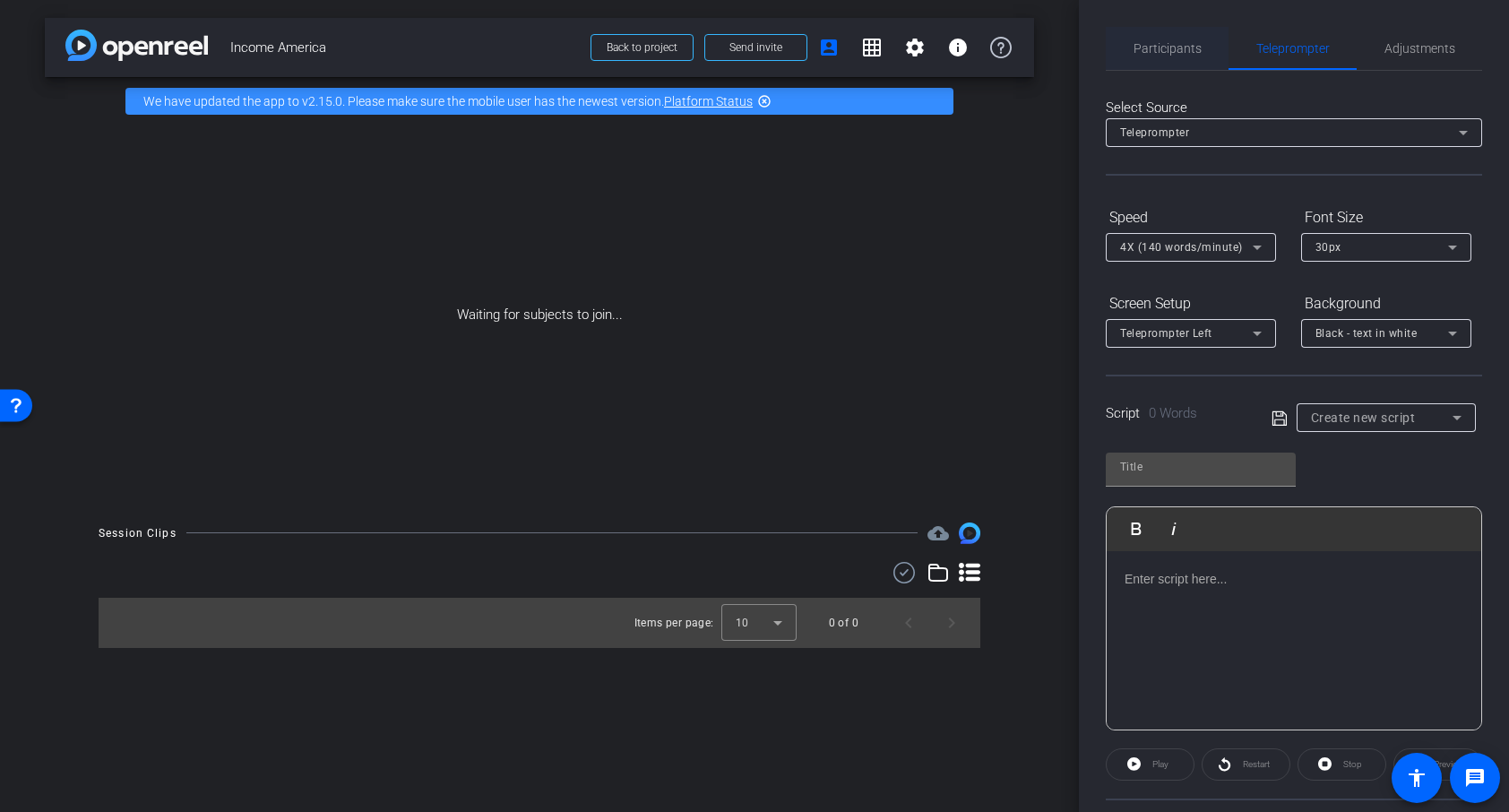
click at [1177, 57] on span "Participants" at bounding box center [1168, 47] width 68 height 43
